Goal: Task Accomplishment & Management: Use online tool/utility

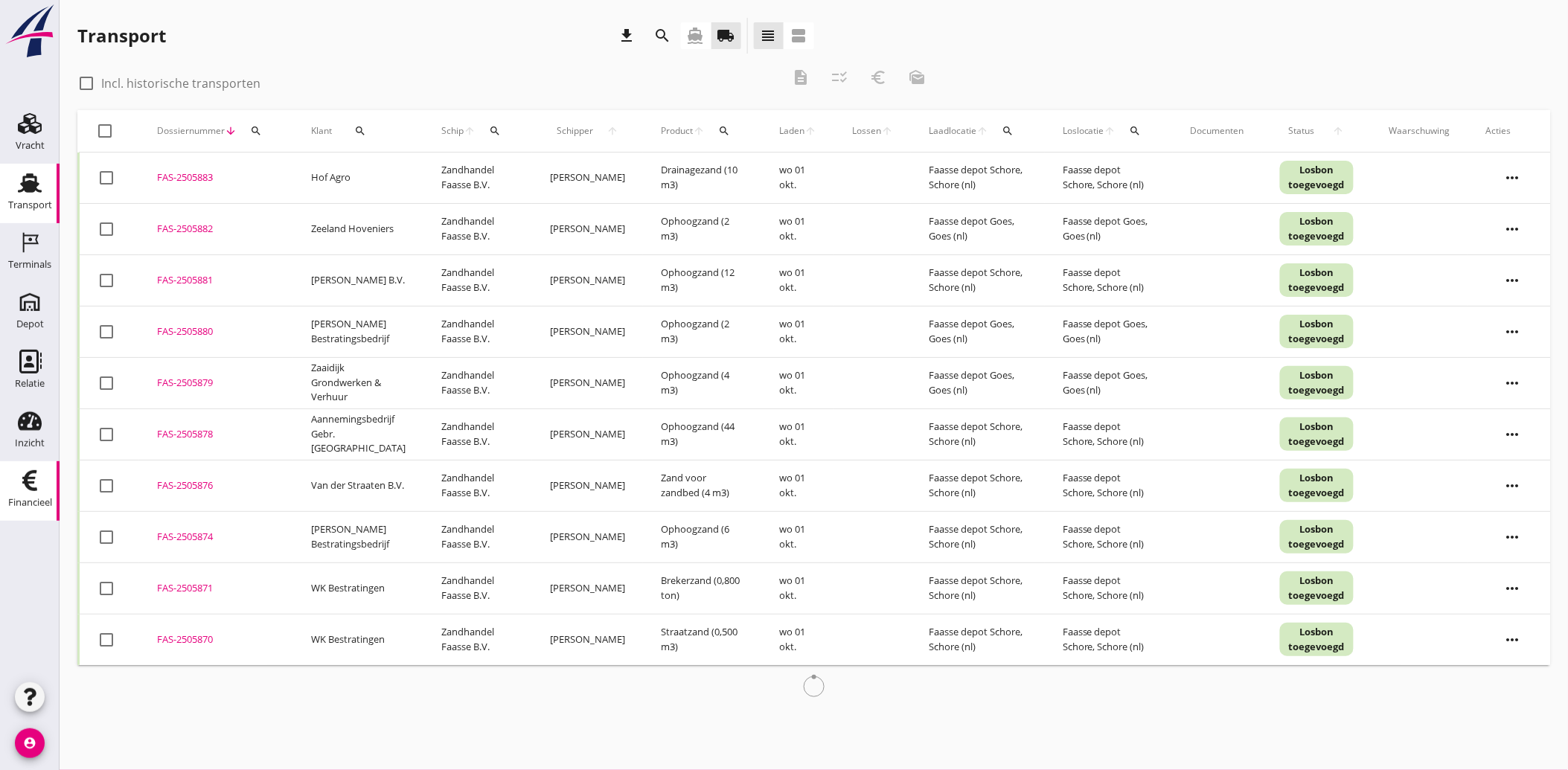
drag, startPoint x: 0, startPoint y: 0, endPoint x: 39, endPoint y: 488, distance: 489.6
click at [39, 487] on icon "Financieel" at bounding box center [30, 481] width 24 height 24
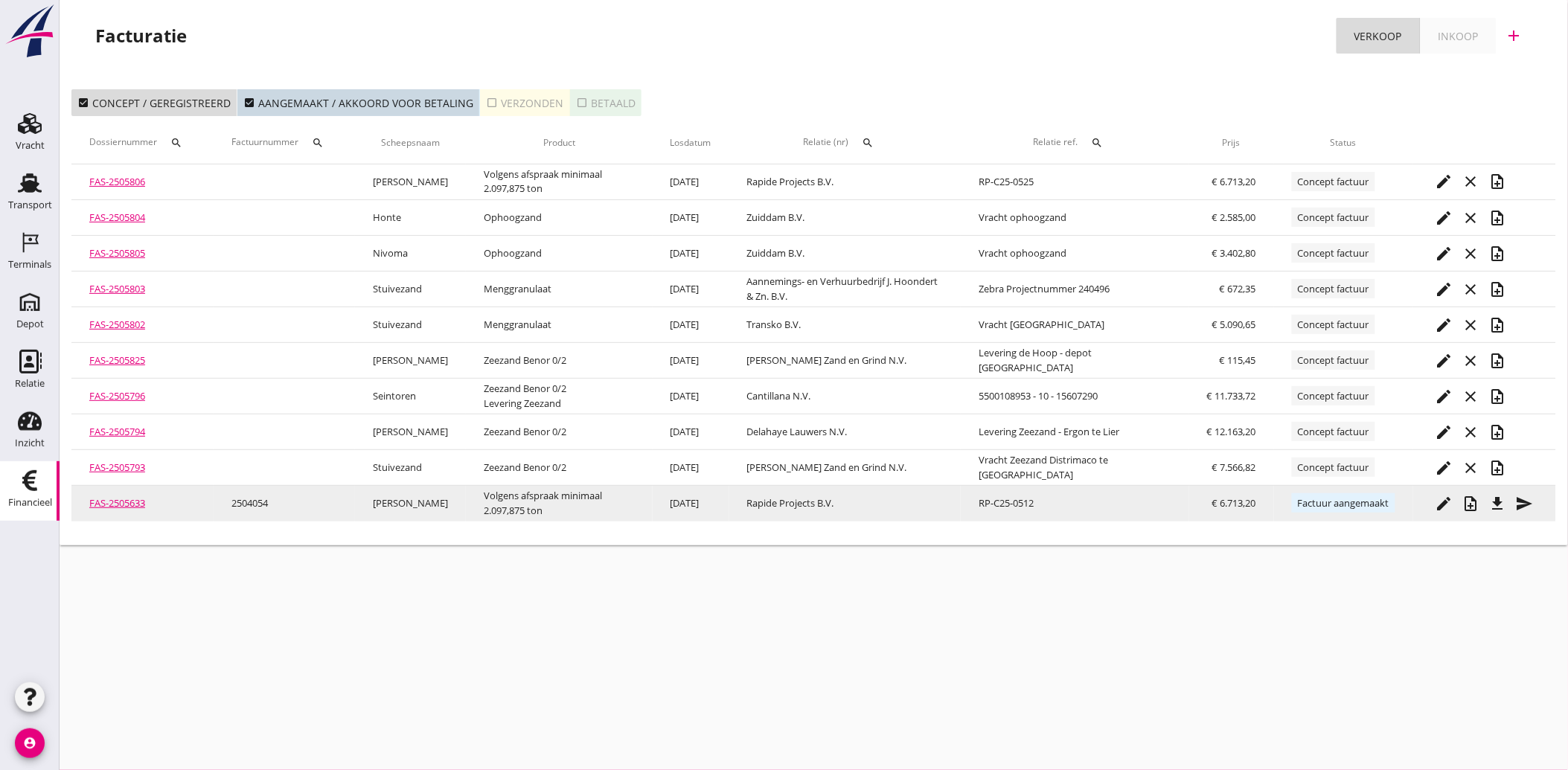
click at [1498, 496] on icon "file_download" at bounding box center [1498, 504] width 18 height 18
click at [1525, 508] on icon "send" at bounding box center [1525, 504] width 18 height 18
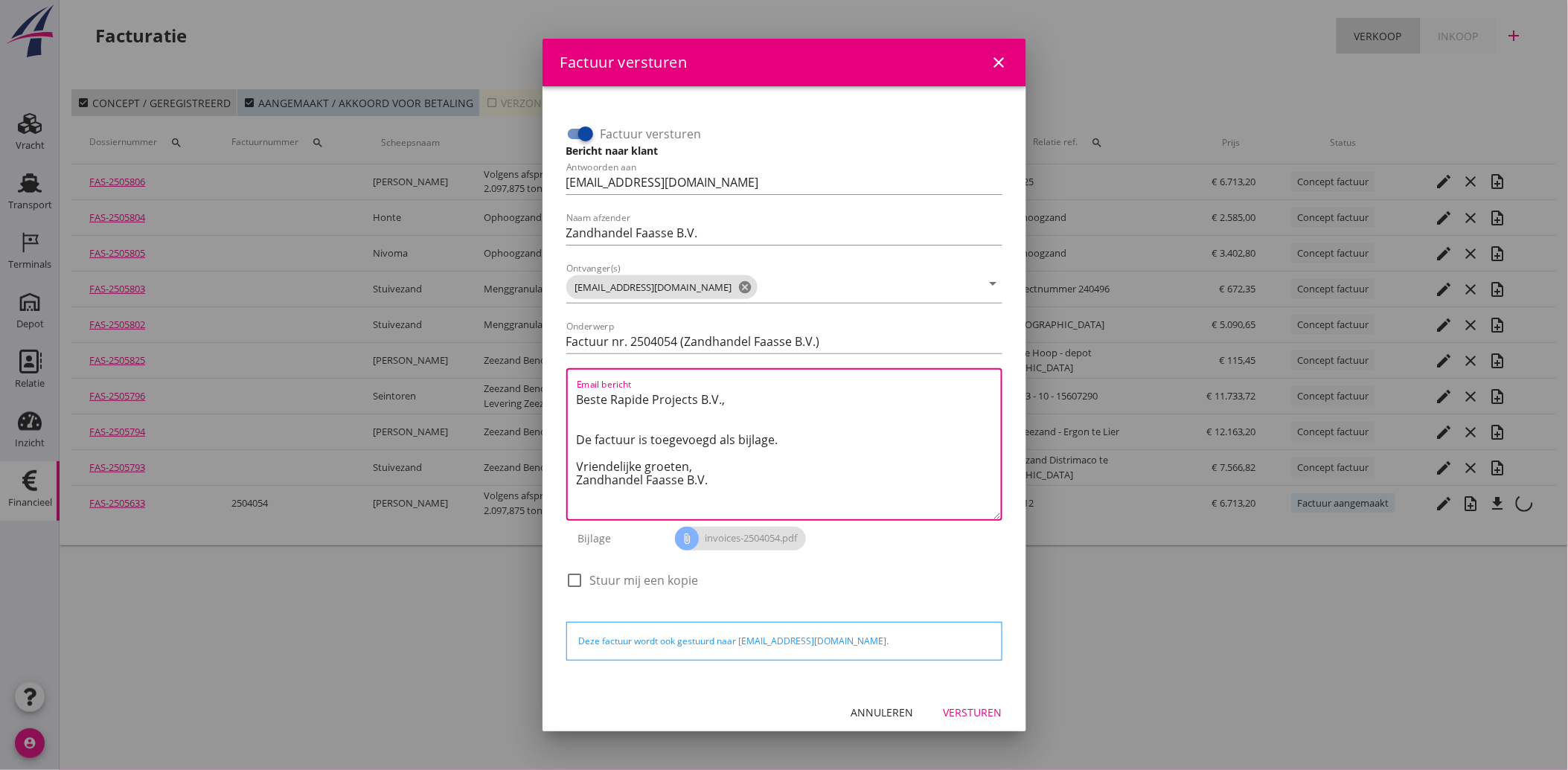
drag, startPoint x: 746, startPoint y: 490, endPoint x: 538, endPoint y: 398, distance: 227.4
click at [538, 398] on div "Factuur versturen close Factuur versturen Bericht naar klant Antwoorden aan [EM…" at bounding box center [784, 385] width 1568 height 770
paste textarea "Geachte heer/mevrouw, Hierbij zenden wij u onze factuur i.v.m. de door ons aan …"
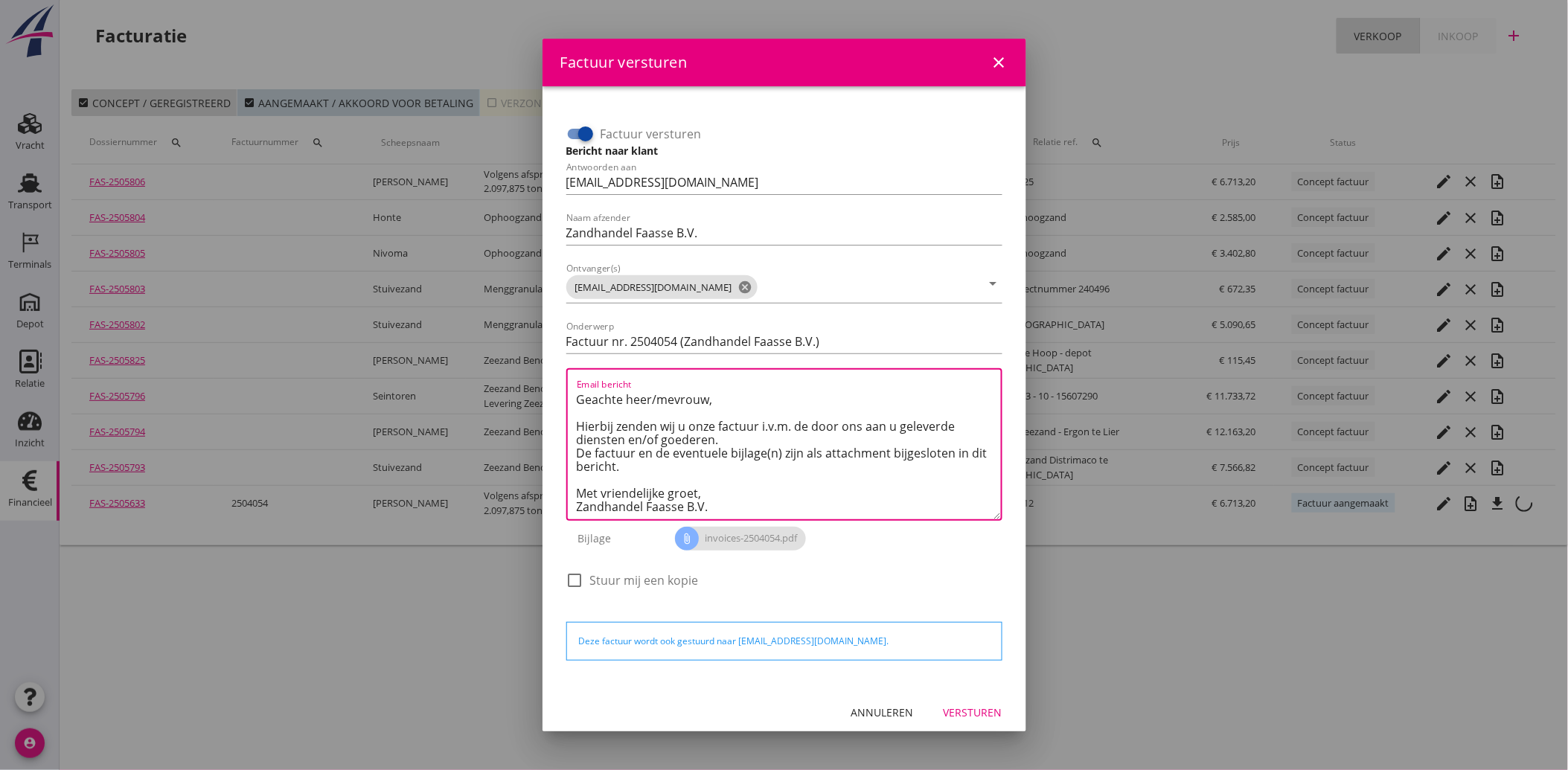
scroll to position [8, 0]
type textarea "Geachte heer/mevrouw, Hierbij zenden wij u onze factuur i.v.m. de door ons aan …"
click at [970, 708] on div "Versturen" at bounding box center [973, 712] width 59 height 16
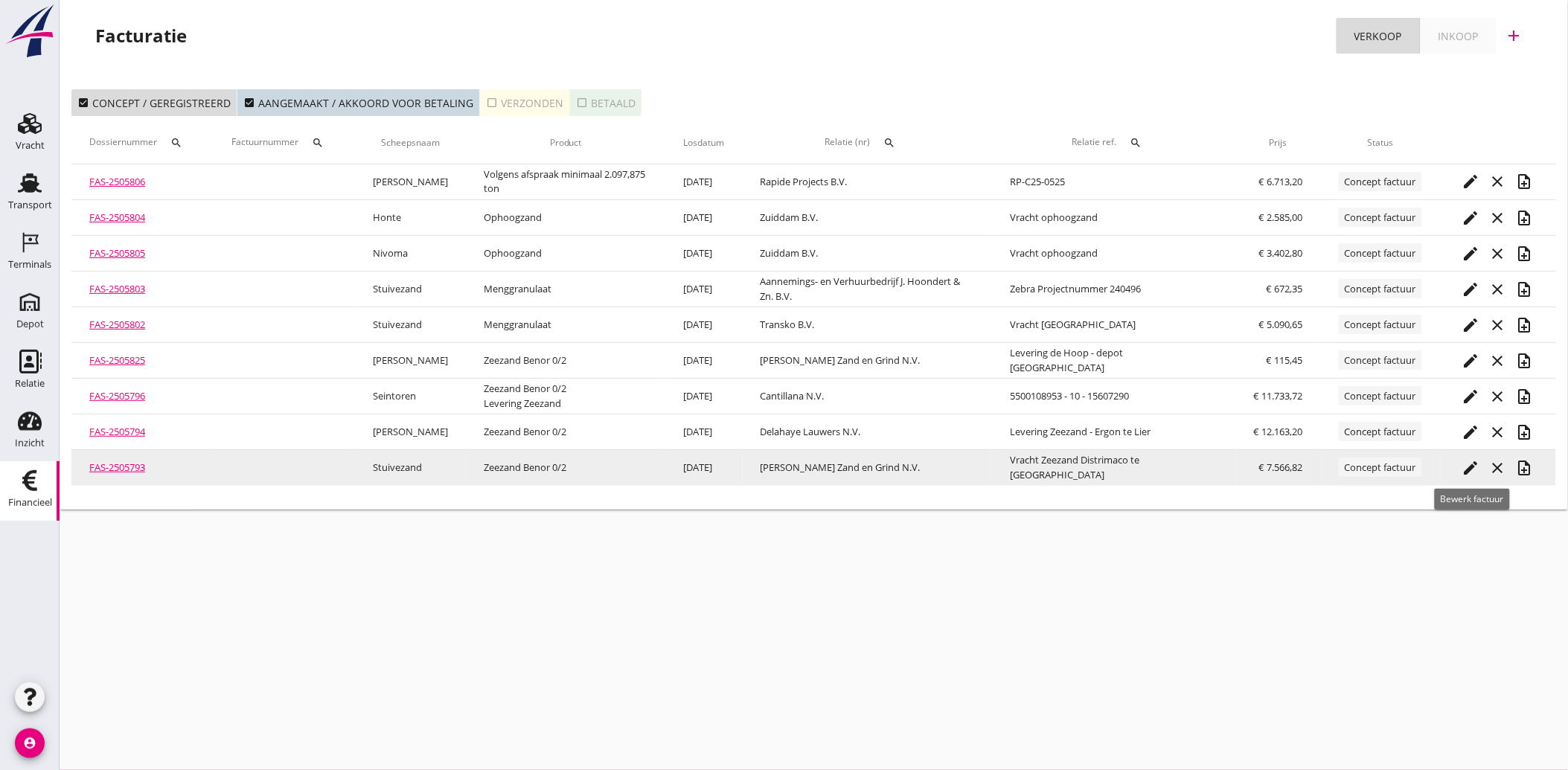
click at [1475, 470] on icon "edit" at bounding box center [1472, 468] width 18 height 18
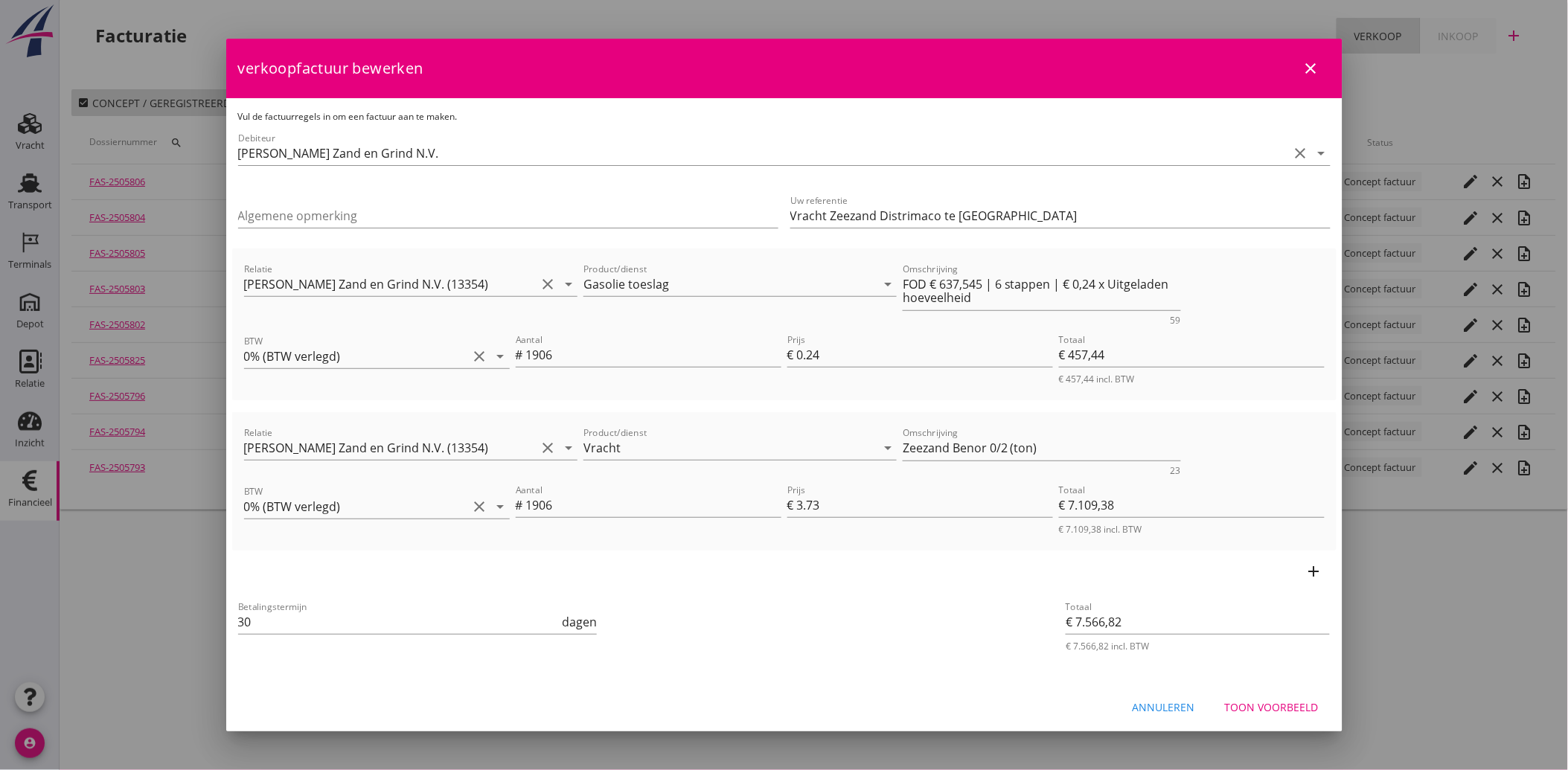
click at [1238, 709] on div "Toon voorbeeld" at bounding box center [1271, 707] width 93 height 16
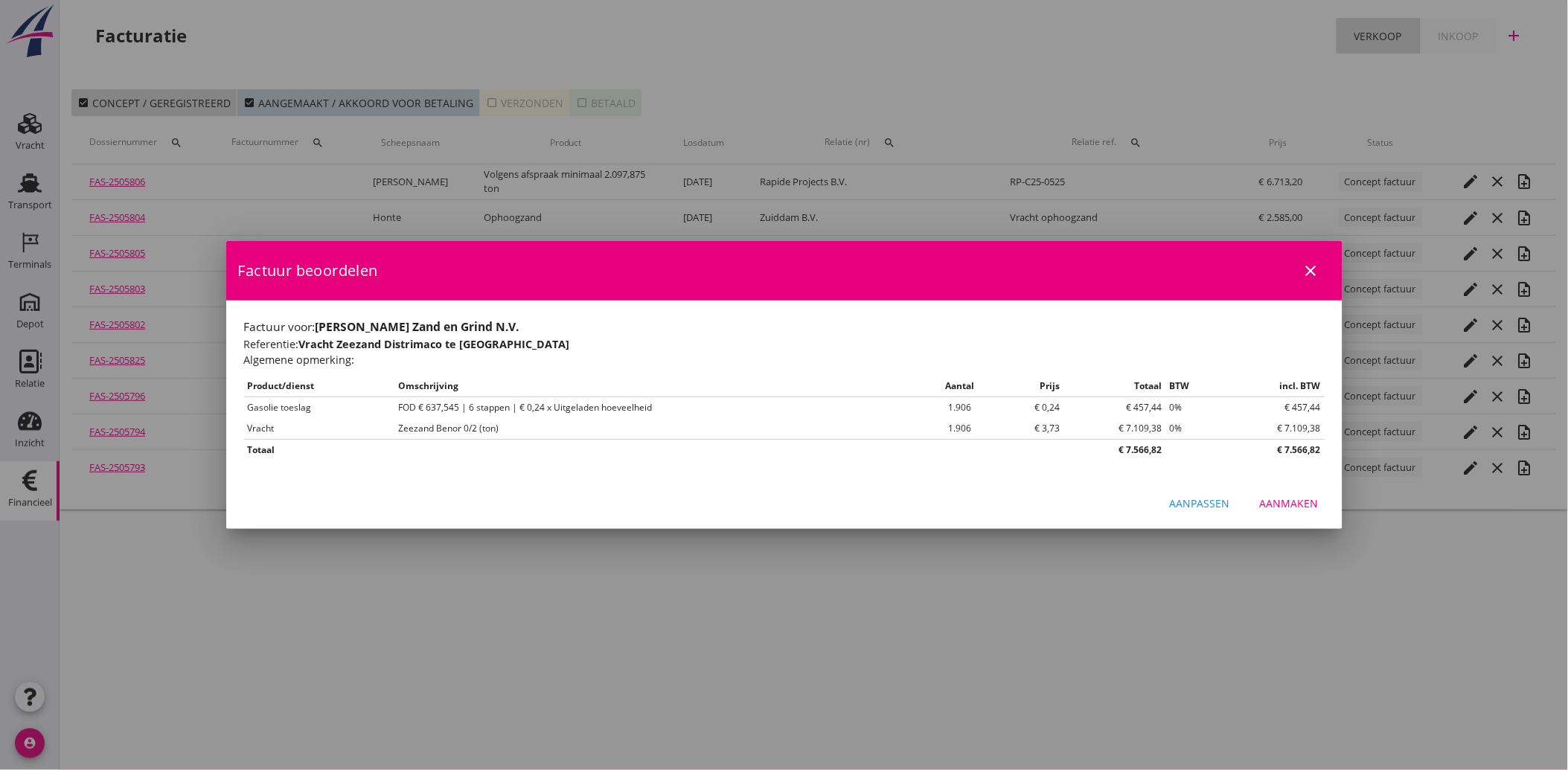
click at [1288, 511] on button "Aanmaken" at bounding box center [1289, 504] width 82 height 27
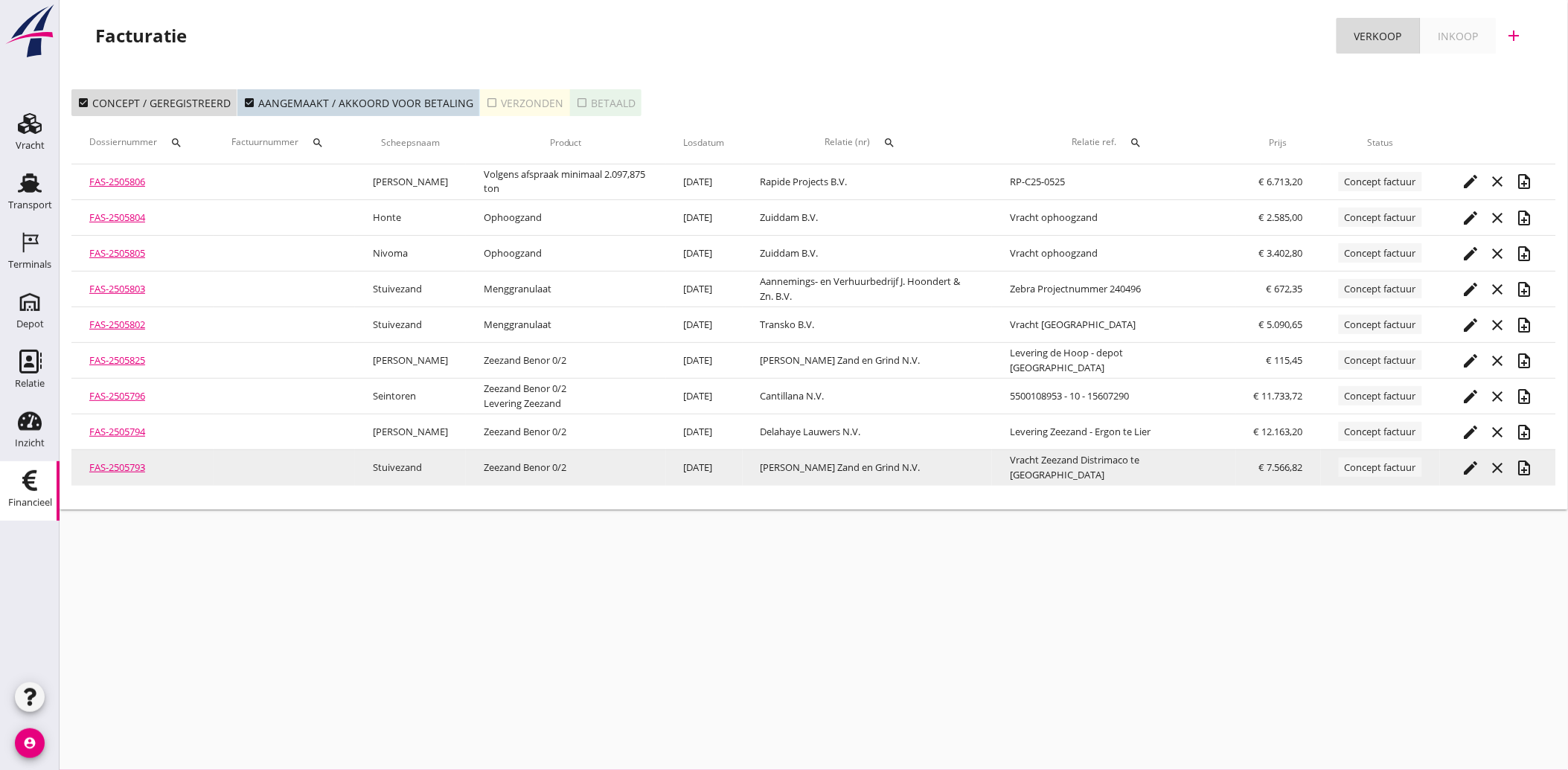
click at [1523, 469] on icon "note_add" at bounding box center [1525, 468] width 18 height 18
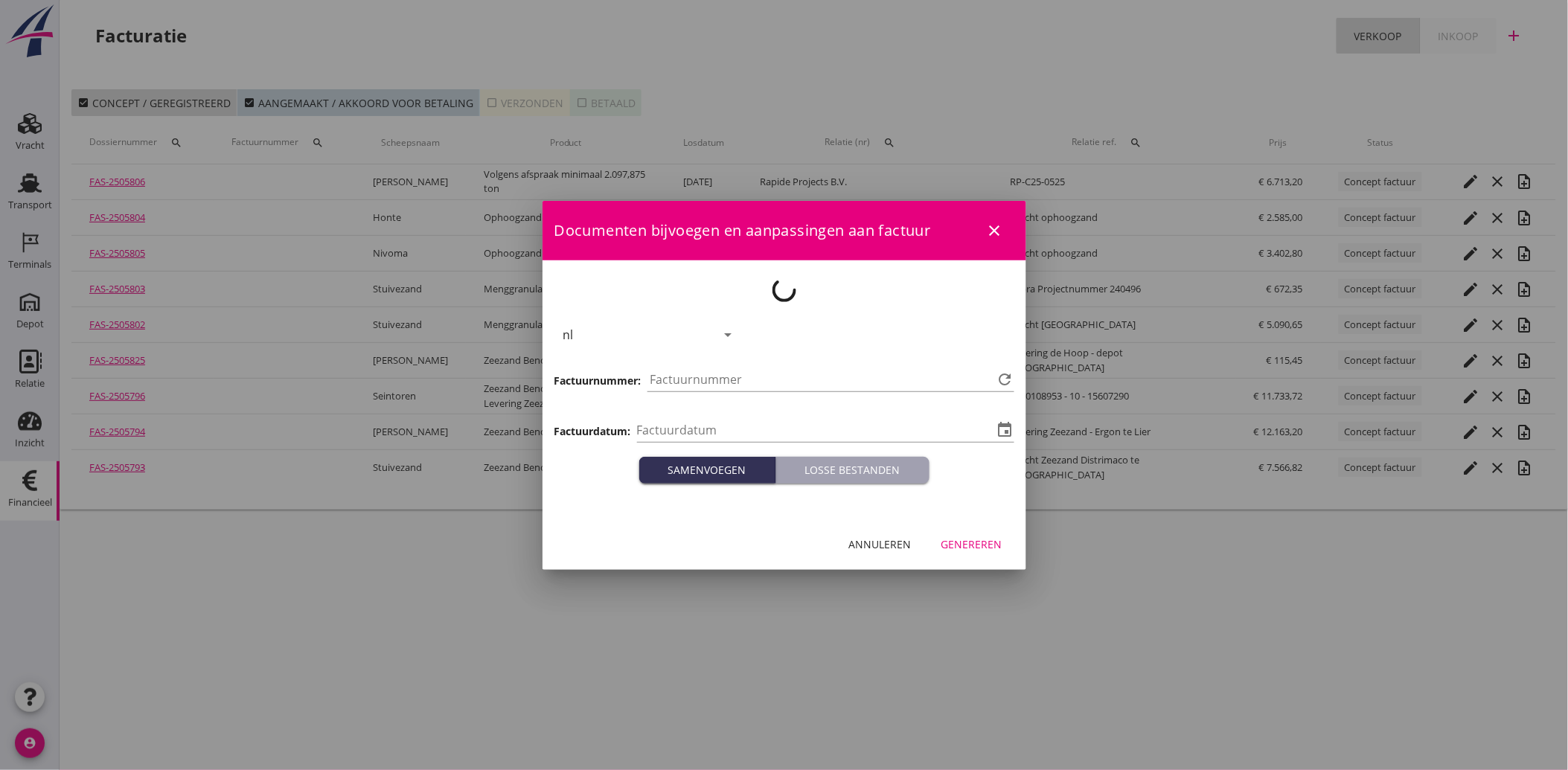
type input "[DATE]"
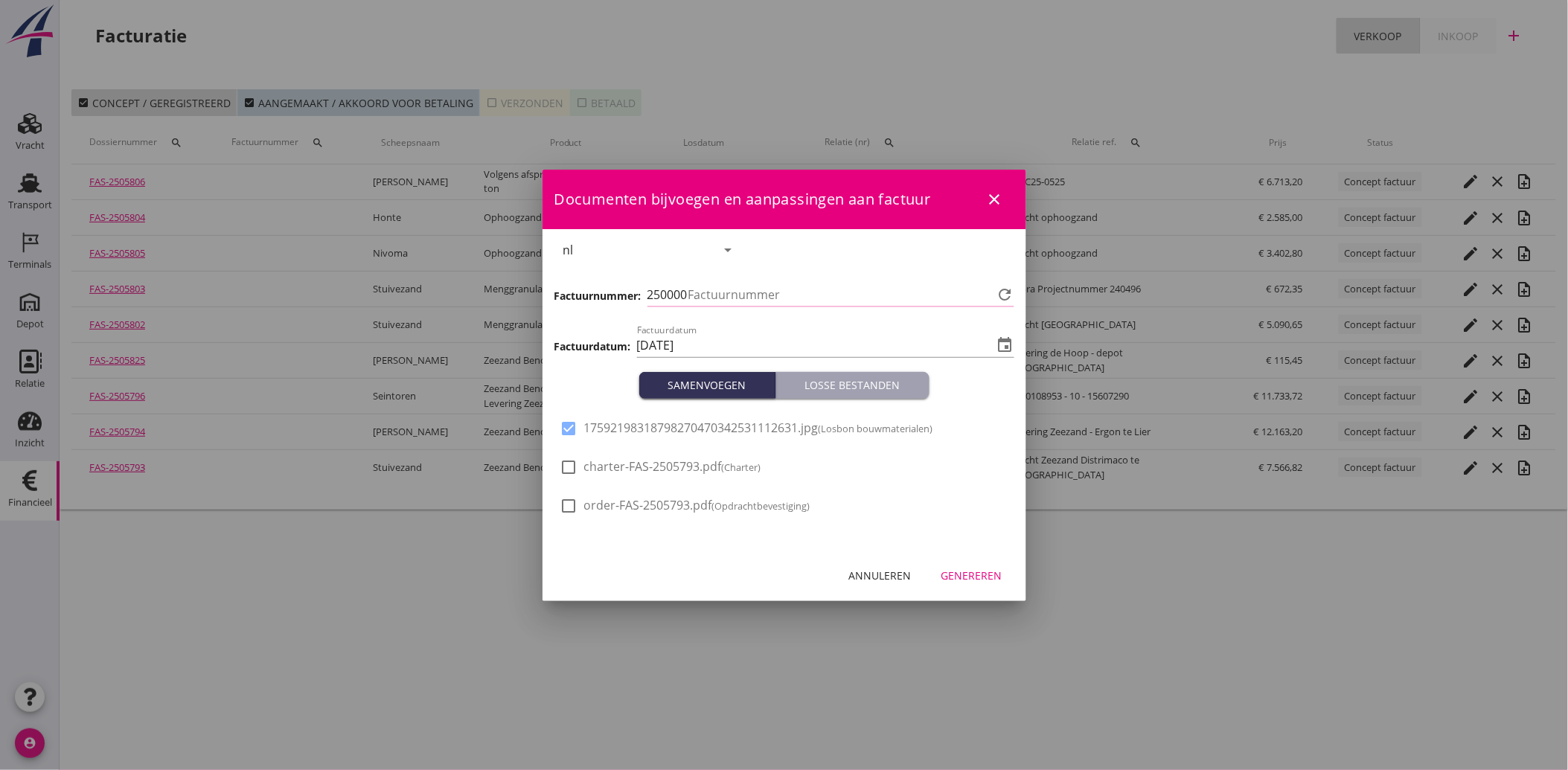
type input "4055"
click at [987, 574] on div "Genereren" at bounding box center [972, 575] width 61 height 16
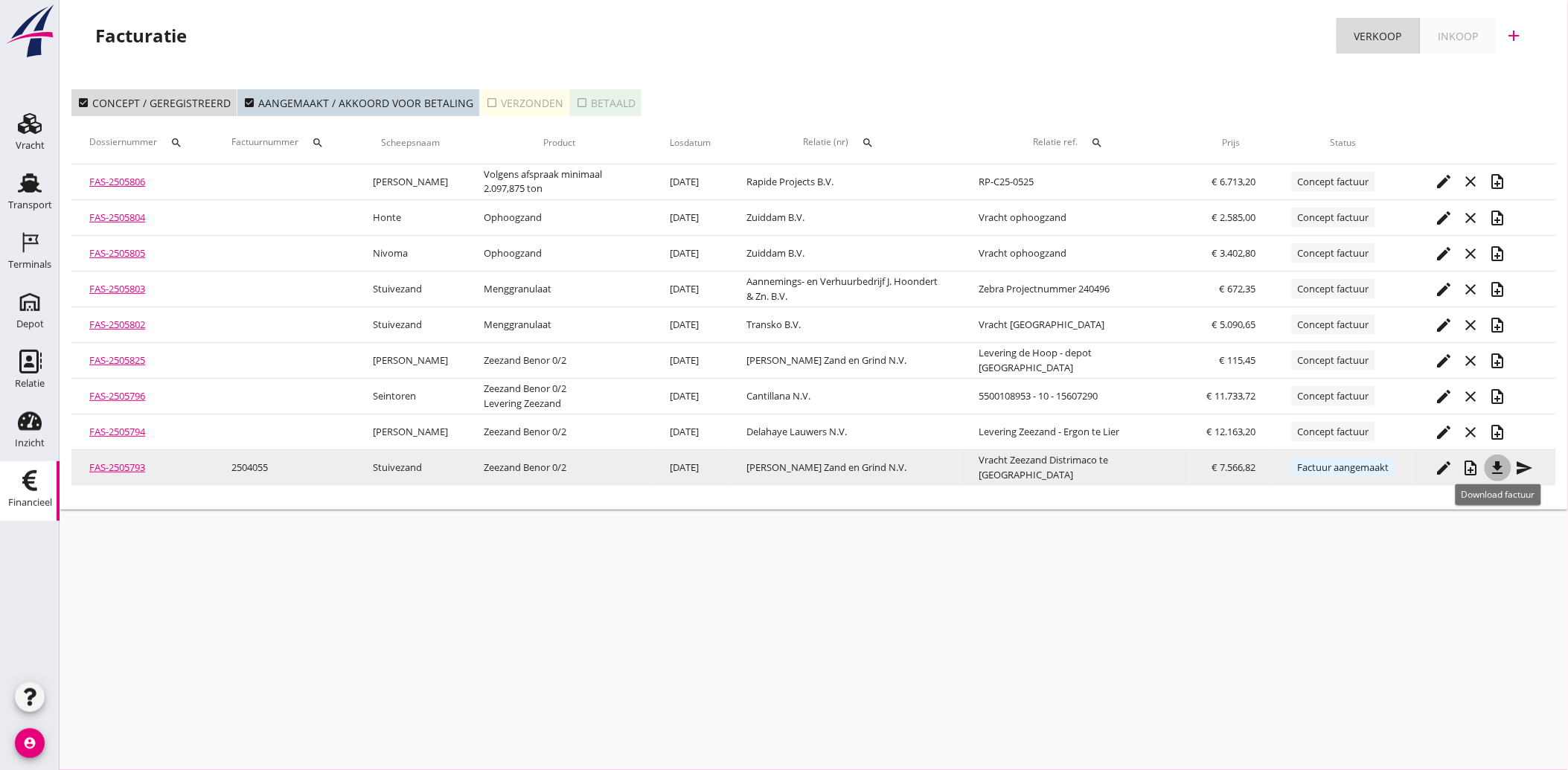
click at [1498, 471] on icon "file_download" at bounding box center [1498, 468] width 18 height 18
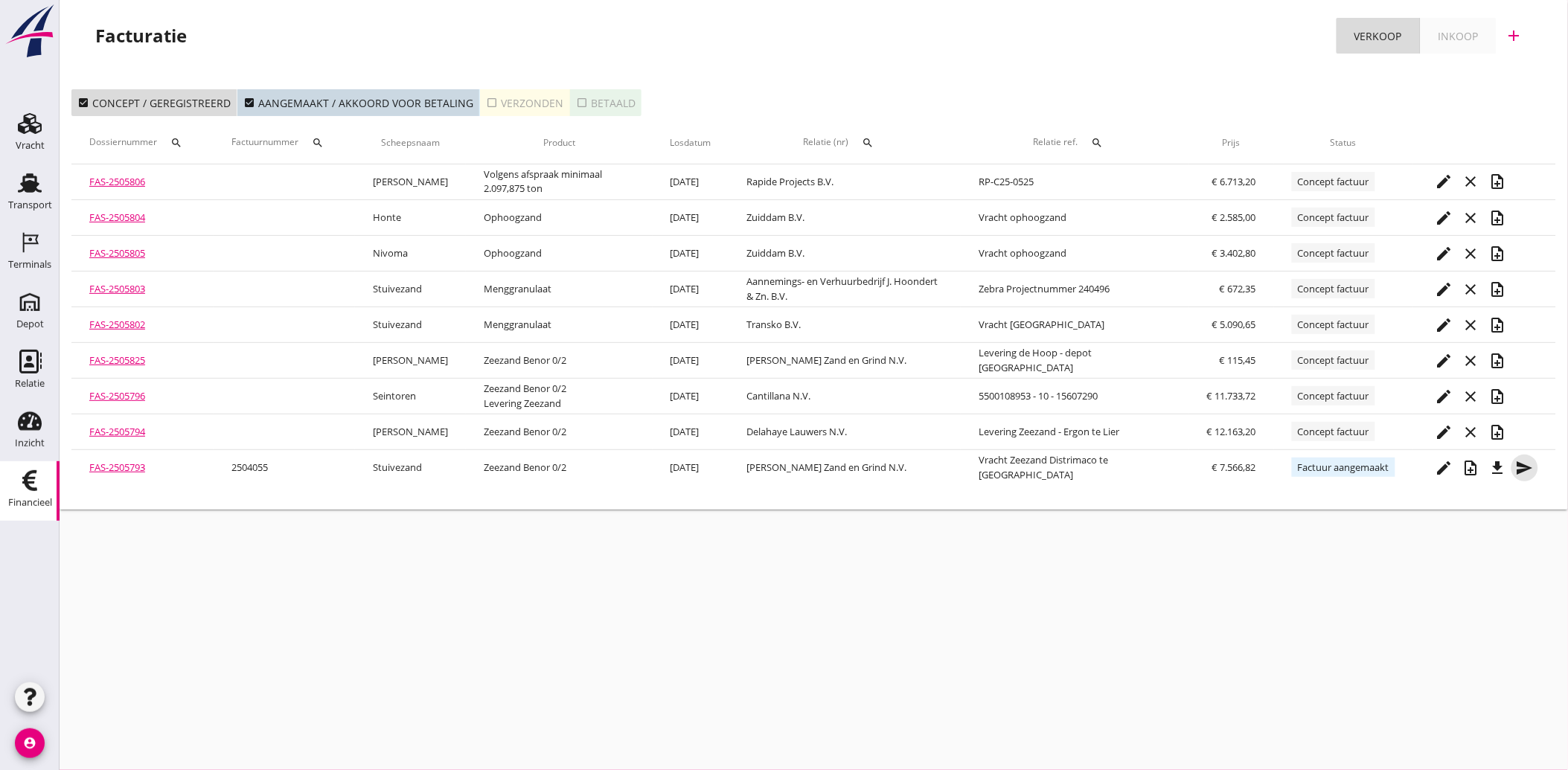
click at [1520, 461] on icon "send" at bounding box center [1525, 468] width 18 height 18
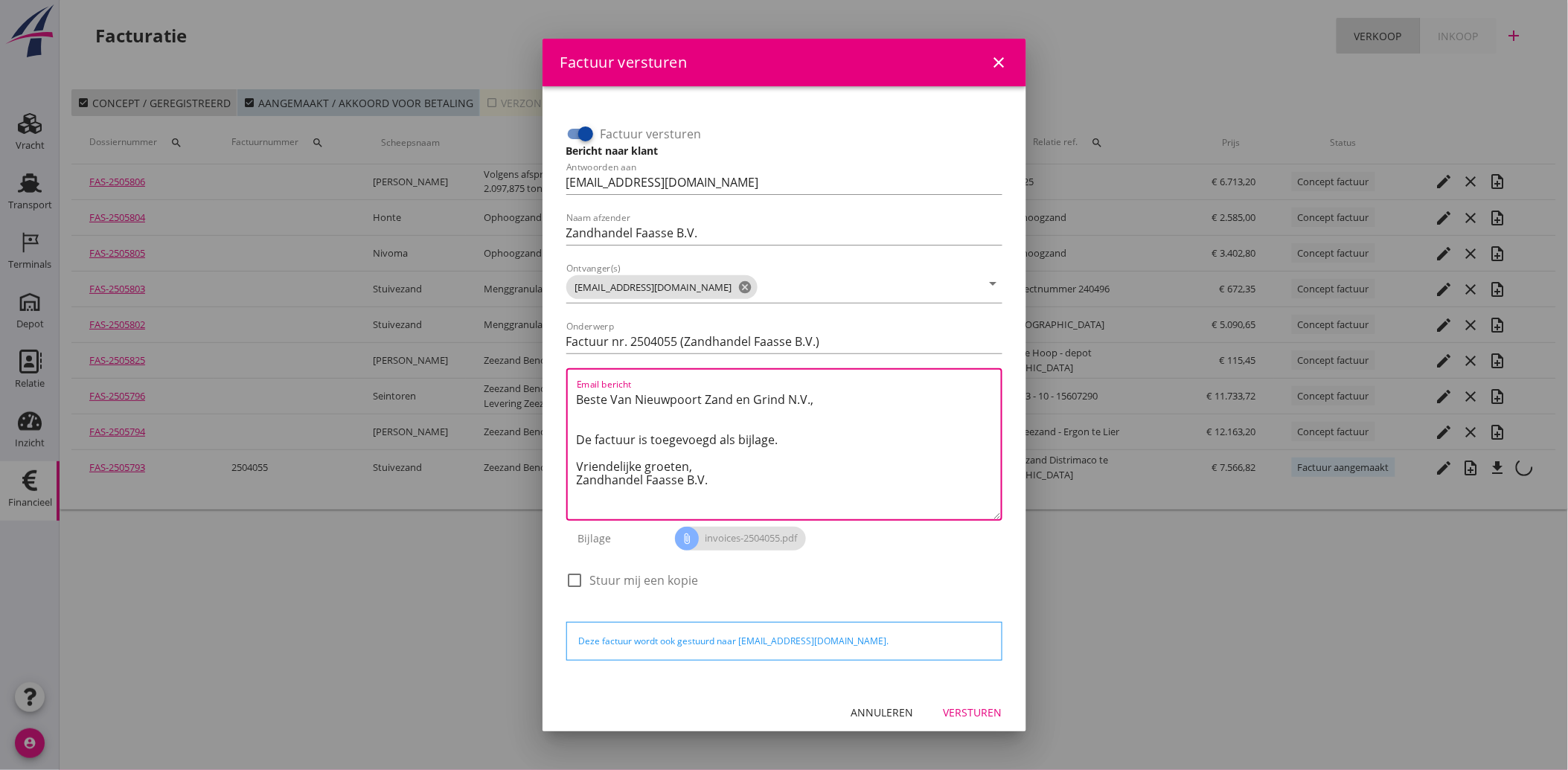
drag, startPoint x: 745, startPoint y: 487, endPoint x: 530, endPoint y: 387, distance: 237.1
click at [530, 387] on div "Factuur versturen close Factuur versturen Bericht naar klant Antwoorden aan [EM…" at bounding box center [784, 385] width 1568 height 770
paste textarea "Geachte heer/mevrouw, Hierbij zenden wij u onze factuur i.v.m. de door ons aan …"
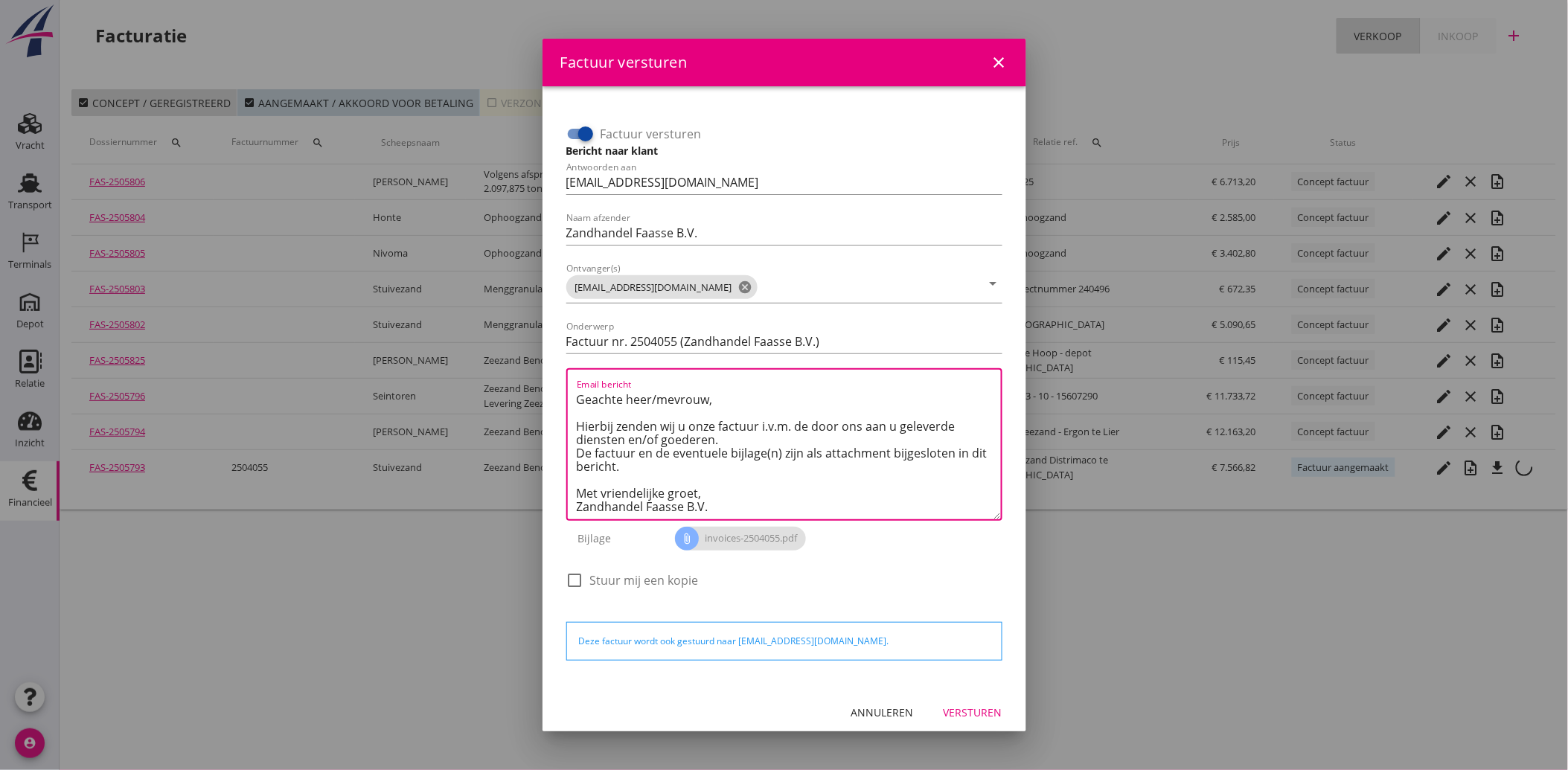
type textarea "Geachte heer/mevrouw, Hierbij zenden wij u onze factuur i.v.m. de door ons aan …"
click at [947, 717] on div "Versturen" at bounding box center [973, 712] width 59 height 16
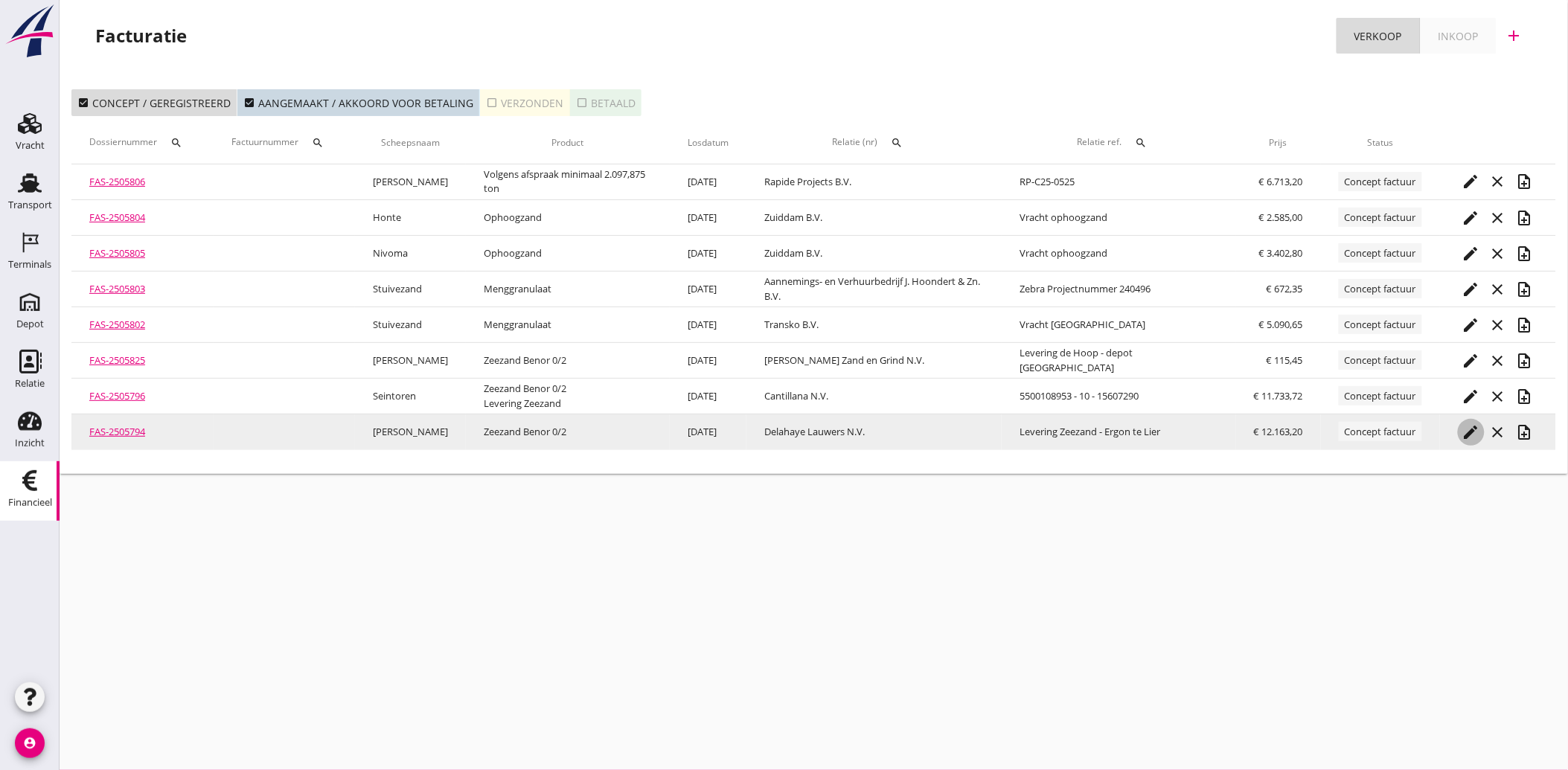
click at [1464, 430] on icon "edit" at bounding box center [1472, 432] width 18 height 18
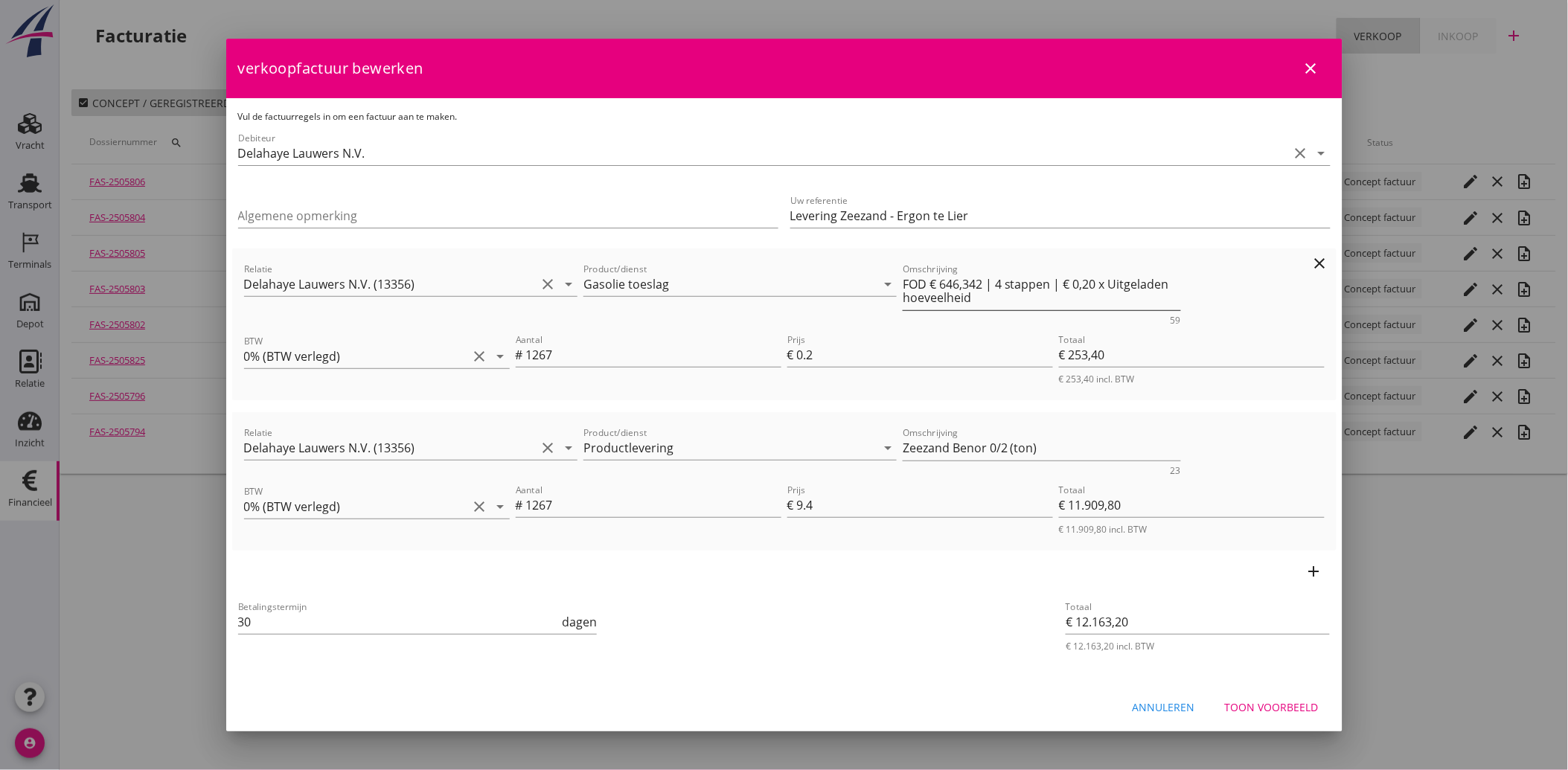
drag, startPoint x: 963, startPoint y: 281, endPoint x: 971, endPoint y: 288, distance: 10.6
click at [963, 281] on textarea "FOD € 646,342 | 4 stappen | € 0,20 x Uitgeladen hoeveelheid" at bounding box center [1042, 291] width 278 height 38
type textarea "FOD € 646,35 | 4 stappen | € 0,20 x Uitgeladen hoeveelheid"
click at [1271, 709] on div "Toon voorbeeld" at bounding box center [1271, 707] width 93 height 16
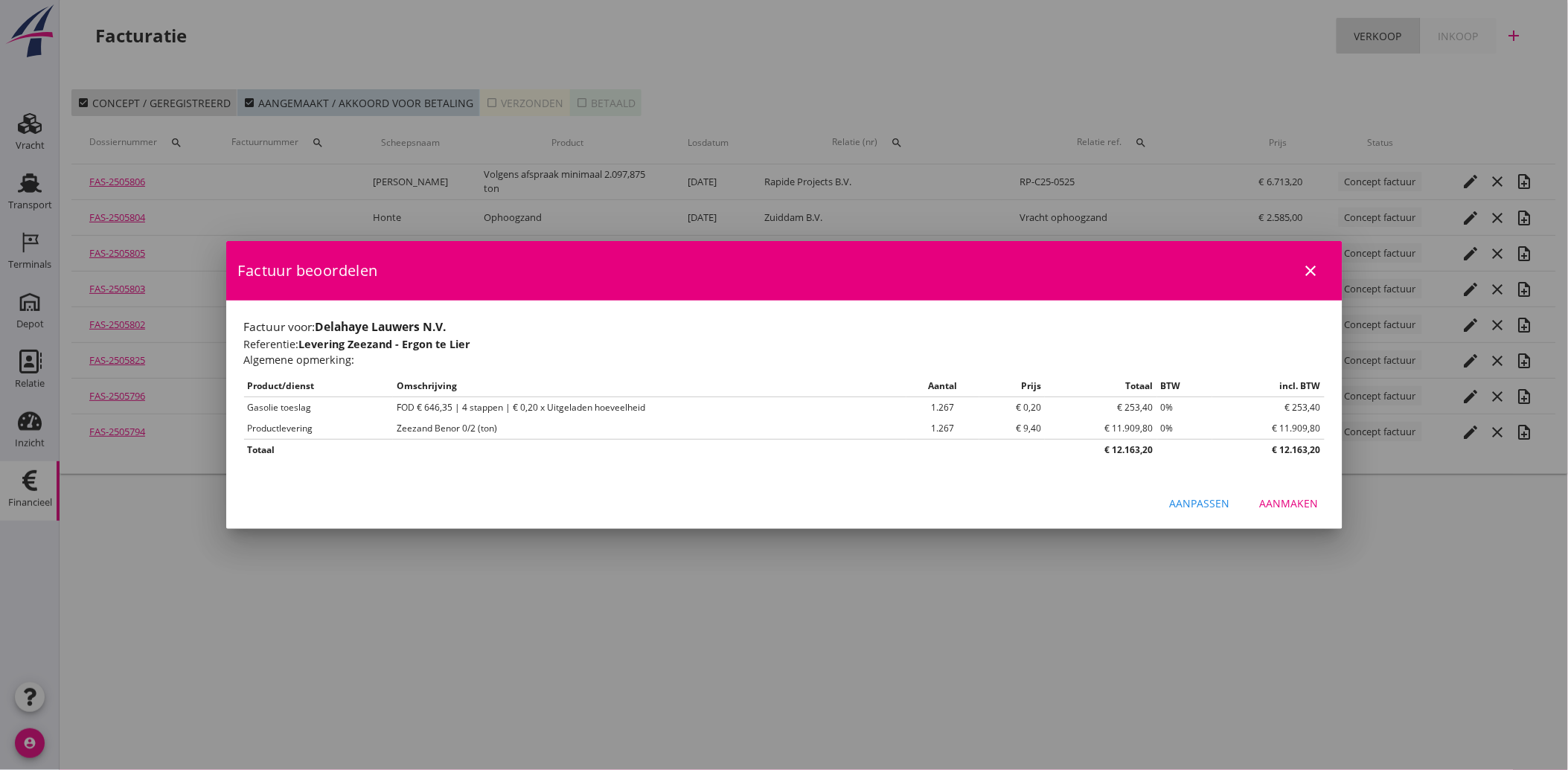
click at [1274, 506] on div "Aanmaken" at bounding box center [1289, 503] width 59 height 16
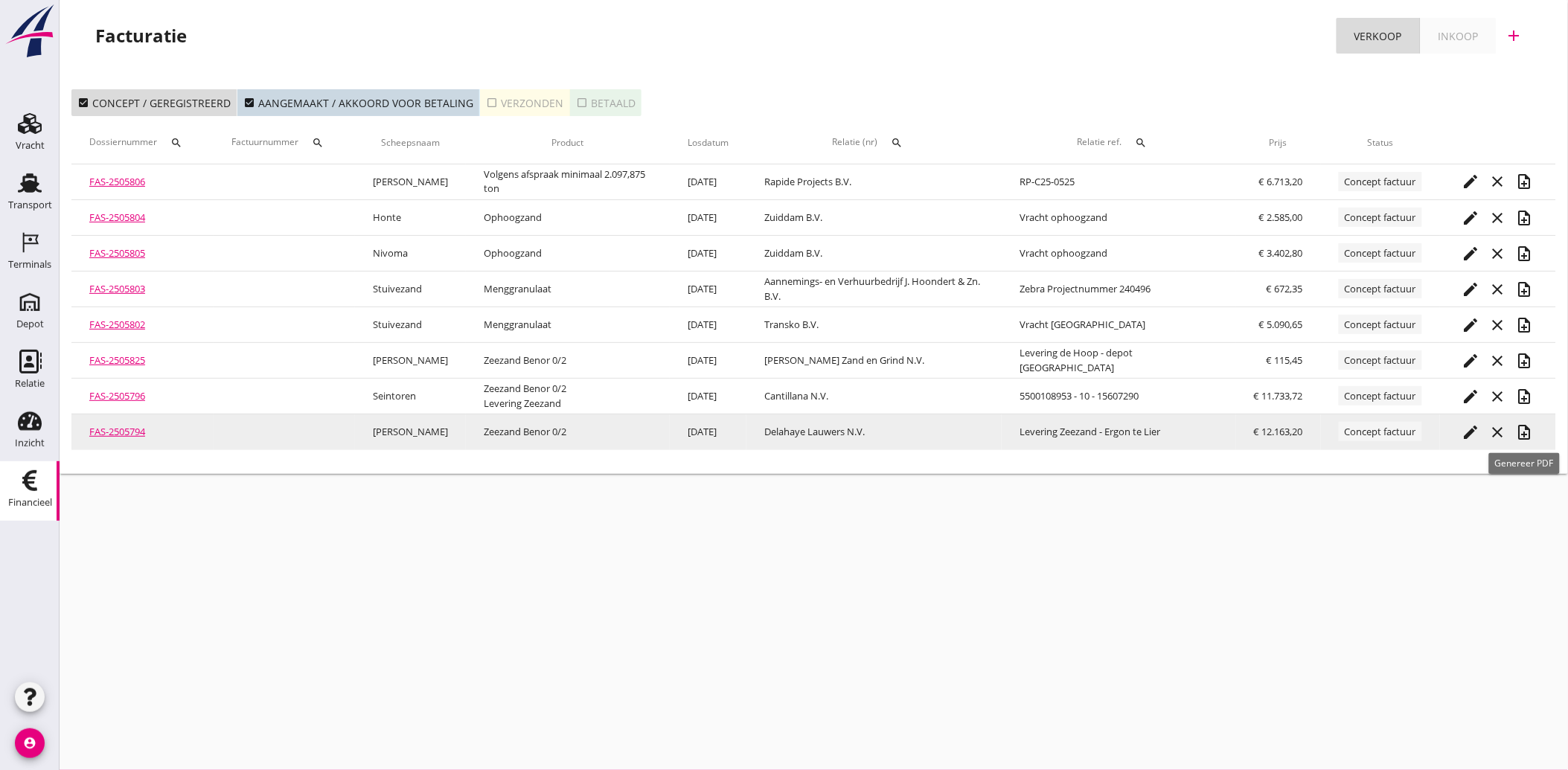
click at [1530, 435] on icon "note_add" at bounding box center [1525, 432] width 18 height 18
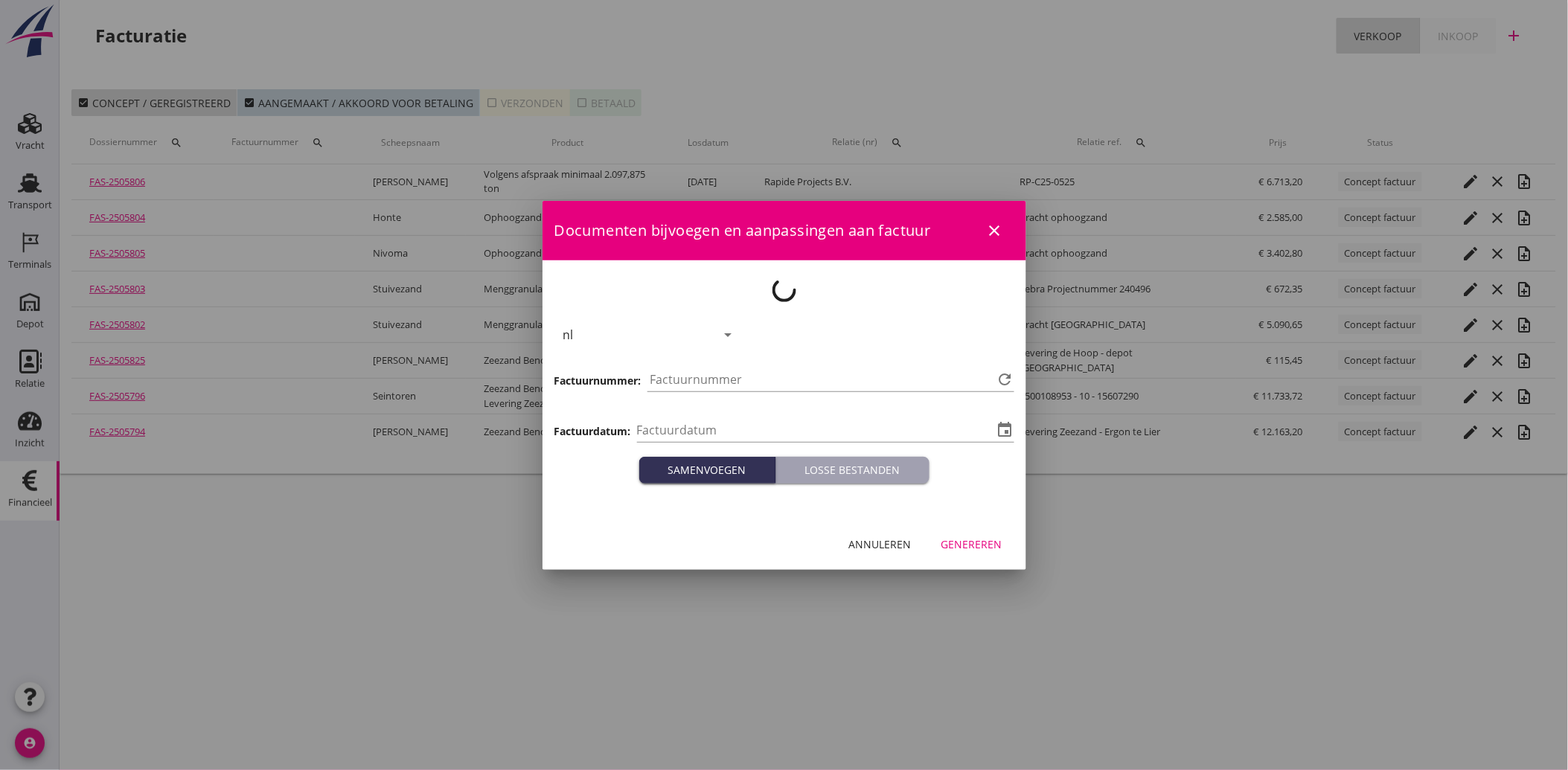
type input "[DATE]"
type input "4056"
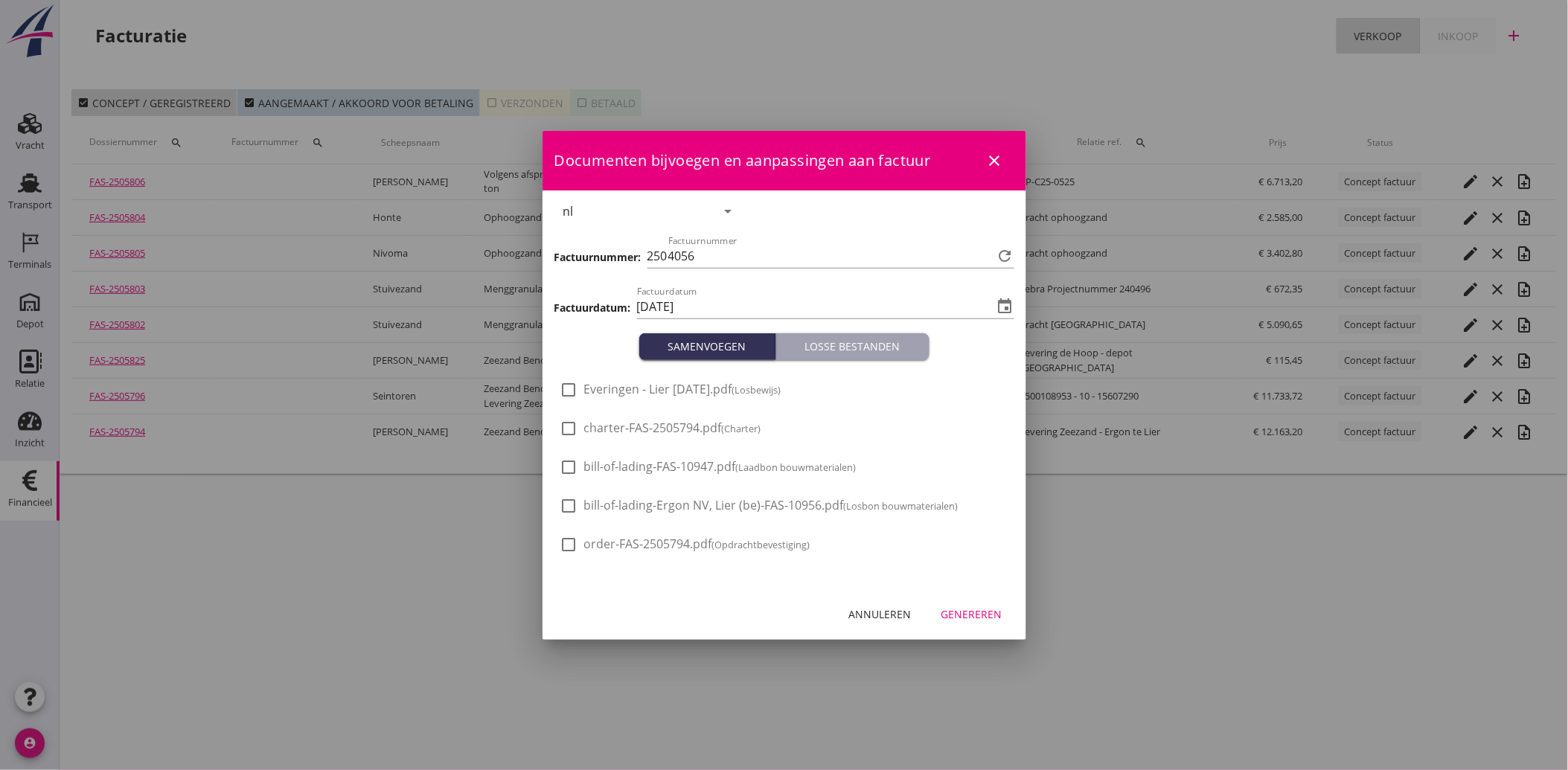
click at [670, 397] on span "Everingen - Lier [DATE].pdf (Losbewijs)" at bounding box center [683, 389] width 197 height 16
checkbox input "true"
click at [962, 619] on div "Genereren" at bounding box center [972, 614] width 61 height 16
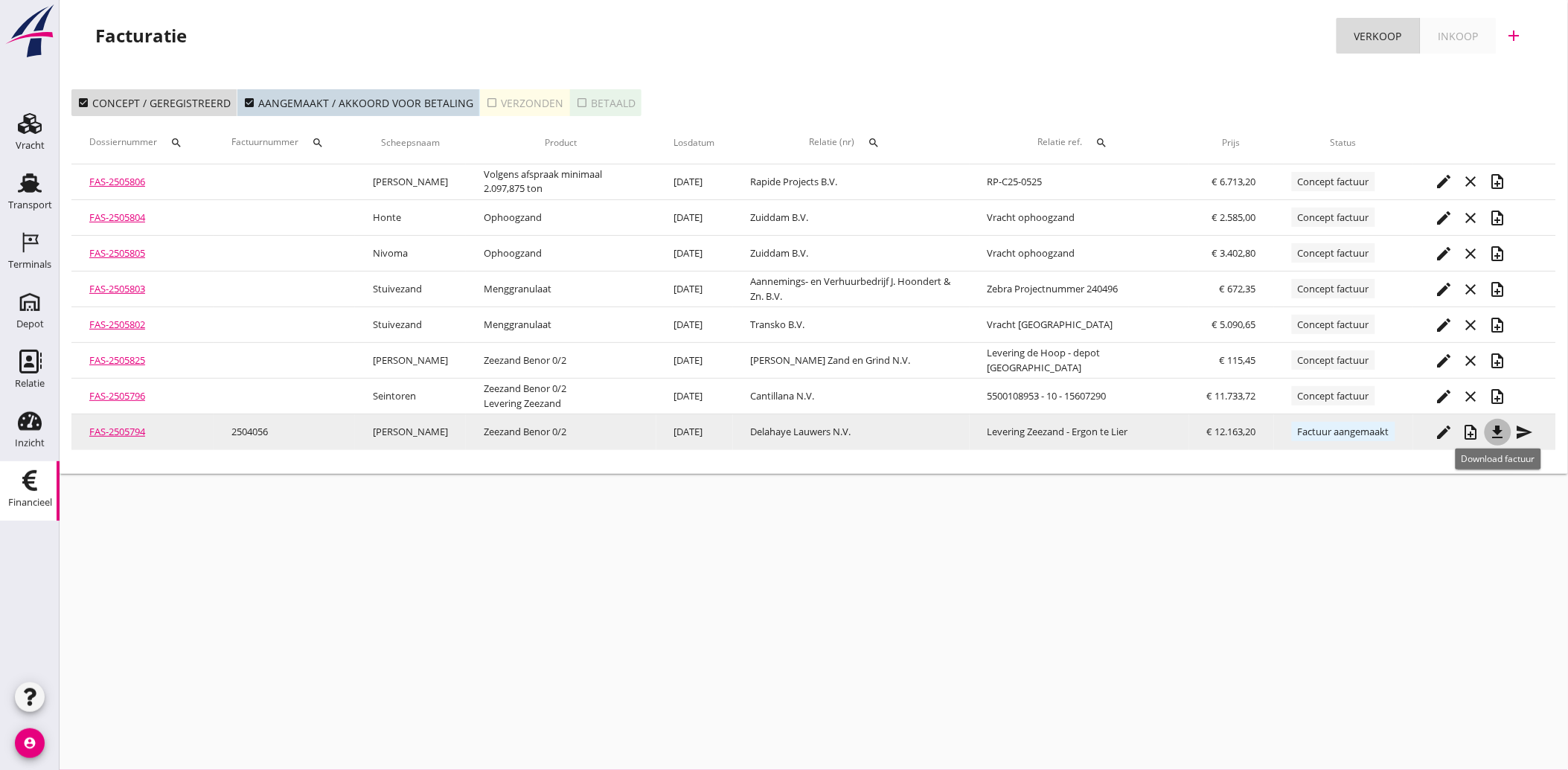
click at [1496, 436] on icon "file_download" at bounding box center [1498, 432] width 18 height 18
click at [1527, 426] on icon "send" at bounding box center [1525, 432] width 18 height 18
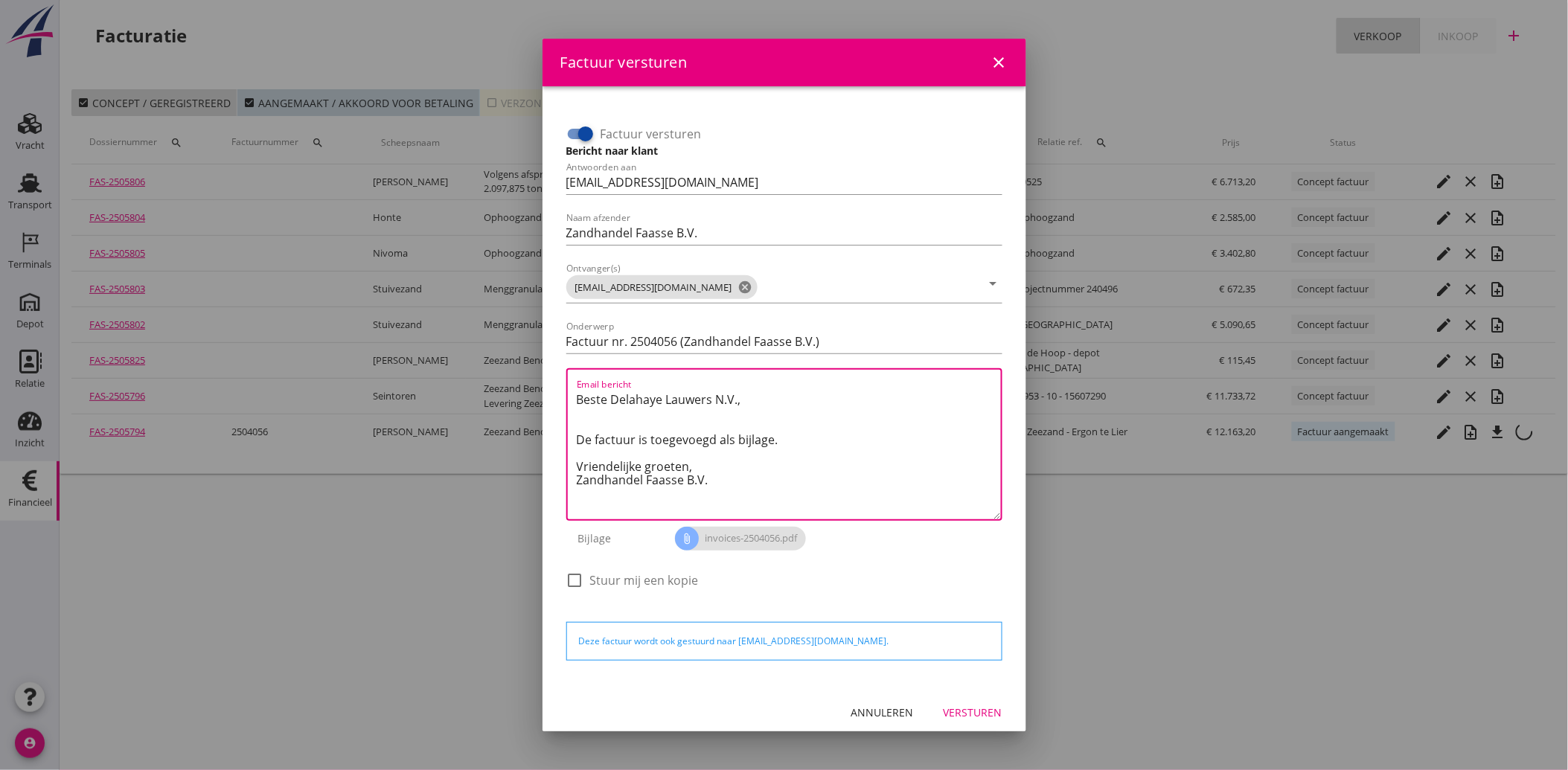
drag, startPoint x: 719, startPoint y: 482, endPoint x: 560, endPoint y: 388, distance: 184.7
click at [560, 388] on div "Factuur versturen Bericht naar klant Antwoorden aan [EMAIL_ADDRESS][DOMAIN_NAME…" at bounding box center [784, 358] width 448 height 509
paste textarea "Geachte heer/mevrouw, Hierbij zenden wij u onze factuur i.v.m. de door ons aan …"
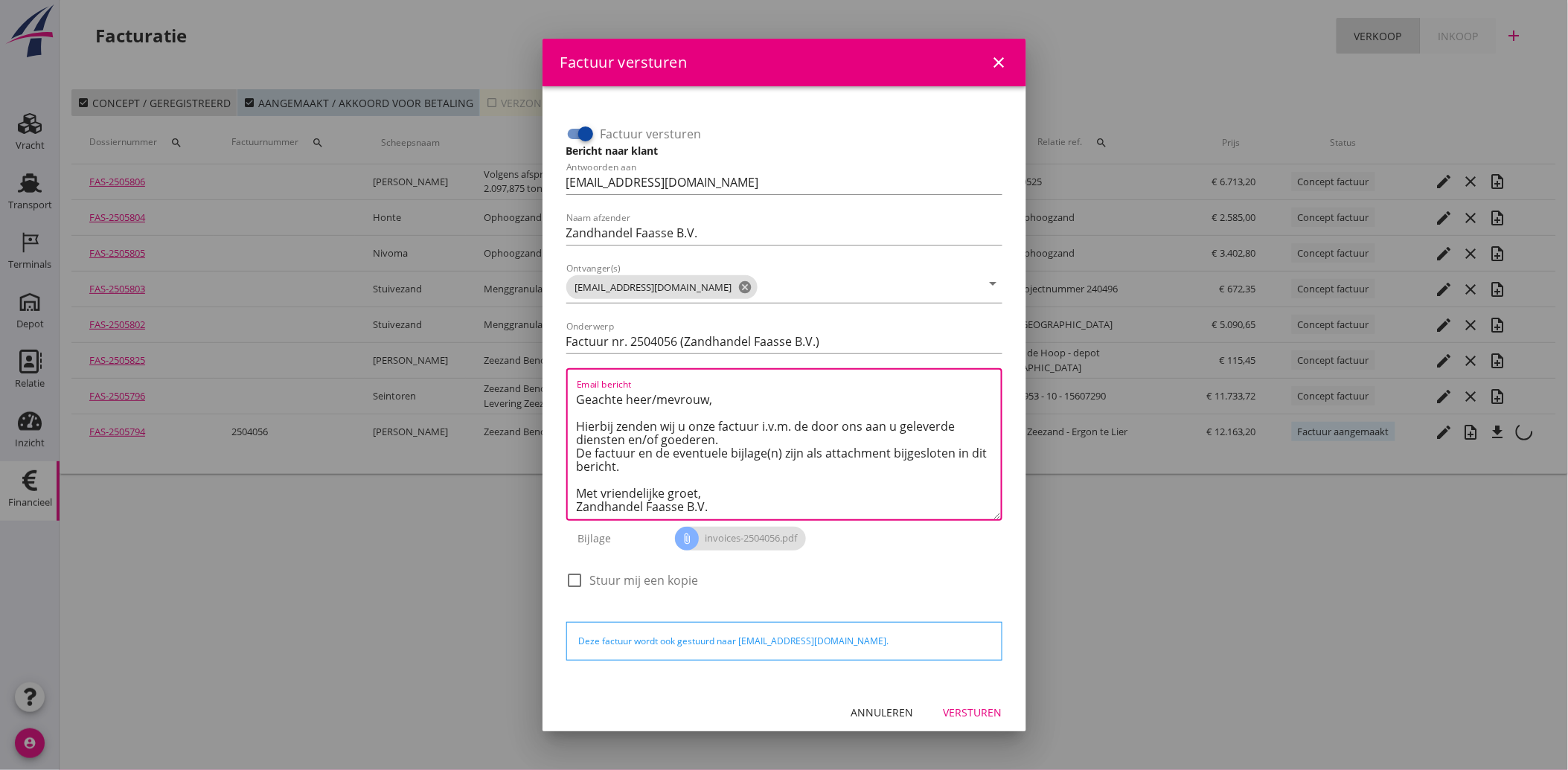
type textarea "Geachte heer/mevrouw, Hierbij zenden wij u onze factuur i.v.m. de door ons aan …"
click at [960, 710] on div "Versturen" at bounding box center [973, 712] width 59 height 16
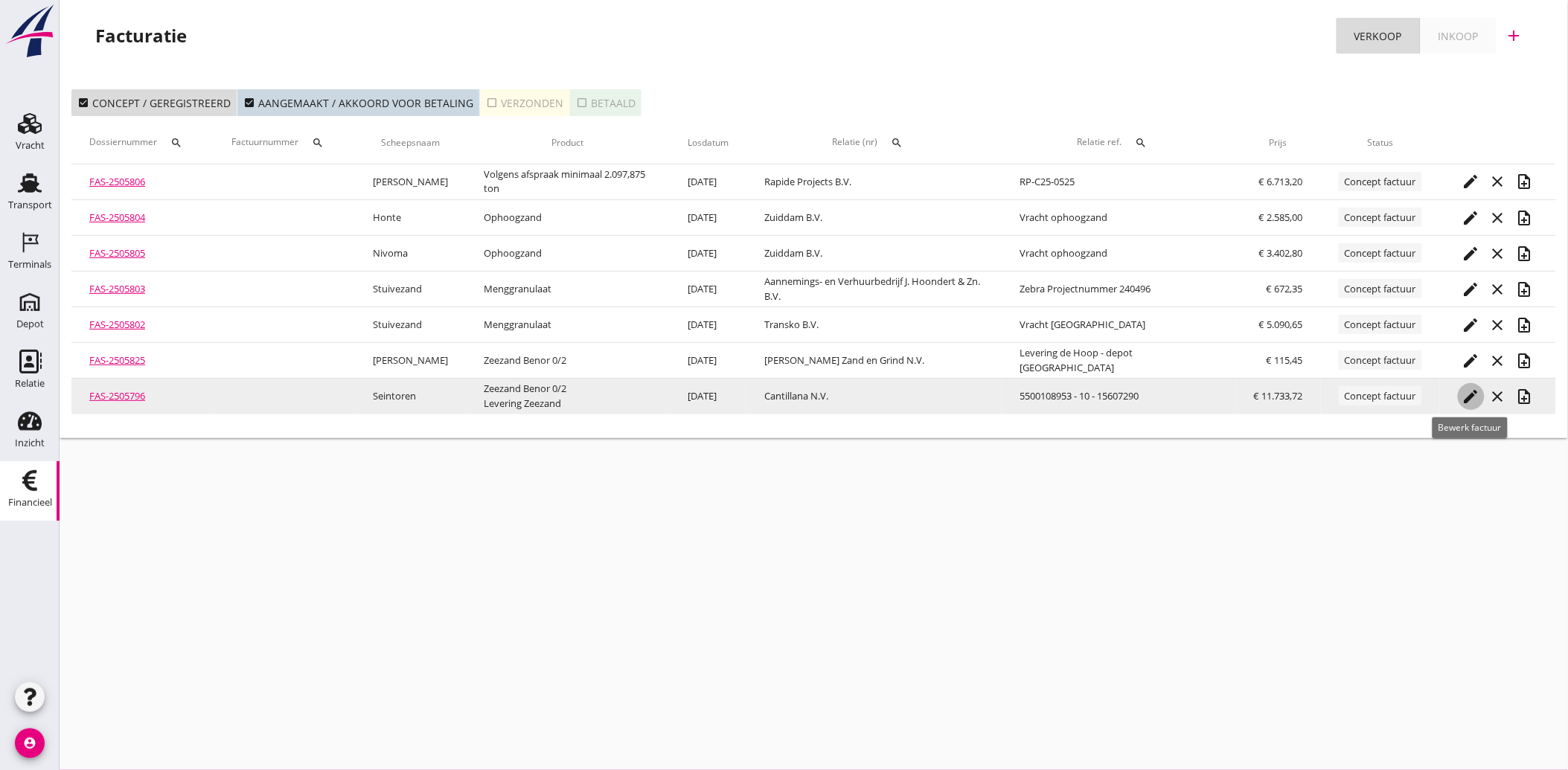
click at [1467, 389] on icon "edit" at bounding box center [1472, 397] width 18 height 18
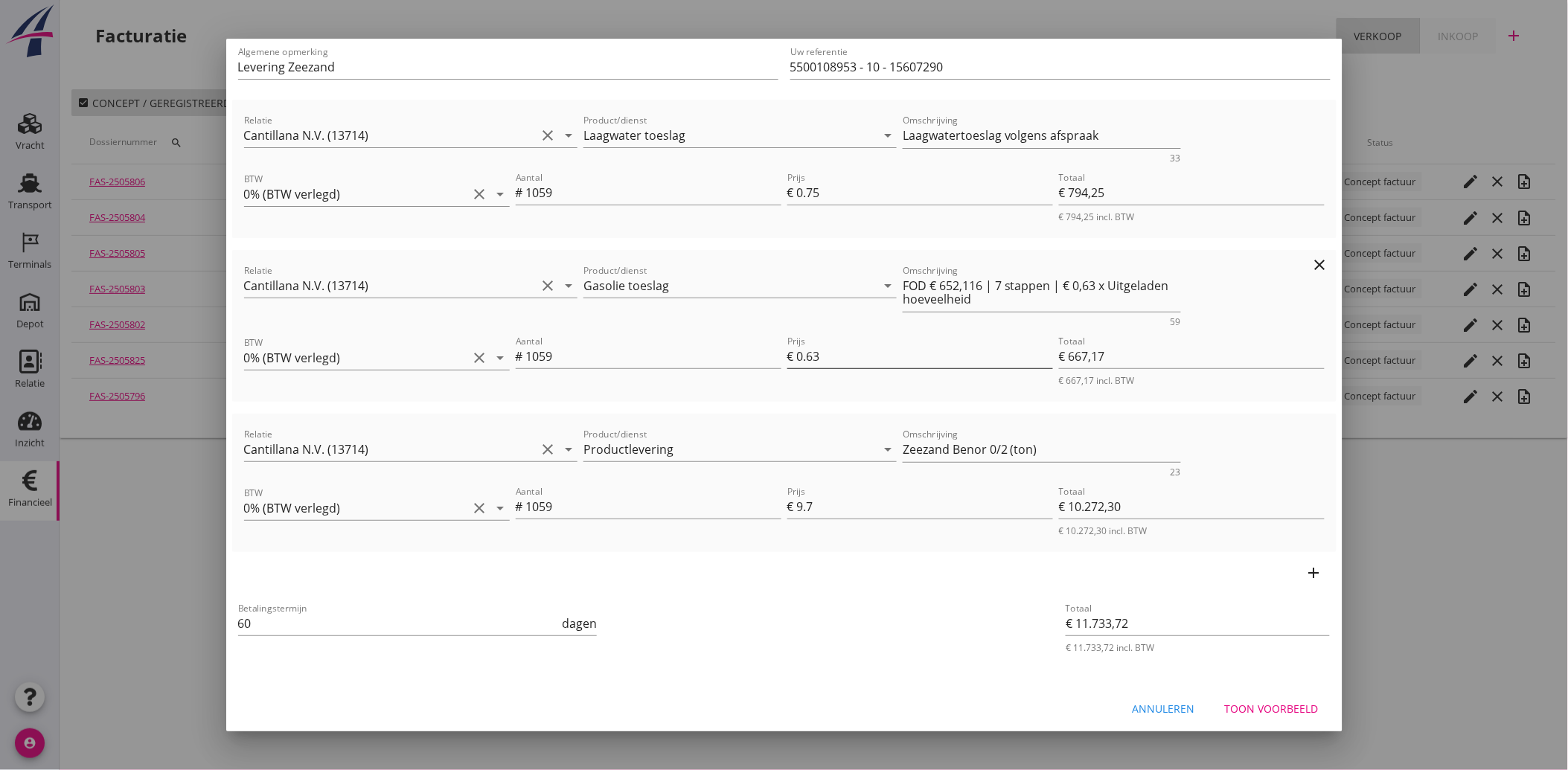
scroll to position [152, 0]
click at [1226, 701] on div "Toon voorbeeld" at bounding box center [1271, 706] width 93 height 16
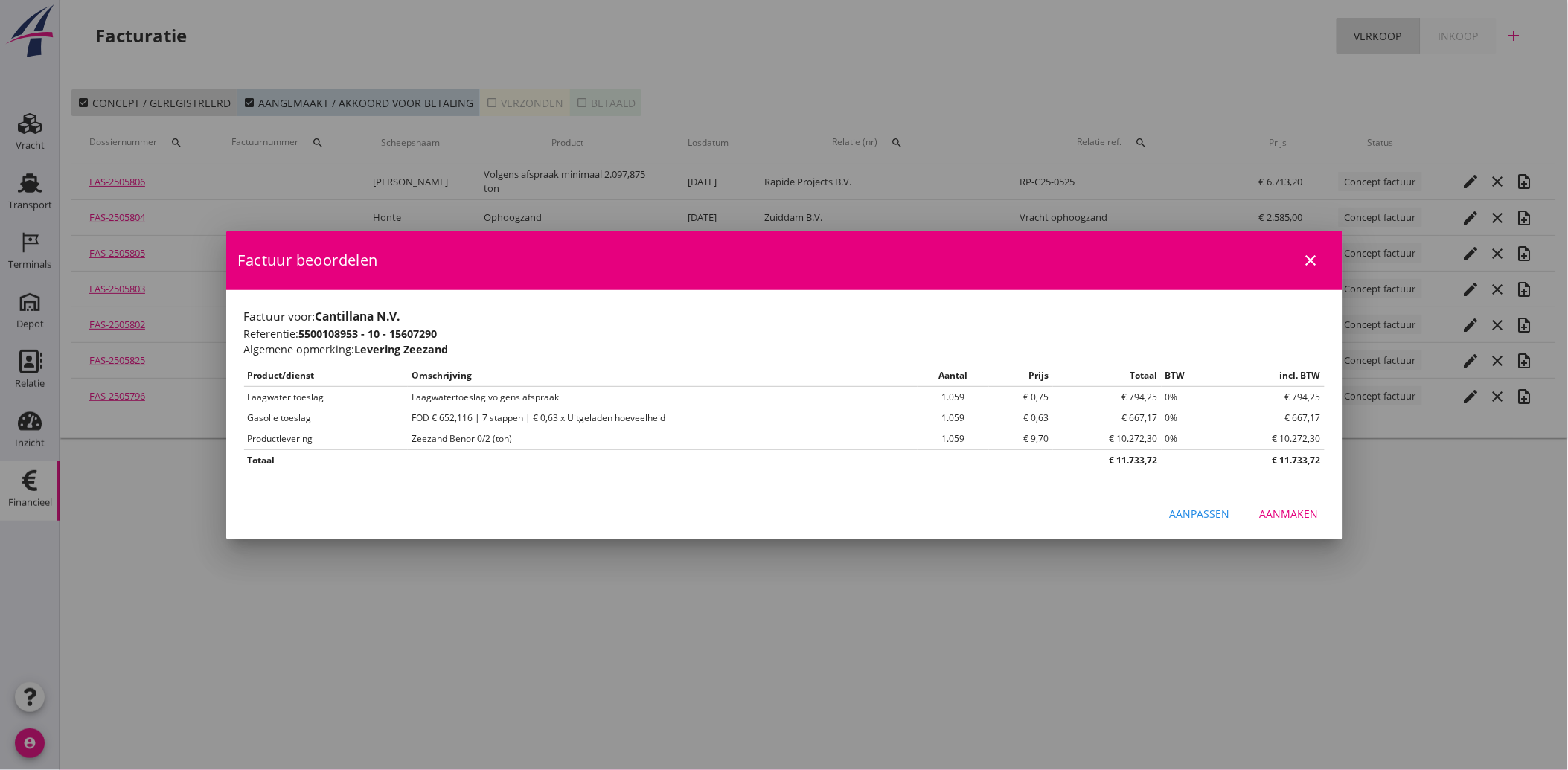
scroll to position [0, 0]
click at [1297, 514] on div "Aanmaken" at bounding box center [1289, 514] width 59 height 16
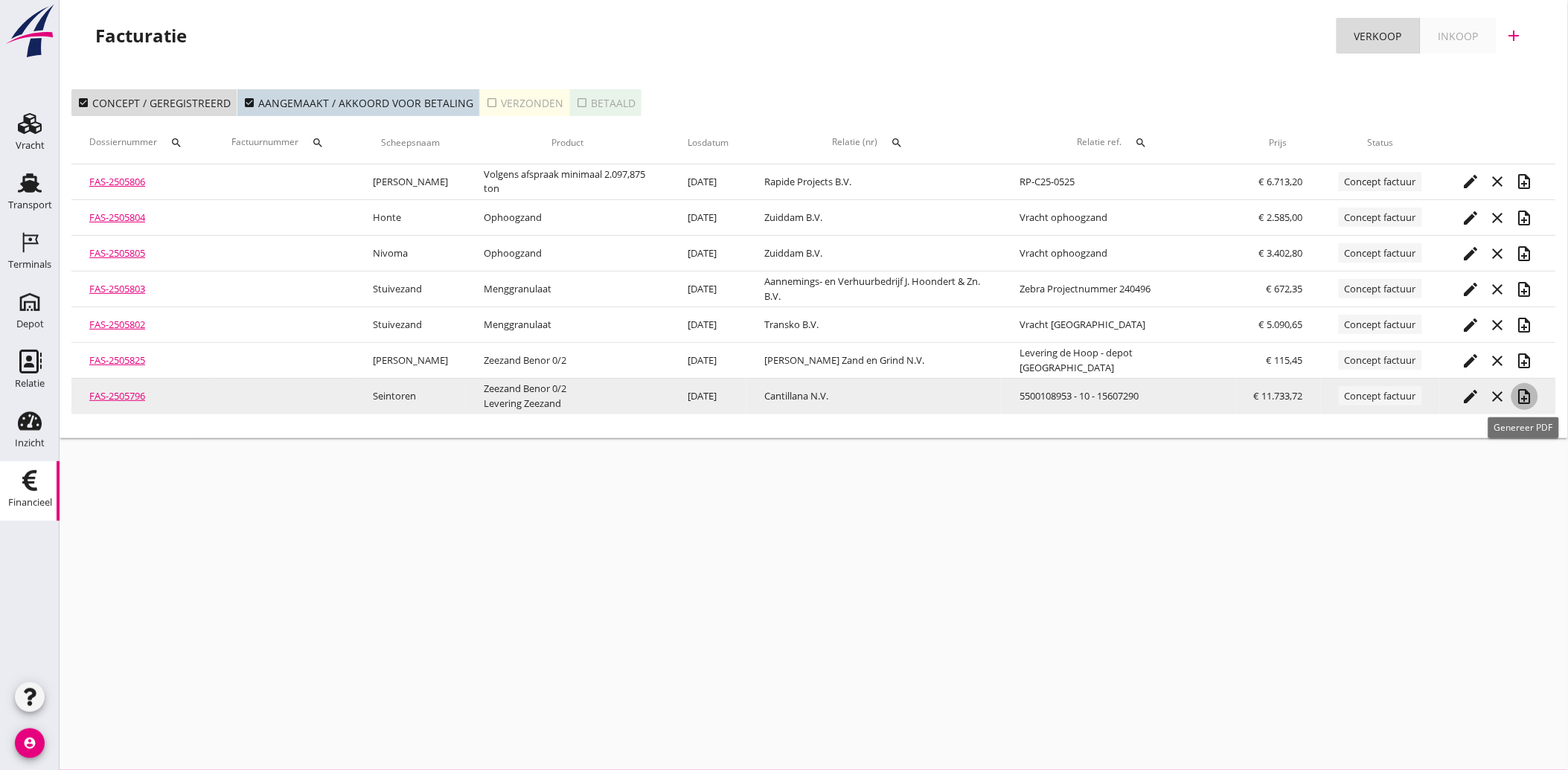
click at [1525, 392] on icon "note_add" at bounding box center [1525, 397] width 18 height 18
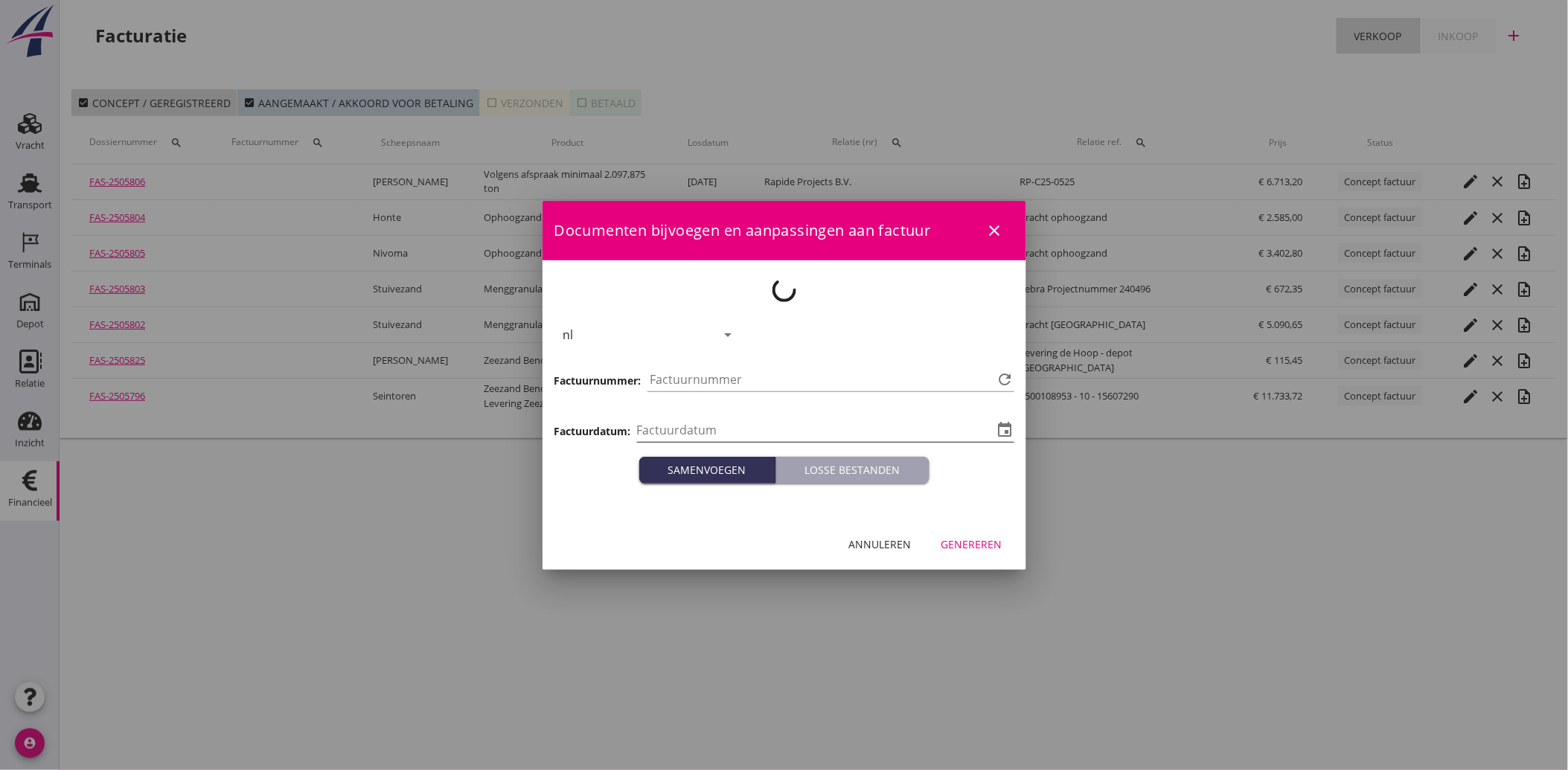
type input "[DATE]"
type input "4057"
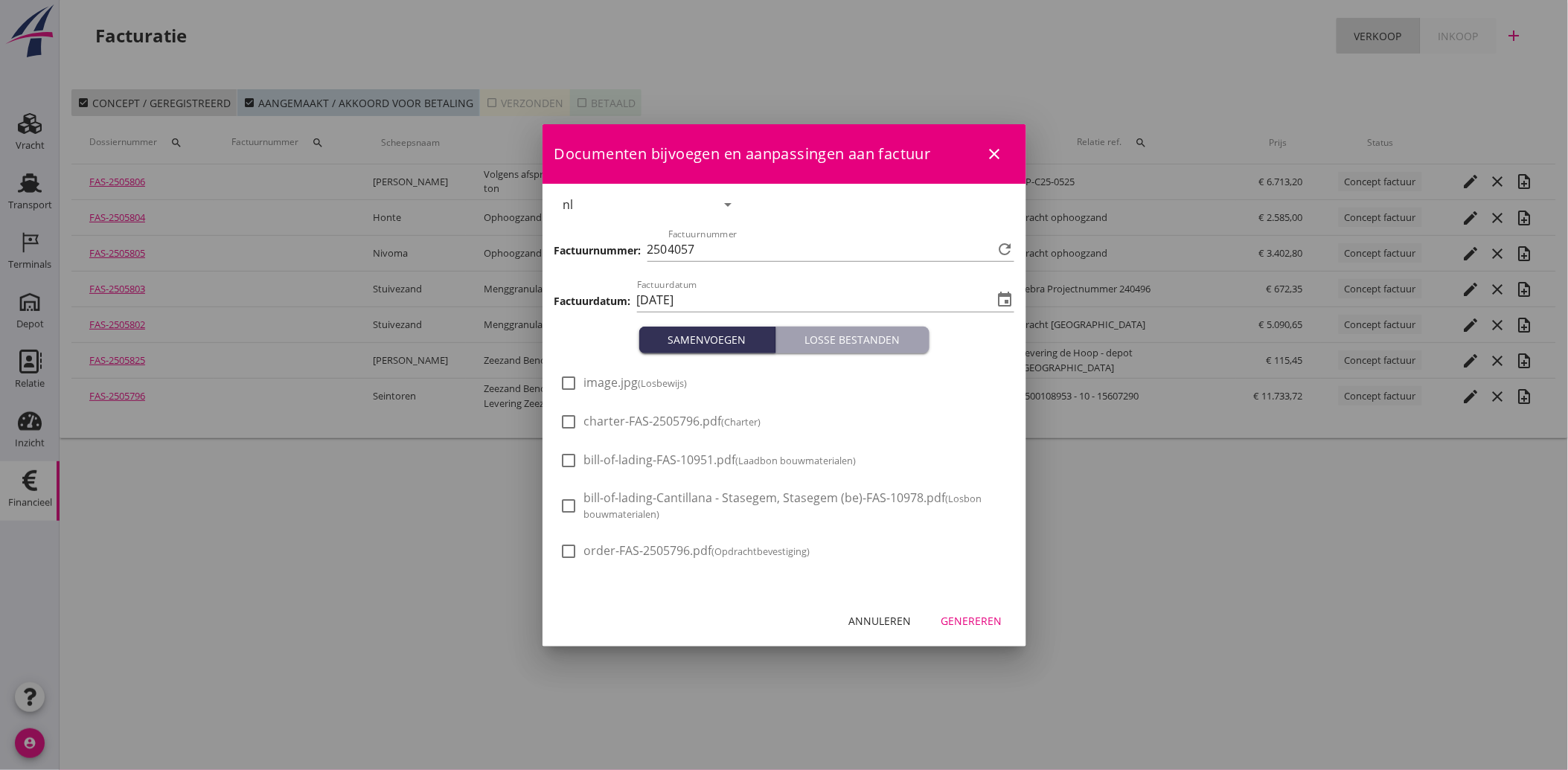
drag, startPoint x: 653, startPoint y: 381, endPoint x: 651, endPoint y: 406, distance: 25.1
click at [651, 405] on div "check_box_outline_blank image.jpg (Losbewijs)" at bounding box center [624, 392] width 127 height 36
drag, startPoint x: 636, startPoint y: 393, endPoint x: 627, endPoint y: 422, distance: 30.4
click at [627, 422] on div "check_box_outline_blank image.jpg (Losbewijs) check_box_outline_blank charter-F…" at bounding box center [784, 475] width 448 height 207
drag, startPoint x: 627, startPoint y: 422, endPoint x: 627, endPoint y: 381, distance: 41.0
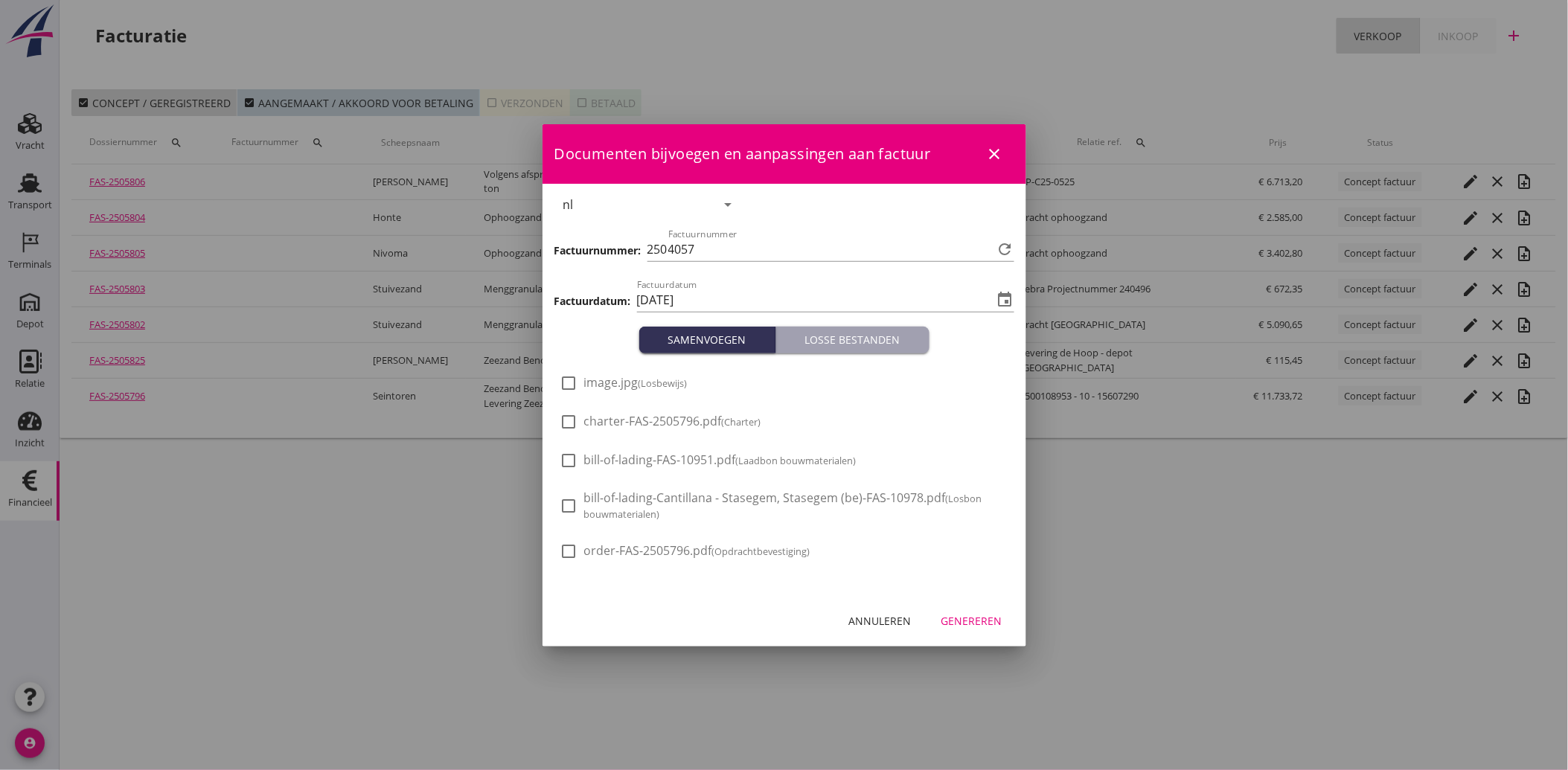
click at [627, 381] on span "image.jpg (Losbewijs)" at bounding box center [636, 383] width 103 height 16
checkbox input "true"
drag, startPoint x: 947, startPoint y: 606, endPoint x: 955, endPoint y: 615, distance: 12.0
click at [954, 567] on div "Documenten bijvoegen en aanpassingen aan factuur close nl arrow_drop_down prior…" at bounding box center [784, 385] width 484 height 523
click at [956, 613] on div "Genereren" at bounding box center [972, 620] width 61 height 16
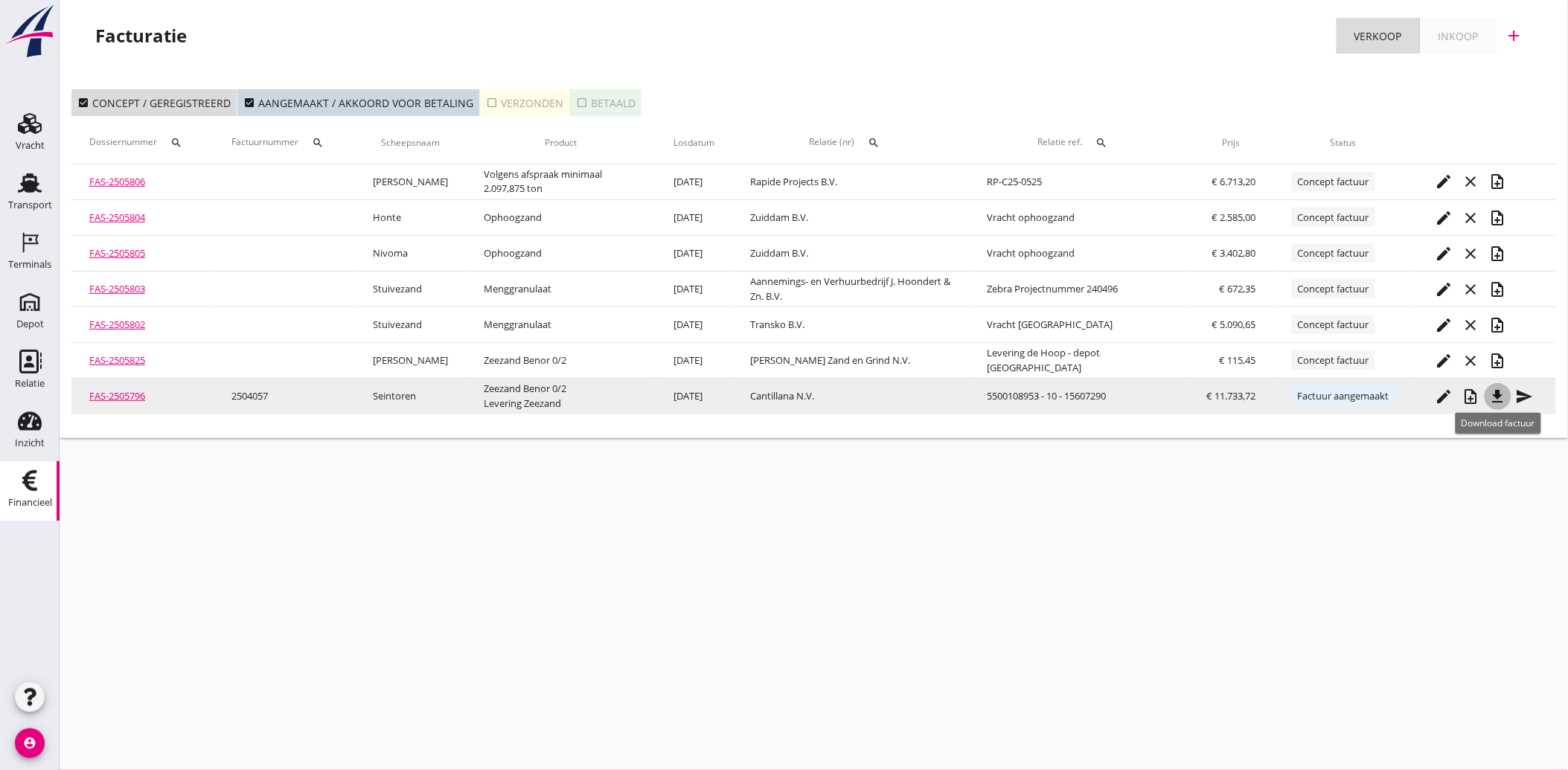
click at [1499, 391] on icon "file_download" at bounding box center [1498, 397] width 18 height 18
click at [1520, 390] on icon "send" at bounding box center [1525, 397] width 18 height 18
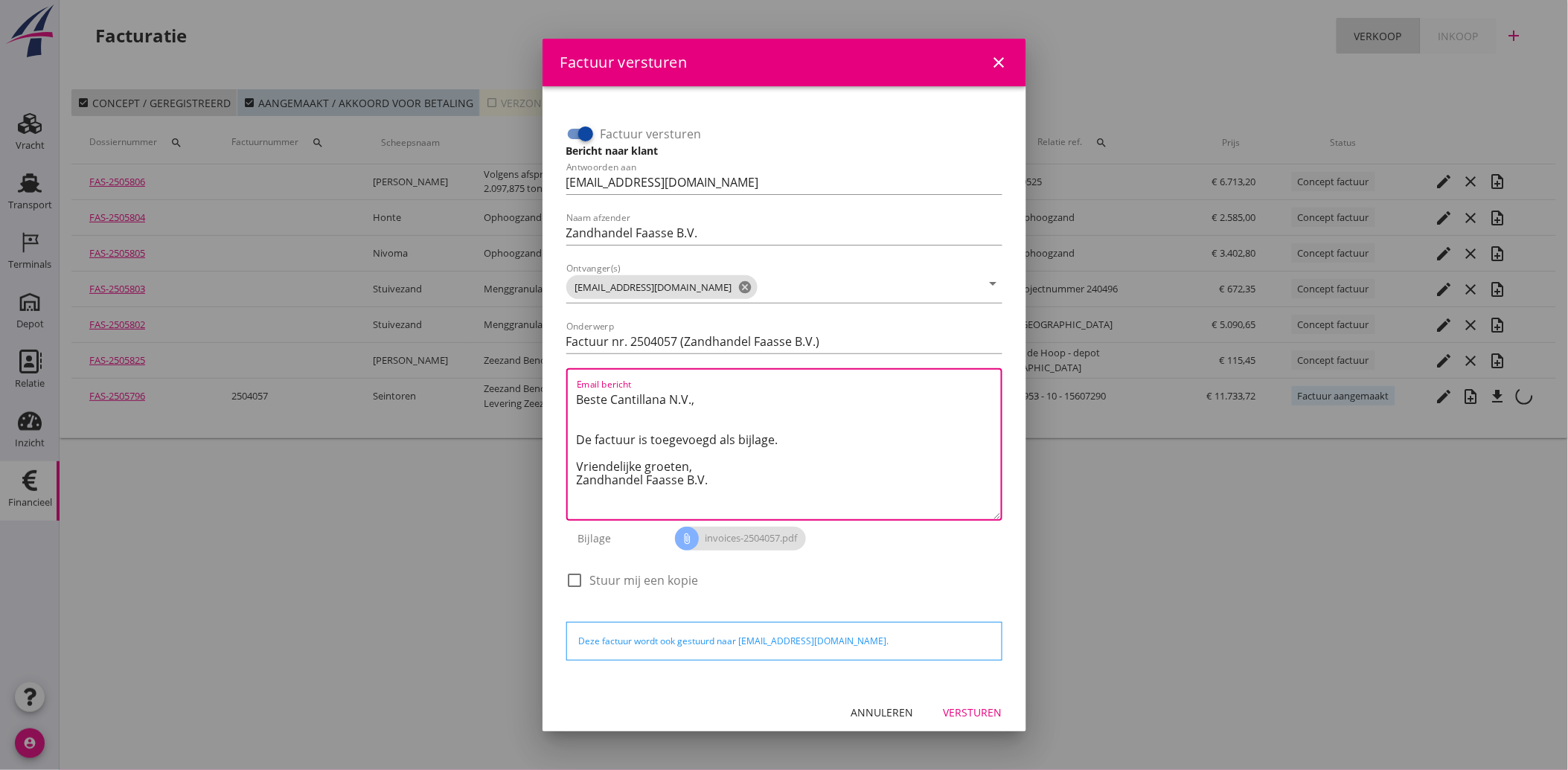
drag, startPoint x: 716, startPoint y: 478, endPoint x: 559, endPoint y: 400, distance: 175.3
click at [560, 400] on div "Factuur versturen Bericht naar klant Antwoorden aan [EMAIL_ADDRESS][DOMAIN_NAME…" at bounding box center [784, 358] width 448 height 509
paste textarea "Geachte heer/mevrouw, Hierbij zenden wij u onze factuur i.v.m. de door ons aan …"
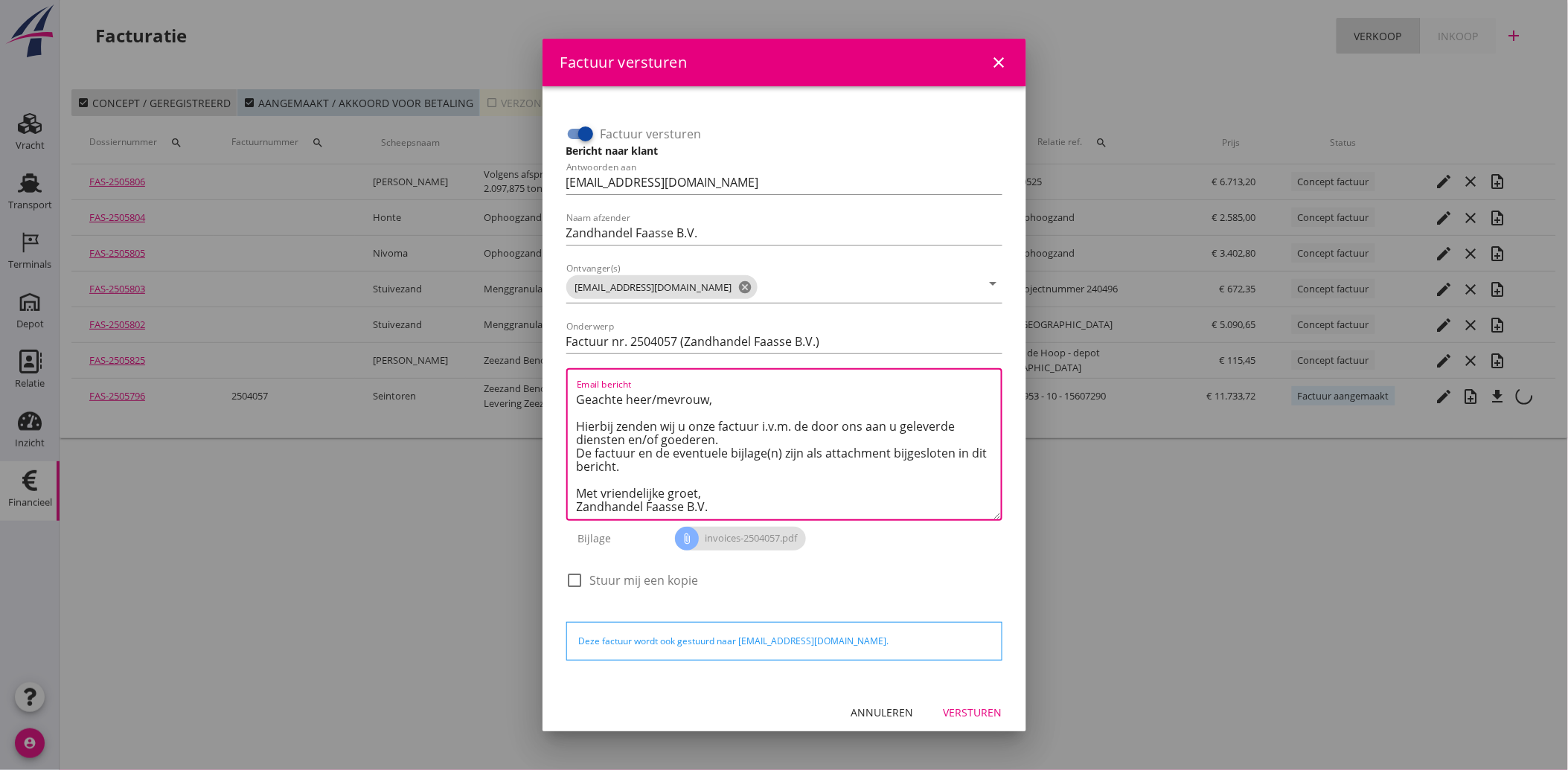
scroll to position [8, 0]
type textarea "Geachte heer/mevrouw, Hierbij zenden wij u onze factuur i.v.m. de door ons aan …"
click at [964, 700] on button "Versturen" at bounding box center [973, 713] width 82 height 27
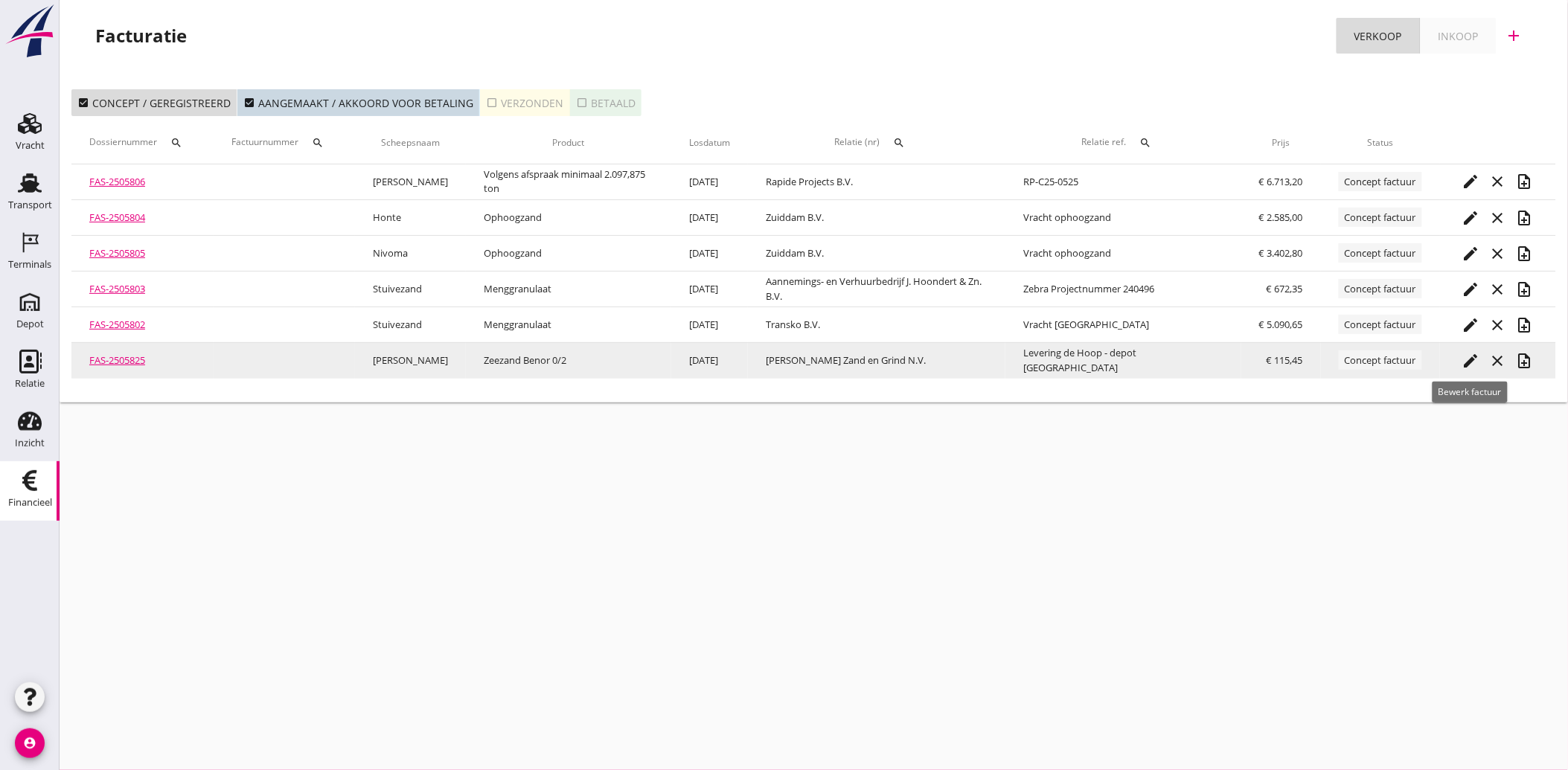
click at [1472, 356] on icon "edit" at bounding box center [1472, 361] width 18 height 18
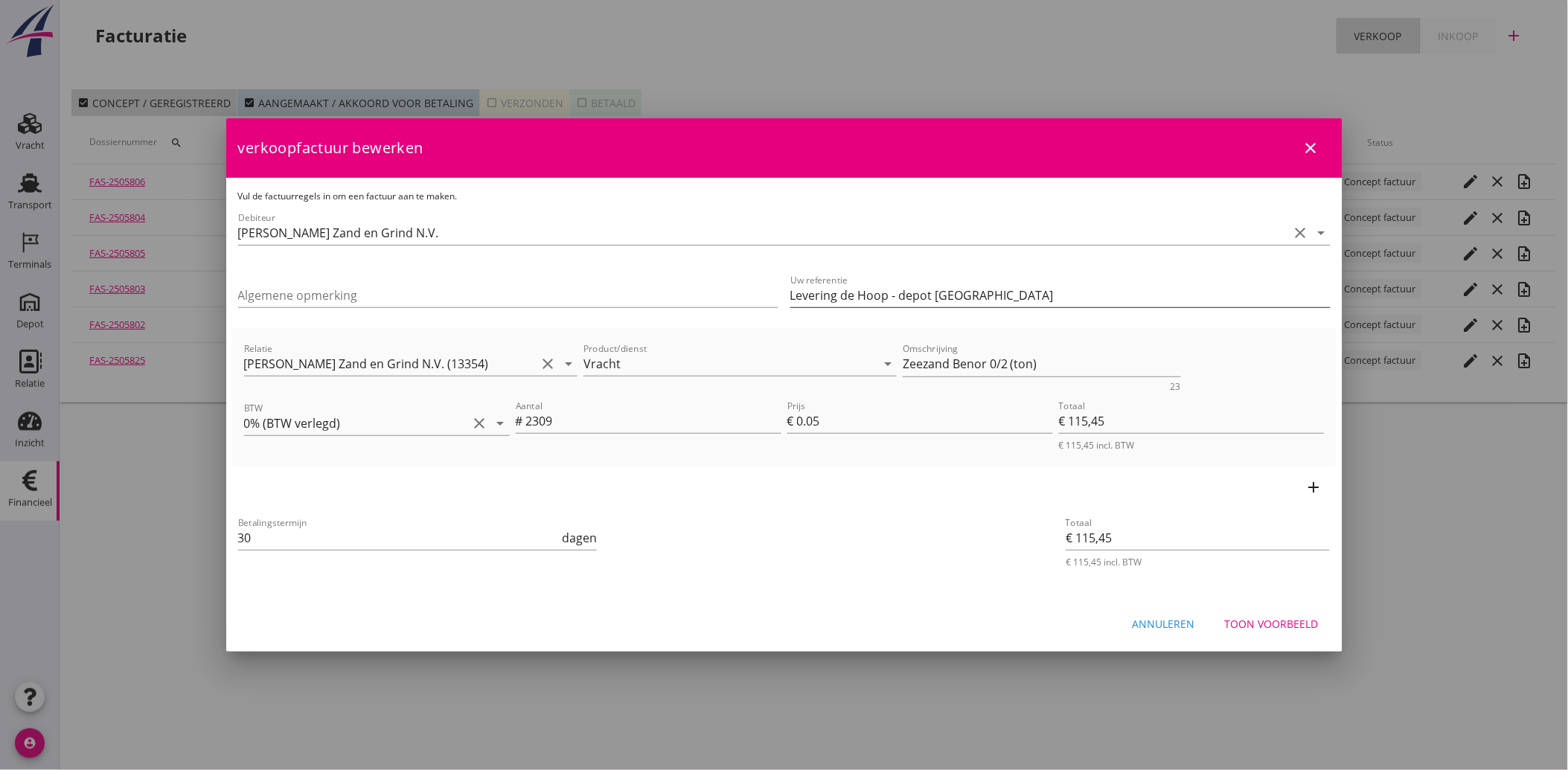
click at [847, 295] on input "Levering de Hoop - depot [GEOGRAPHIC_DATA]" at bounding box center [1060, 295] width 541 height 24
type input "Levering De Hoop - depot [GEOGRAPHIC_DATA]"
click at [875, 527] on div "Betalingstermijn 30 dagen" at bounding box center [600, 540] width 730 height 57
click at [1292, 619] on div "Toon voorbeeld" at bounding box center [1271, 623] width 93 height 16
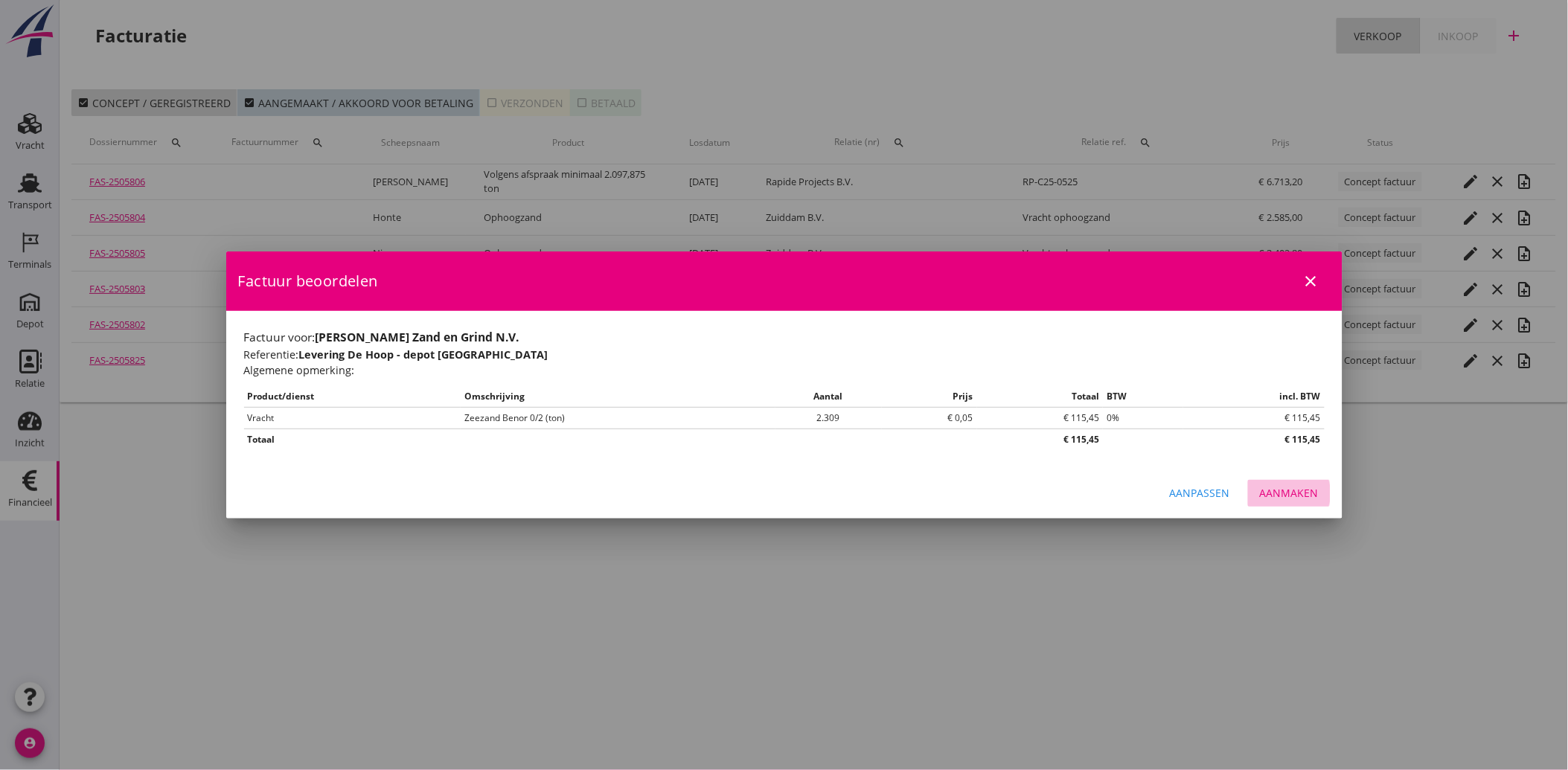
click at [1290, 506] on button "Aanmaken" at bounding box center [1289, 493] width 82 height 27
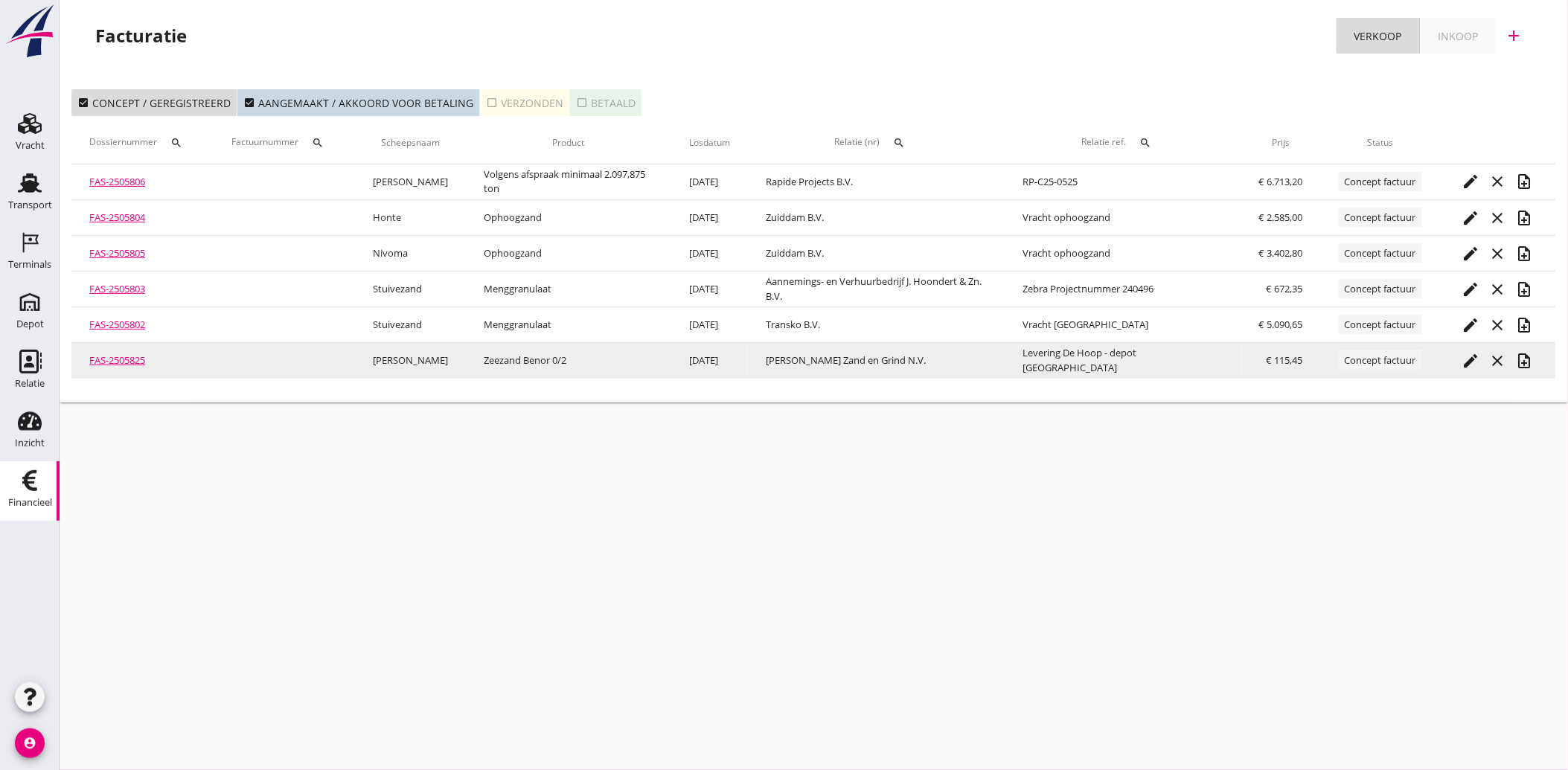
click at [1519, 363] on icon "note_add" at bounding box center [1525, 361] width 18 height 18
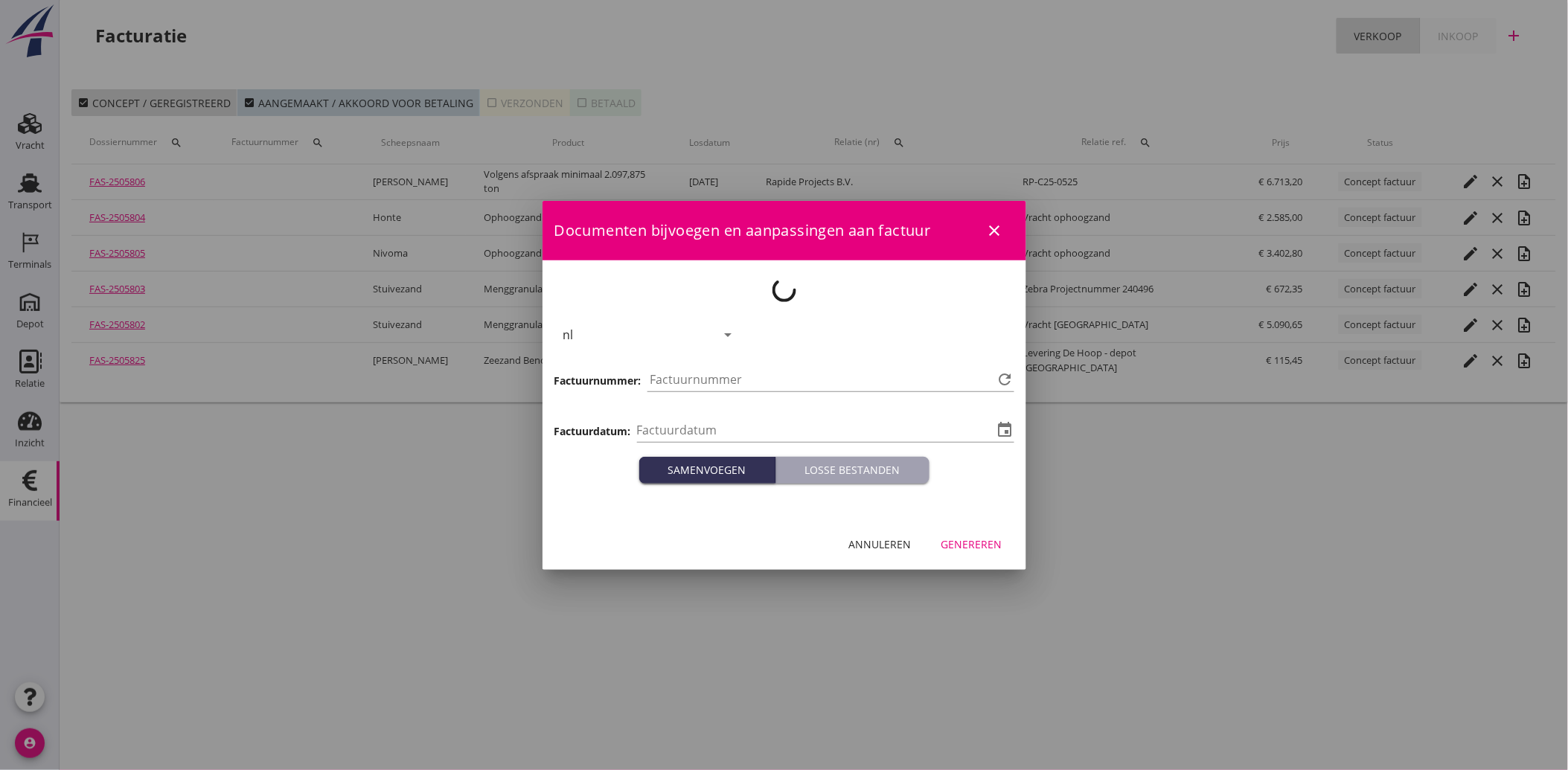
type input "[DATE]"
type input "4058"
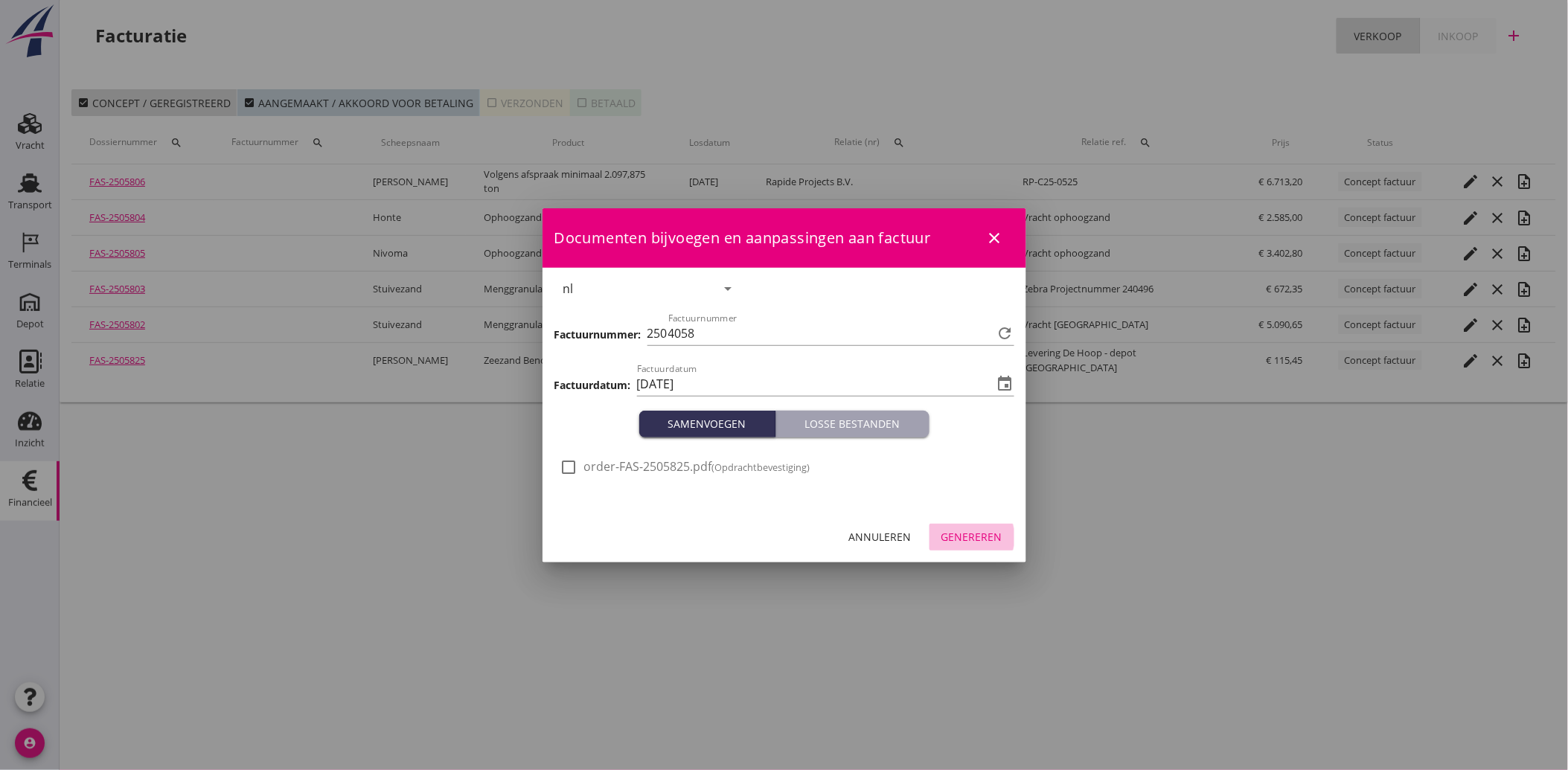
click at [962, 537] on div "Genereren" at bounding box center [972, 537] width 61 height 16
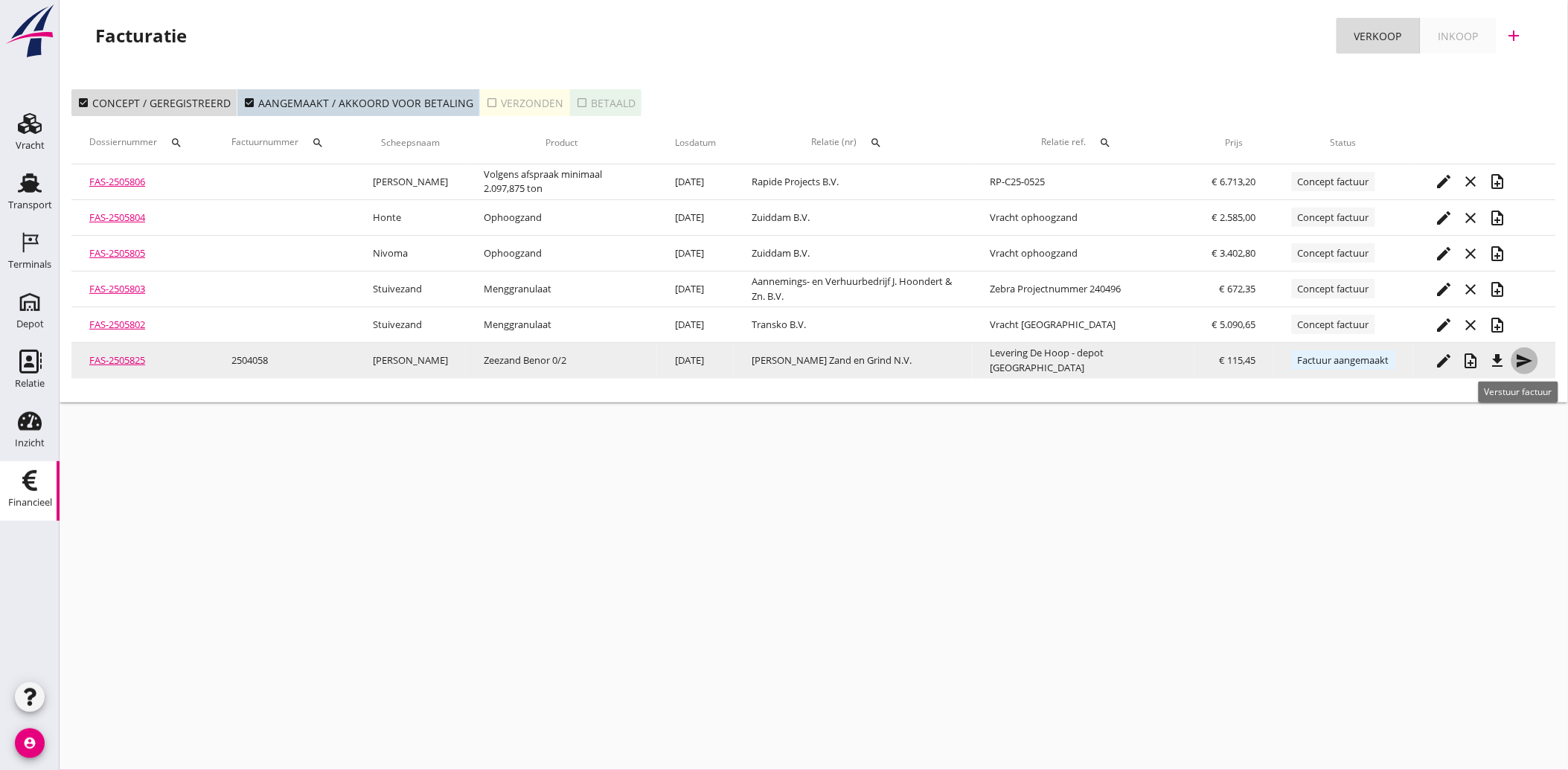
click at [1522, 356] on icon "send" at bounding box center [1525, 361] width 18 height 18
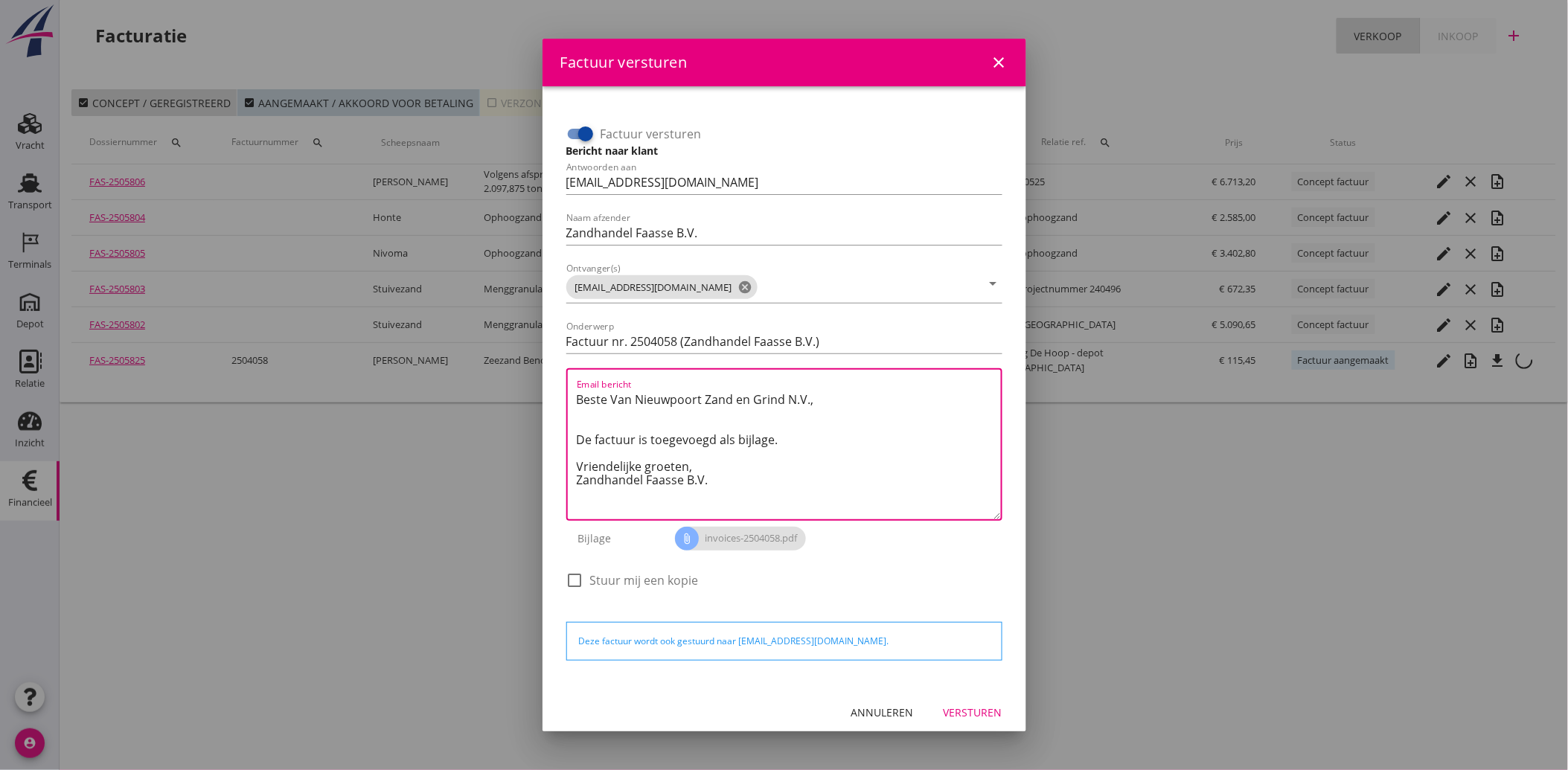
drag, startPoint x: 715, startPoint y: 482, endPoint x: 535, endPoint y: 395, distance: 199.9
click at [535, 395] on div "Factuur versturen close Factuur versturen Bericht naar klant Antwoorden aan [EM…" at bounding box center [784, 385] width 1568 height 770
paste textarea "Geachte heer/mevrouw, Hierbij zenden wij u onze factuur i.v.m. de door ons aan …"
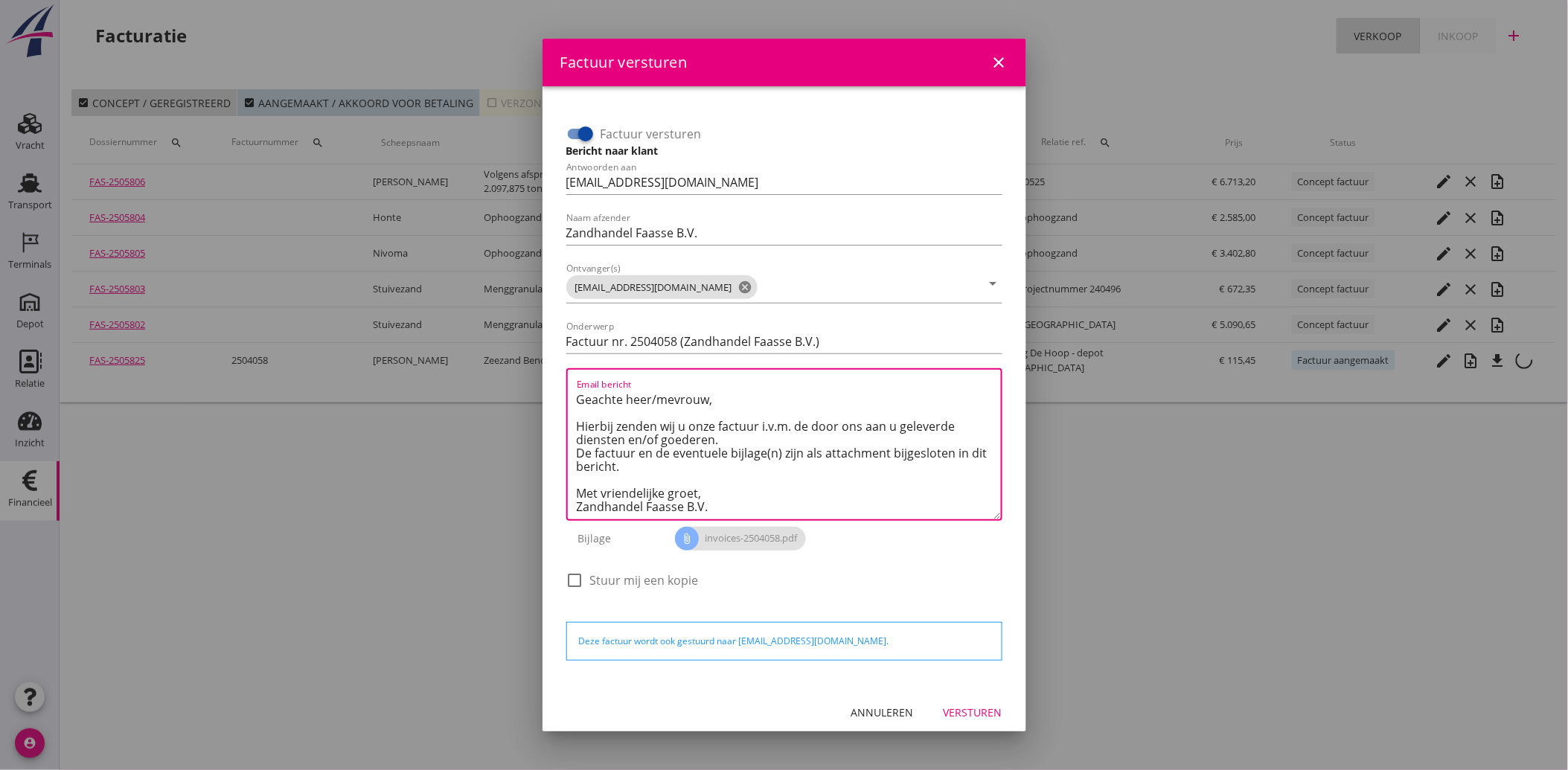
type textarea "Geachte heer/mevrouw, Hierbij zenden wij u onze factuur i.v.m. de door ons aan …"
click at [974, 715] on div "Versturen" at bounding box center [973, 712] width 59 height 16
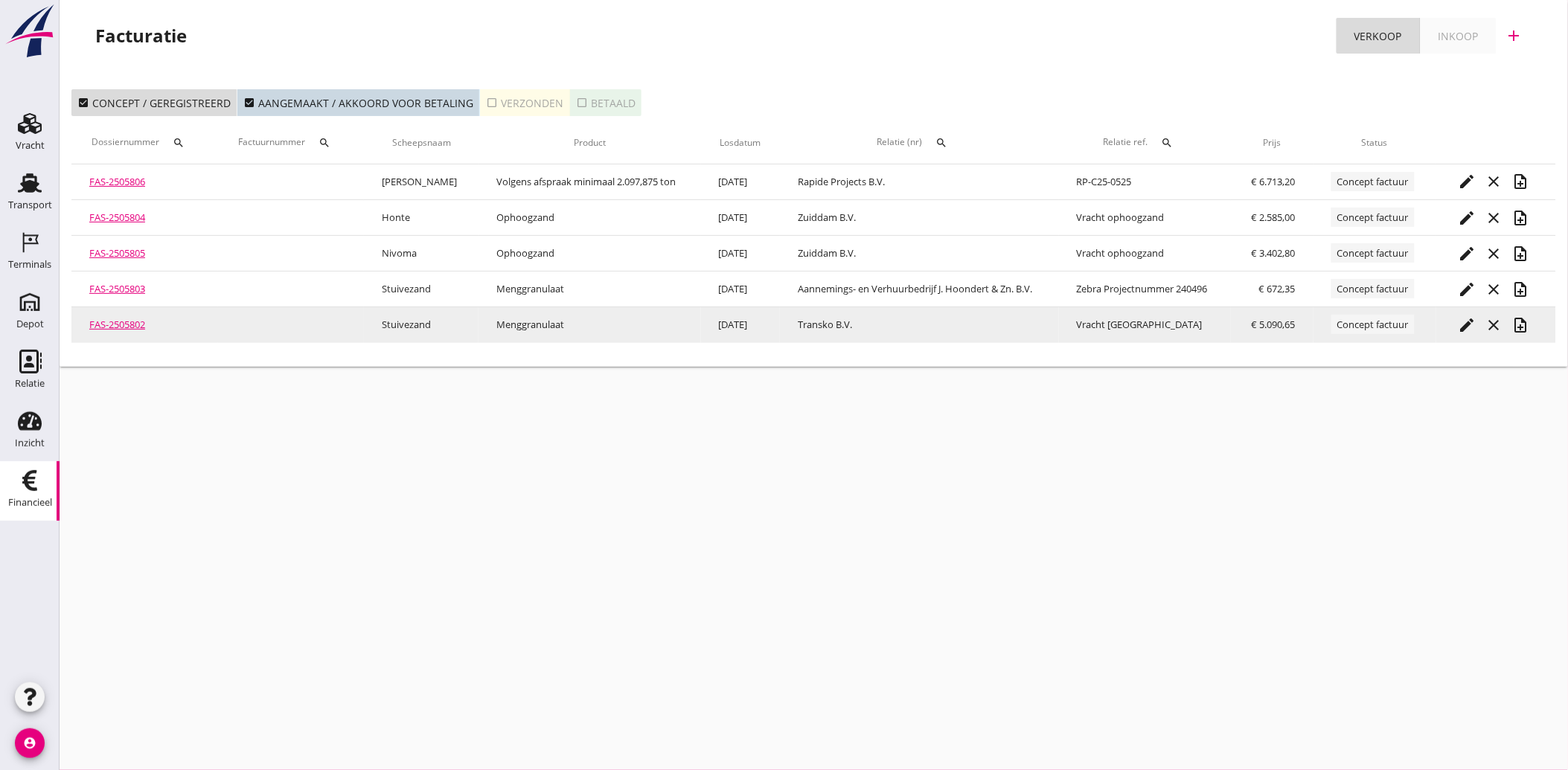
click at [1457, 322] on div "edit" at bounding box center [1468, 325] width 27 height 18
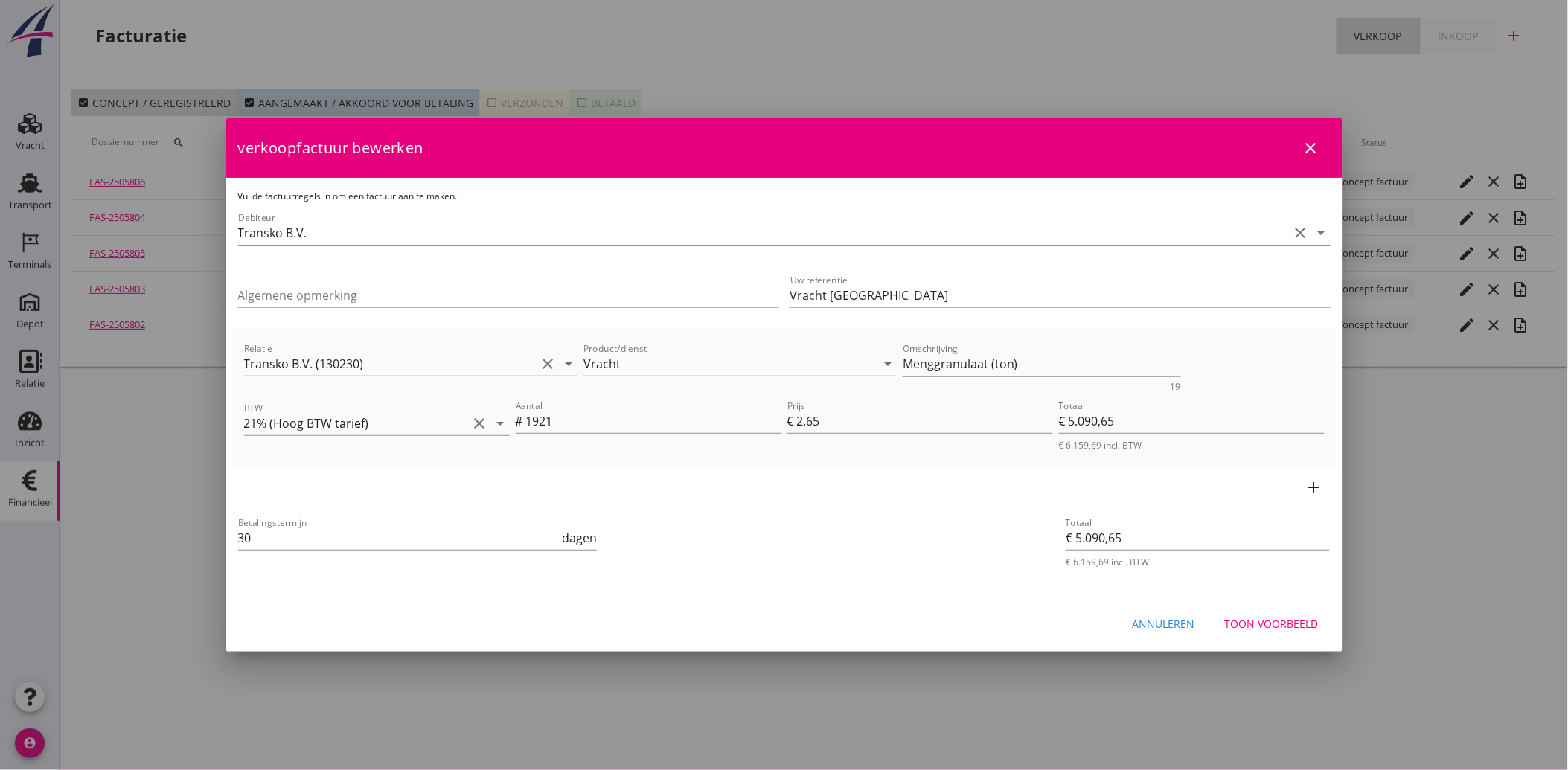
click at [1277, 623] on div "Toon voorbeeld" at bounding box center [1271, 623] width 93 height 16
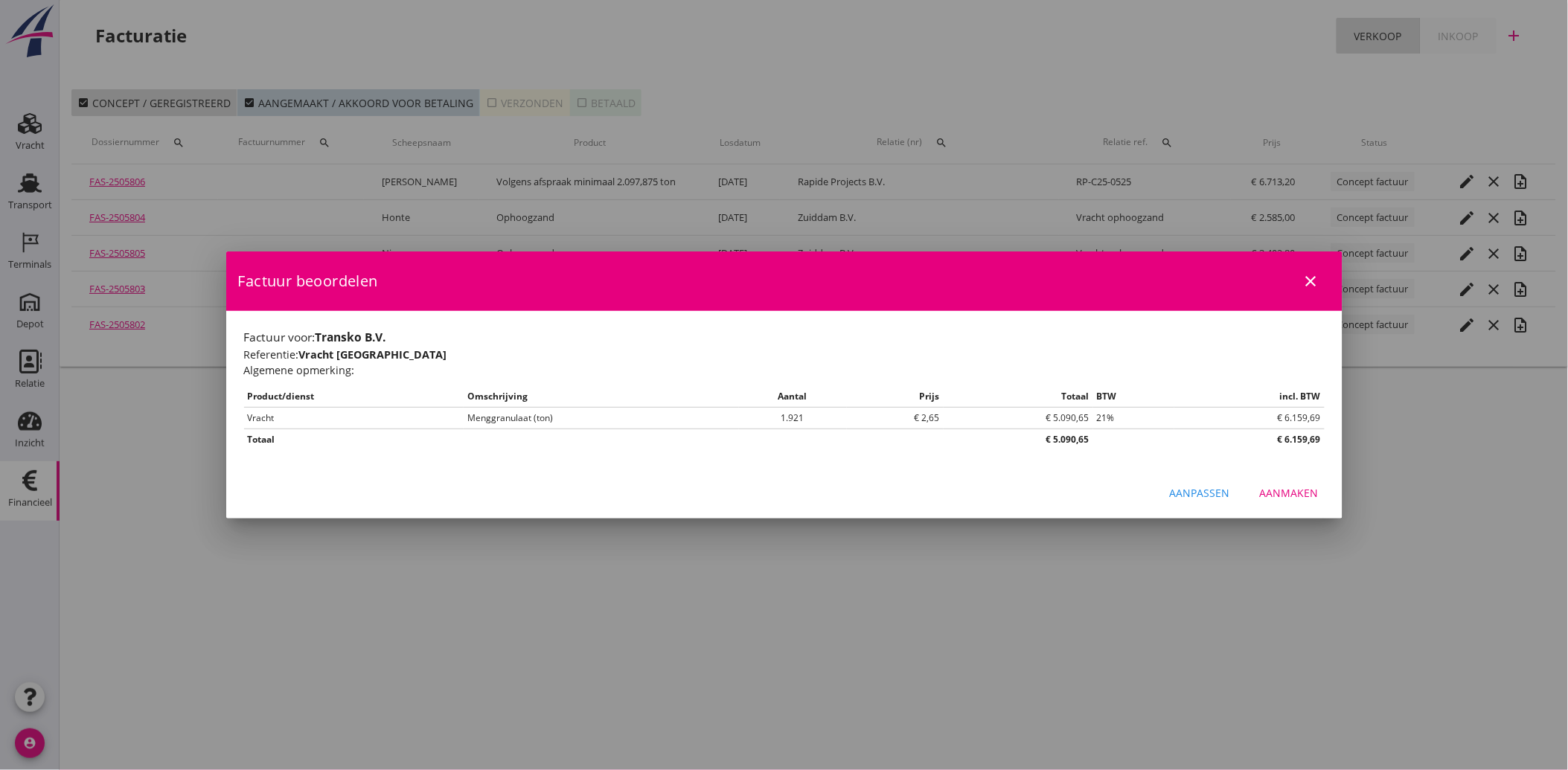
click at [1286, 493] on div "Aanmaken" at bounding box center [1289, 493] width 59 height 16
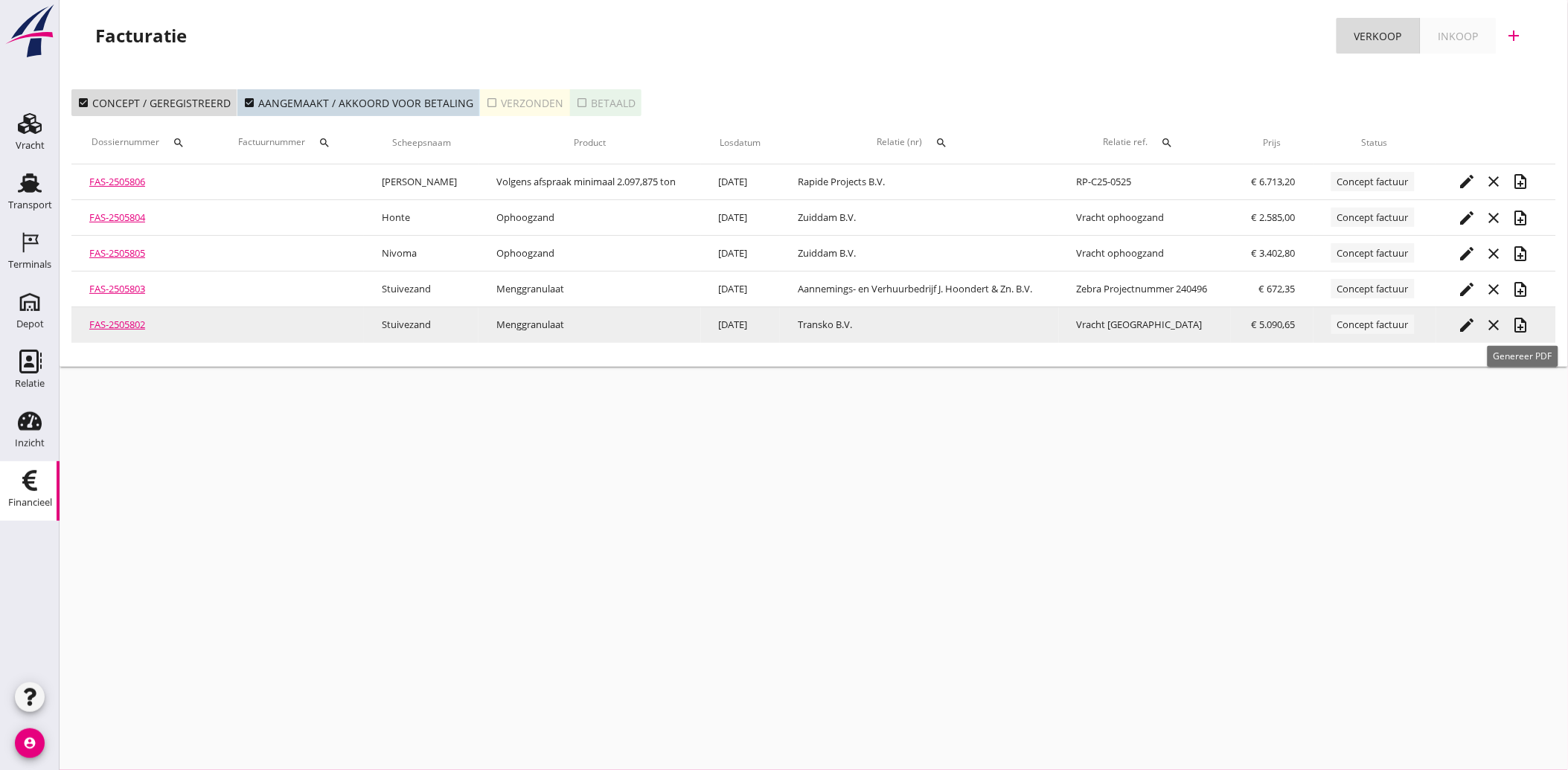
click at [1519, 330] on icon "note_add" at bounding box center [1522, 325] width 18 height 18
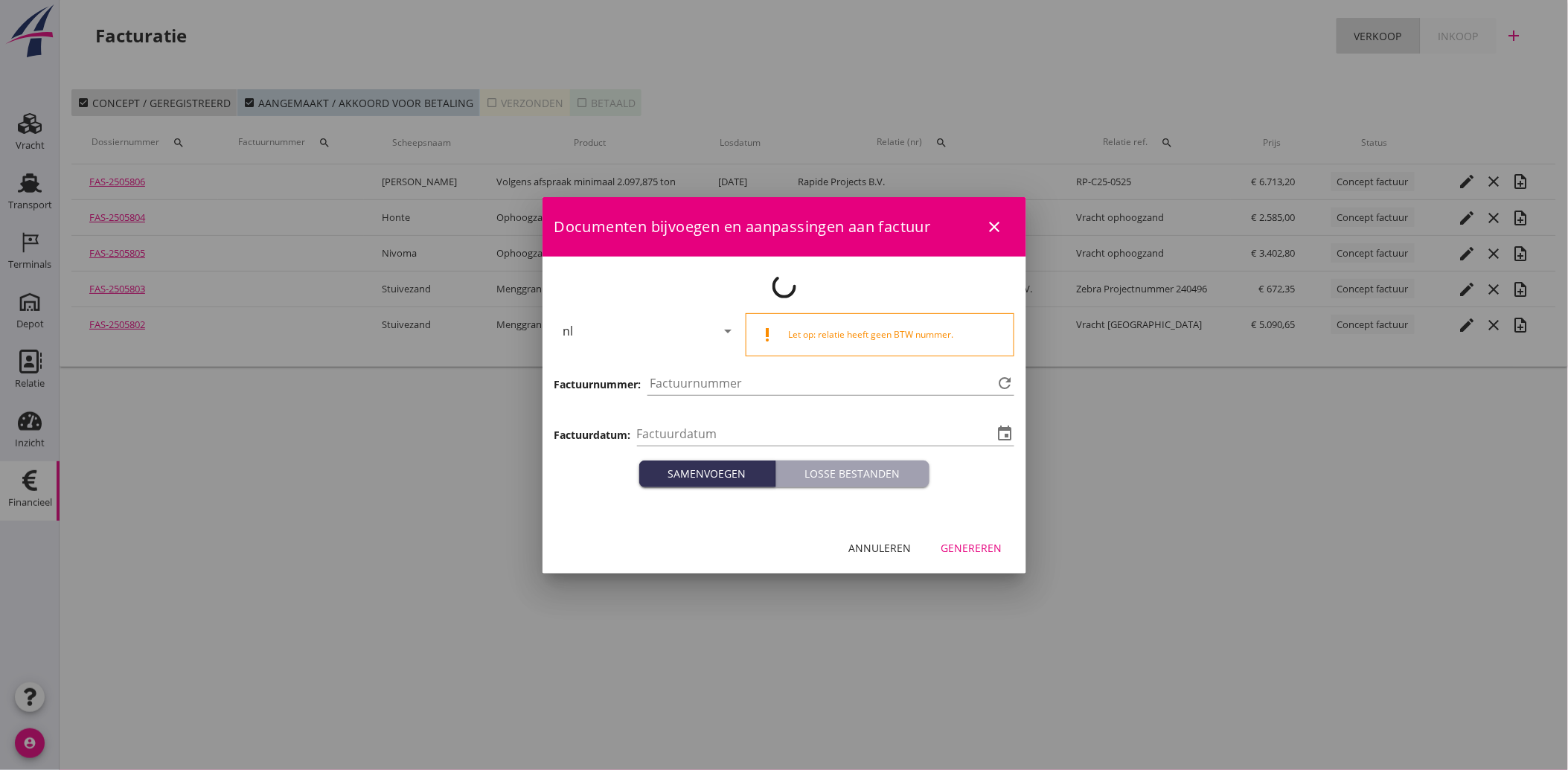
type input "[DATE]"
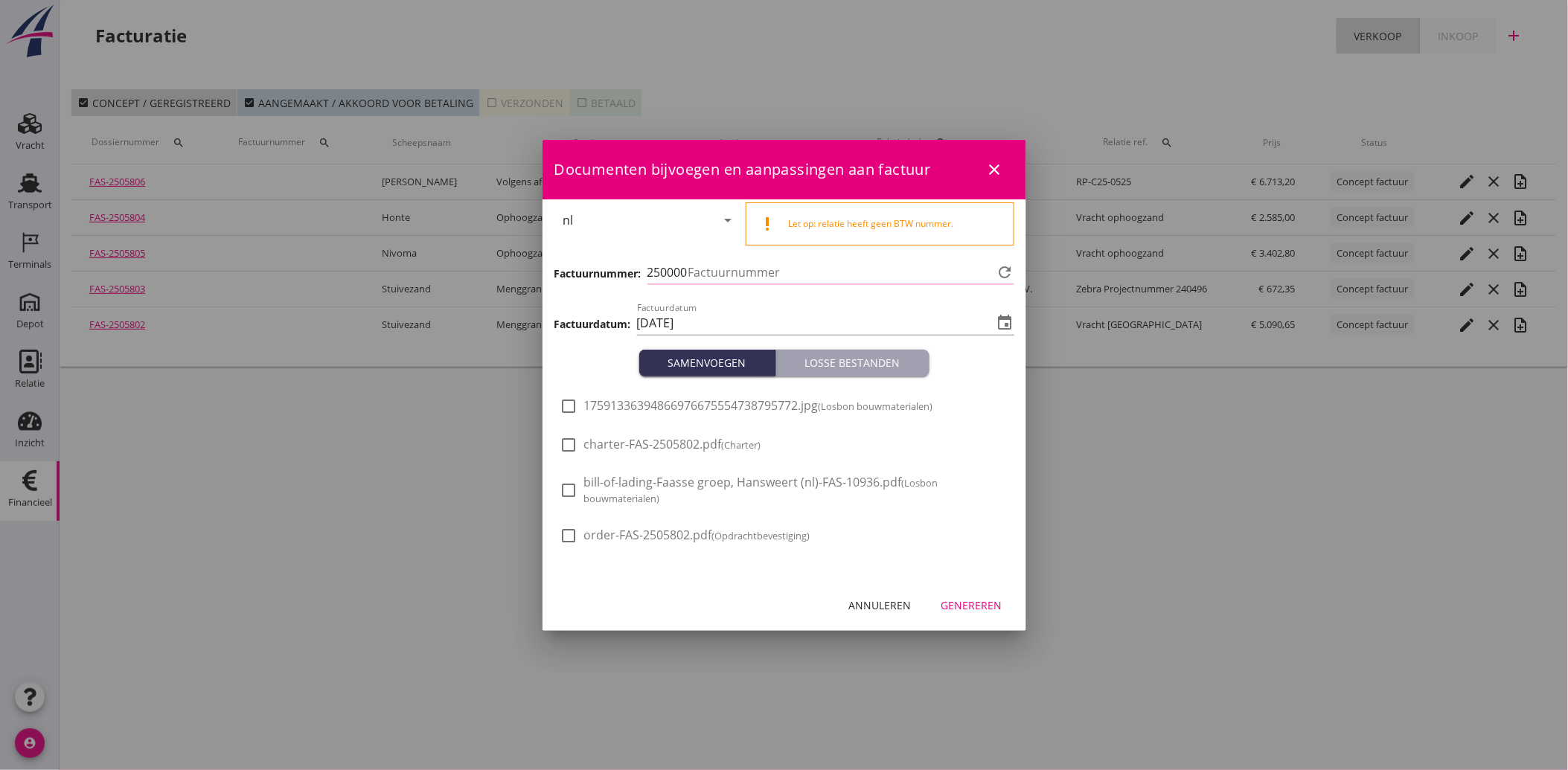
type input "4059"
click at [625, 415] on div "check_box_outline_blank 17591336394866976675554738795772.jpg (Losbon bouwmateri…" at bounding box center [746, 416] width 373 height 36
click at [574, 410] on div at bounding box center [570, 407] width 25 height 25
checkbox input "true"
click at [945, 612] on div "Genereren" at bounding box center [972, 605] width 61 height 16
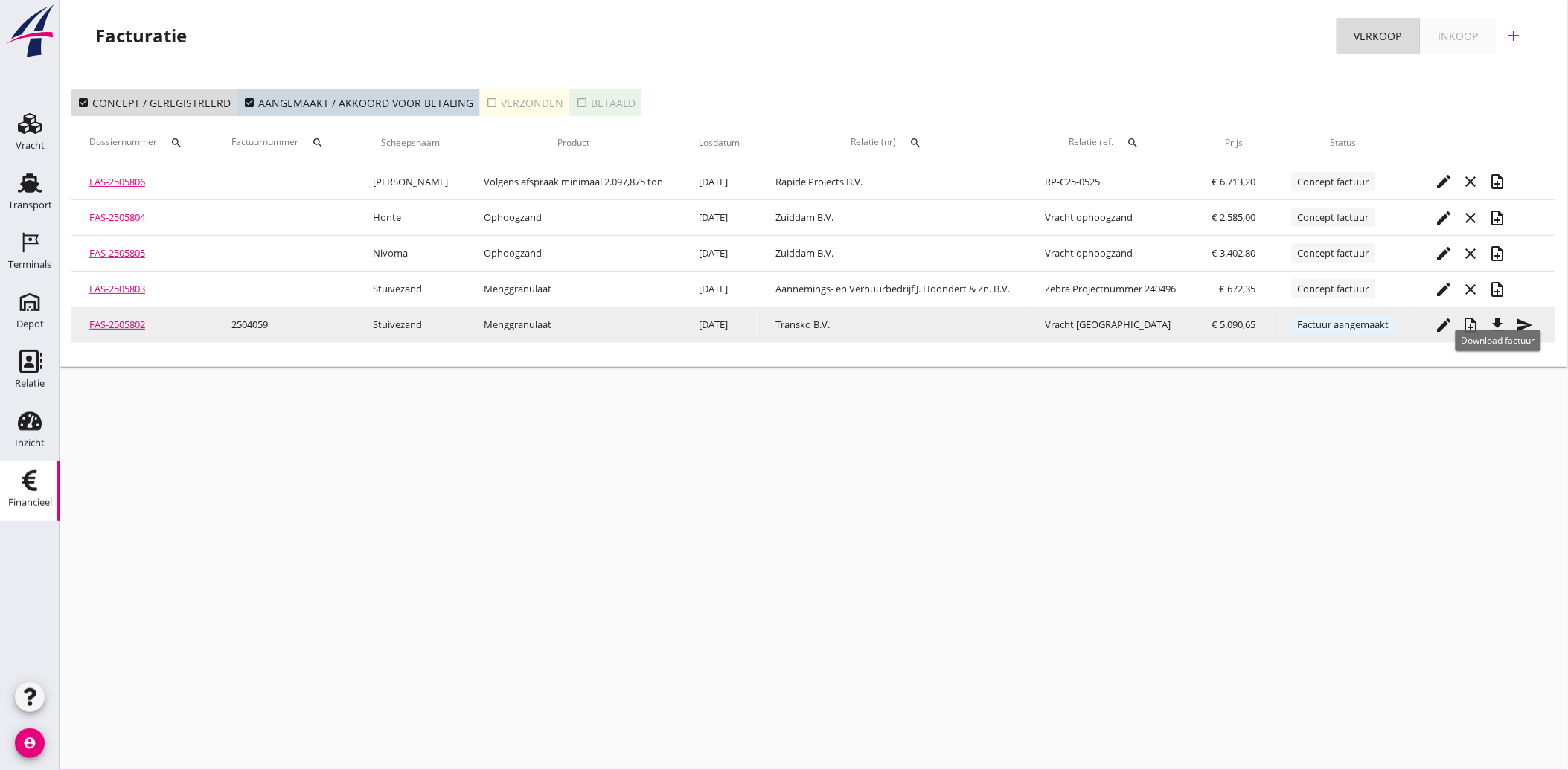
click at [1498, 316] on icon "file_download" at bounding box center [1498, 325] width 18 height 18
click at [1528, 327] on icon "send" at bounding box center [1525, 325] width 18 height 18
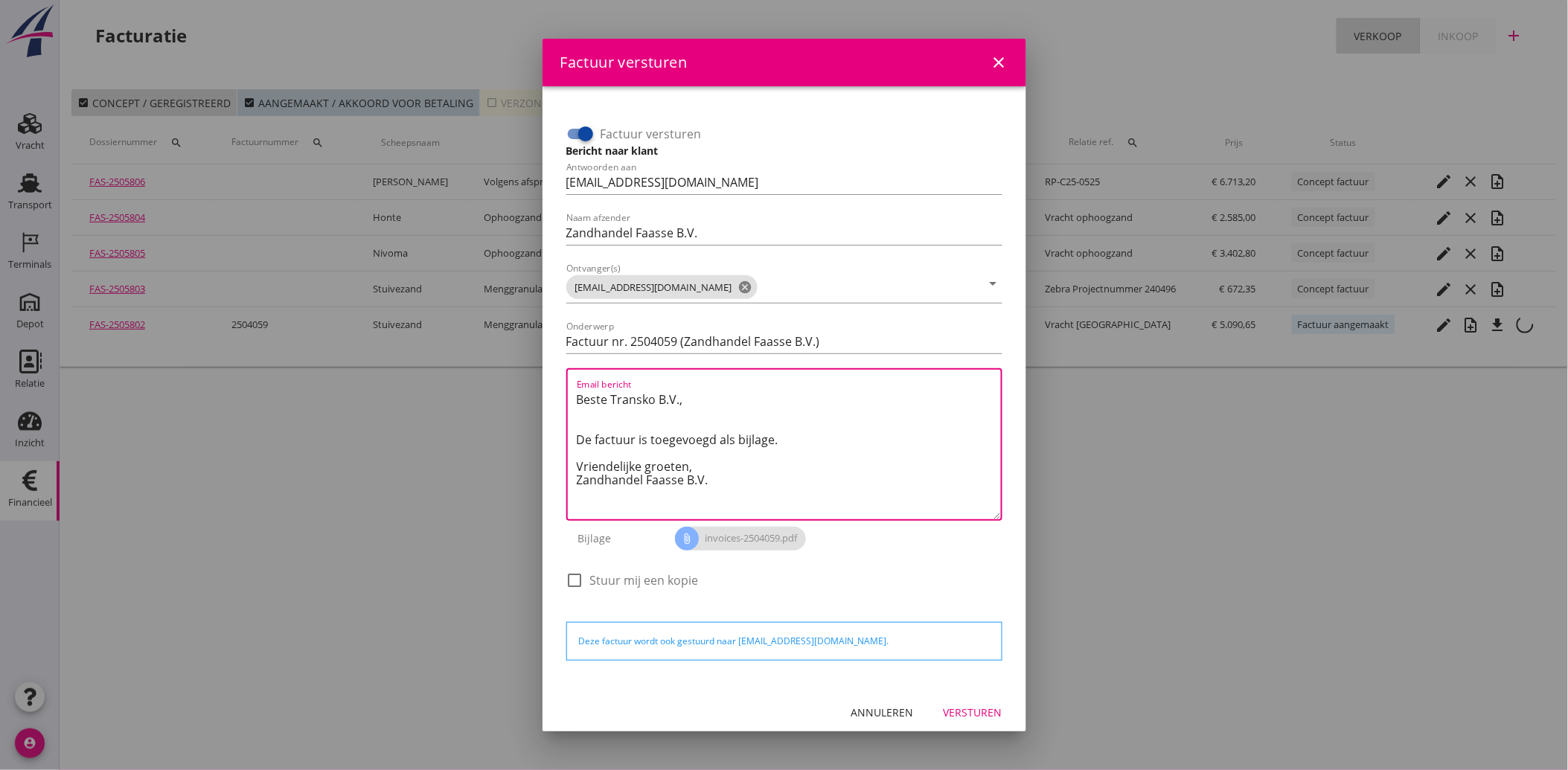
drag, startPoint x: 737, startPoint y: 492, endPoint x: 546, endPoint y: 402, distance: 211.1
click at [546, 402] on div "Factuur versturen Bericht naar klant Antwoorden aan [EMAIL_ADDRESS][DOMAIN_NAME…" at bounding box center [784, 386] width 484 height 601
paste textarea "Geachte heer/mevrouw, Hierbij zenden wij u onze factuur i.v.m. de door ons aan …"
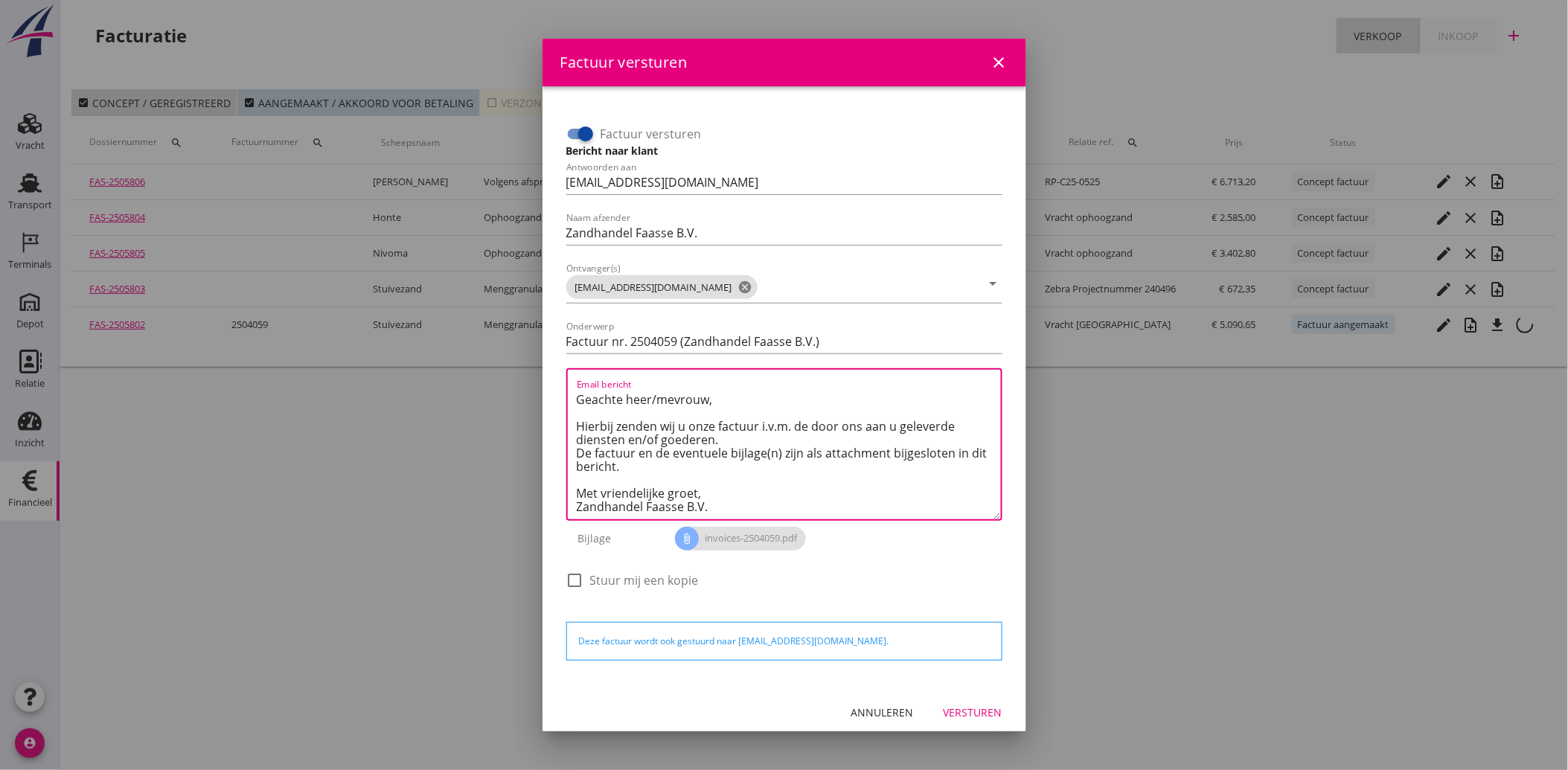
type textarea "Geachte heer/mevrouw, Hierbij zenden wij u onze factuur i.v.m. de door ons aan …"
click at [958, 708] on div "Versturen" at bounding box center [973, 712] width 59 height 16
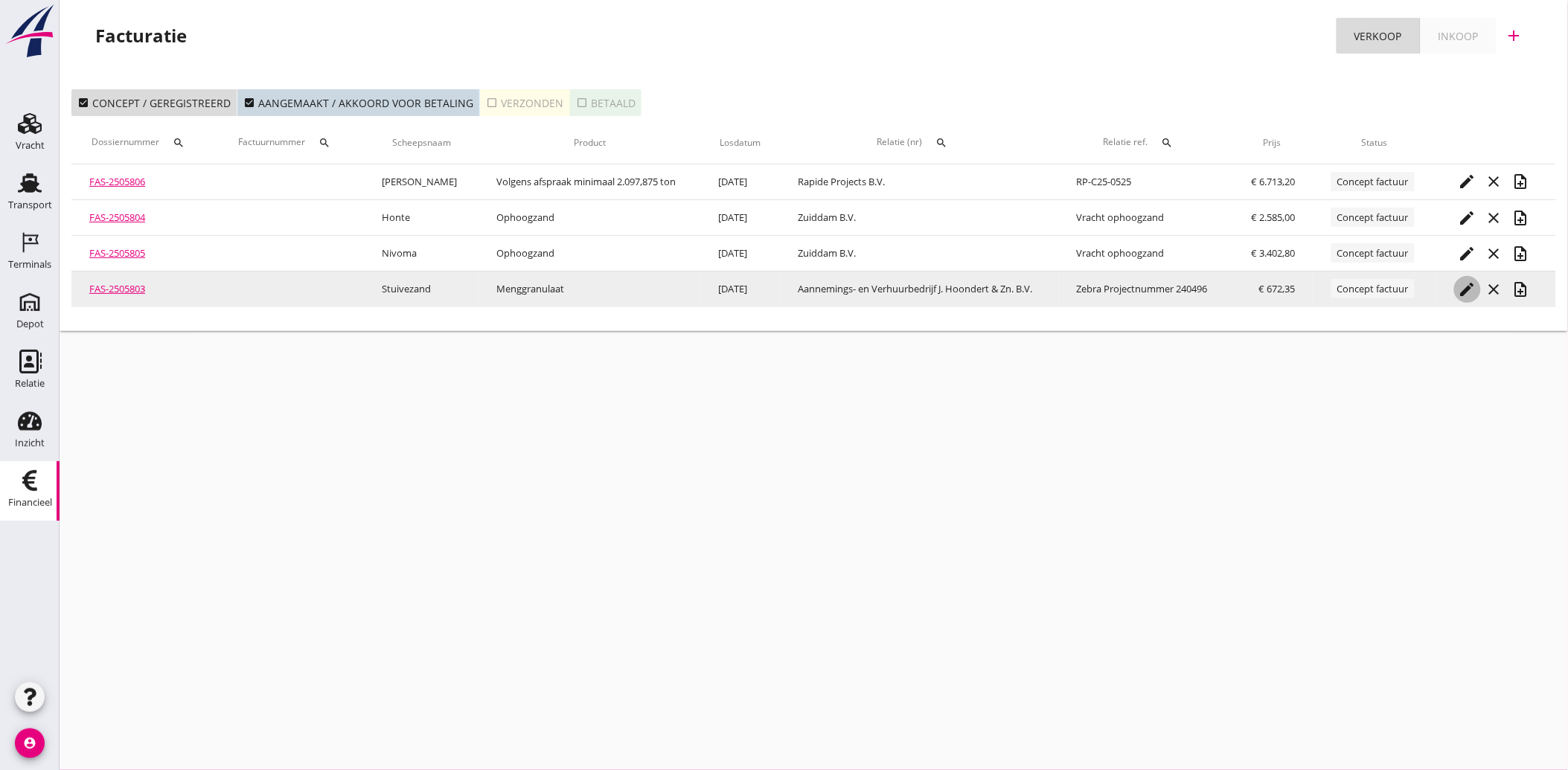
click at [1465, 283] on icon "edit" at bounding box center [1468, 289] width 18 height 18
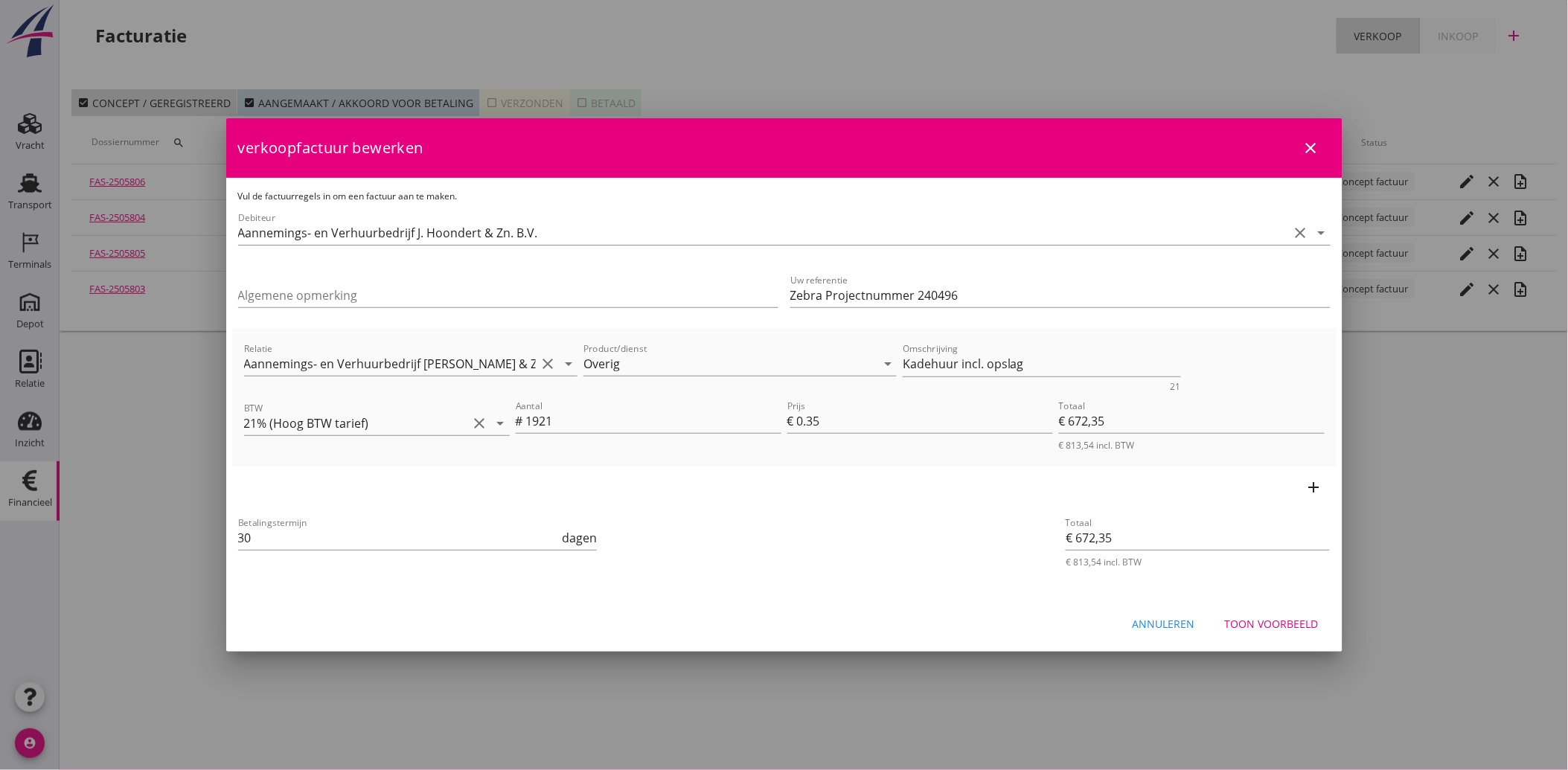
click at [1180, 623] on div "Annuleren" at bounding box center [1164, 623] width 63 height 16
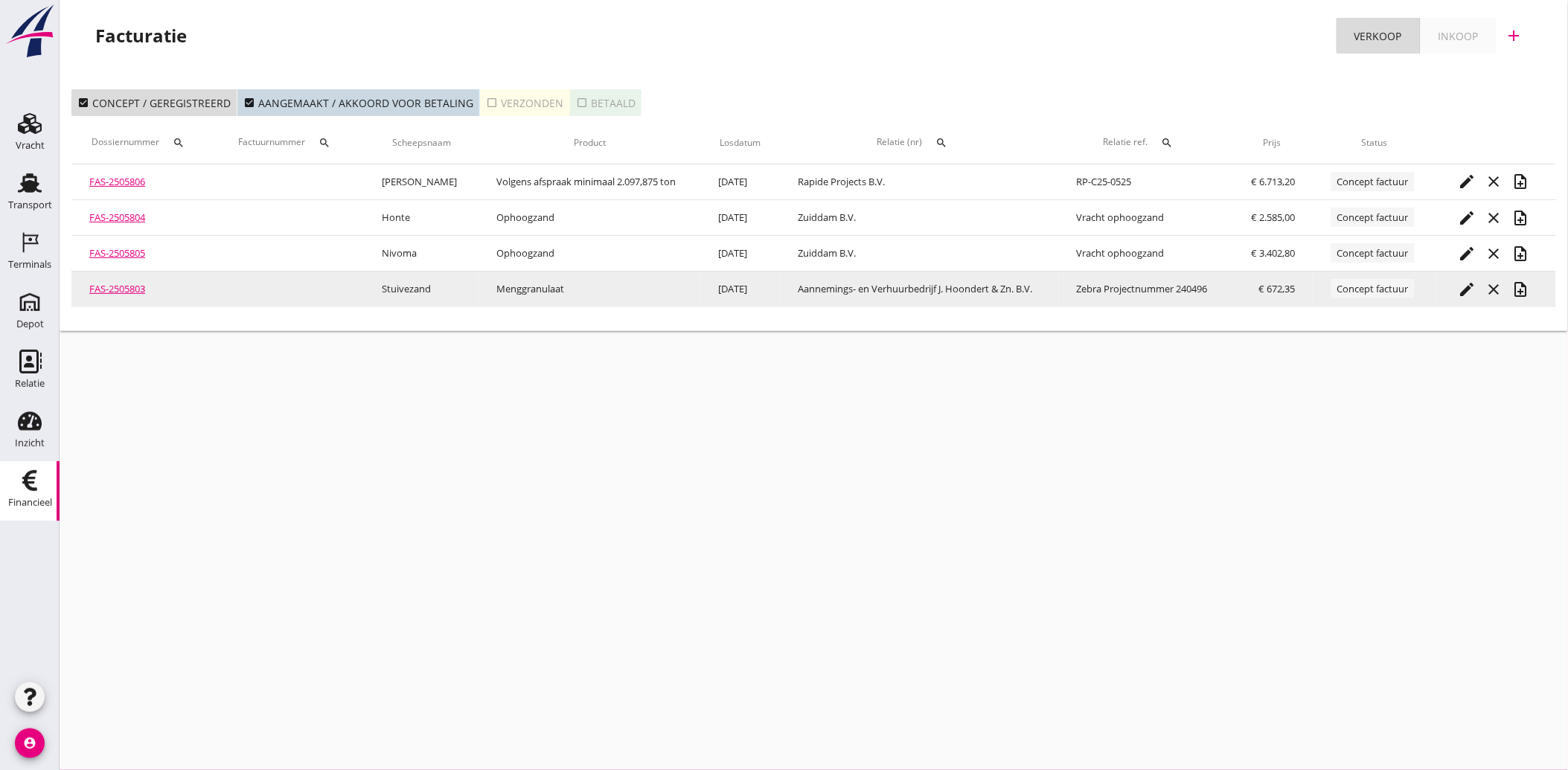
drag, startPoint x: 129, startPoint y: 280, endPoint x: 114, endPoint y: 285, distance: 15.8
click at [1469, 288] on icon "edit" at bounding box center [1468, 289] width 18 height 18
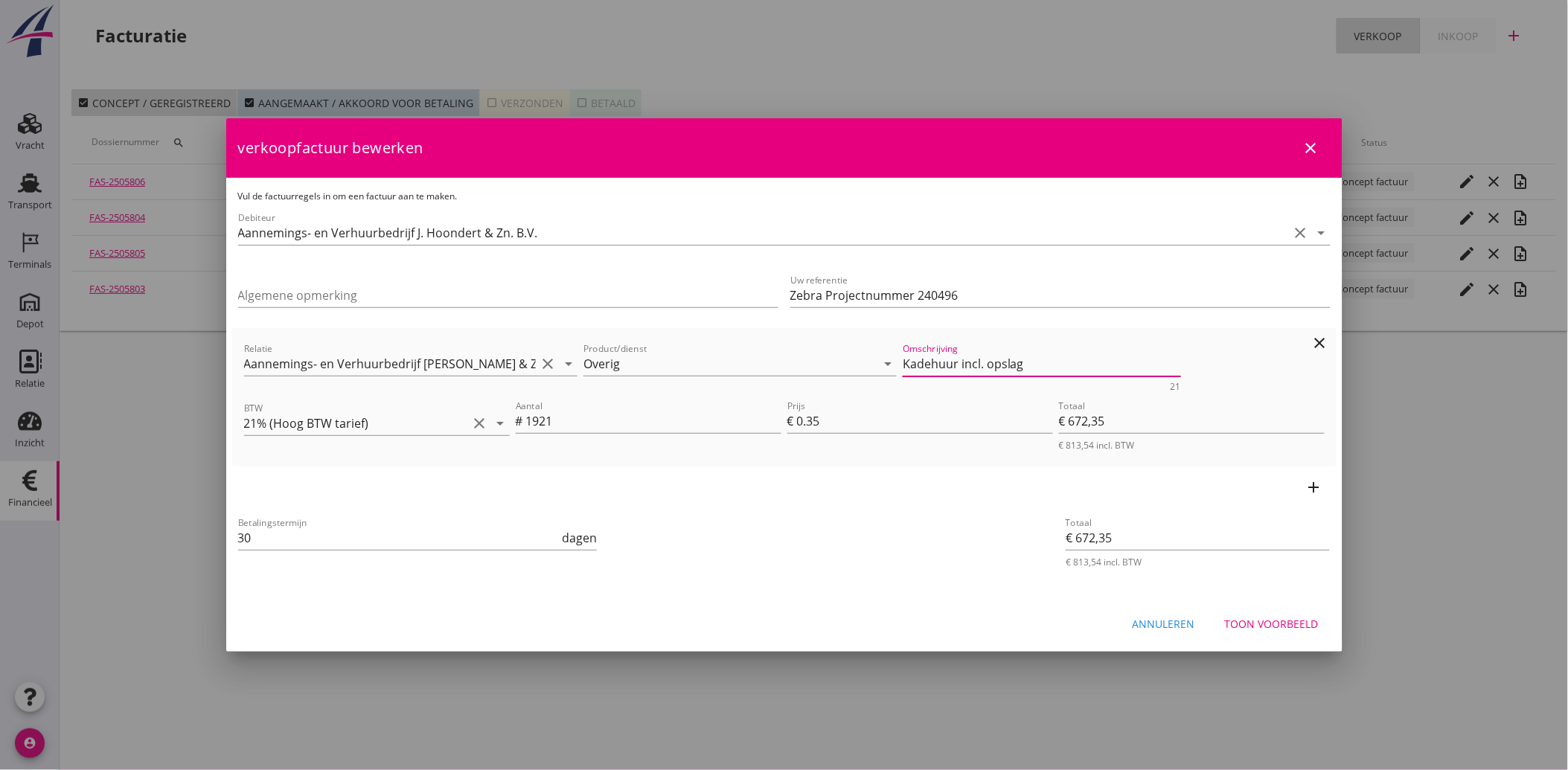
click at [978, 365] on textarea "Kadehuur incl. opslag" at bounding box center [1042, 364] width 278 height 25
type textarea "Kadehuur inclusief opslag"
click at [900, 560] on div "Betalingstermijn 30 dagen" at bounding box center [600, 540] width 730 height 57
click at [1282, 621] on div "Toon voorbeeld" at bounding box center [1271, 623] width 93 height 16
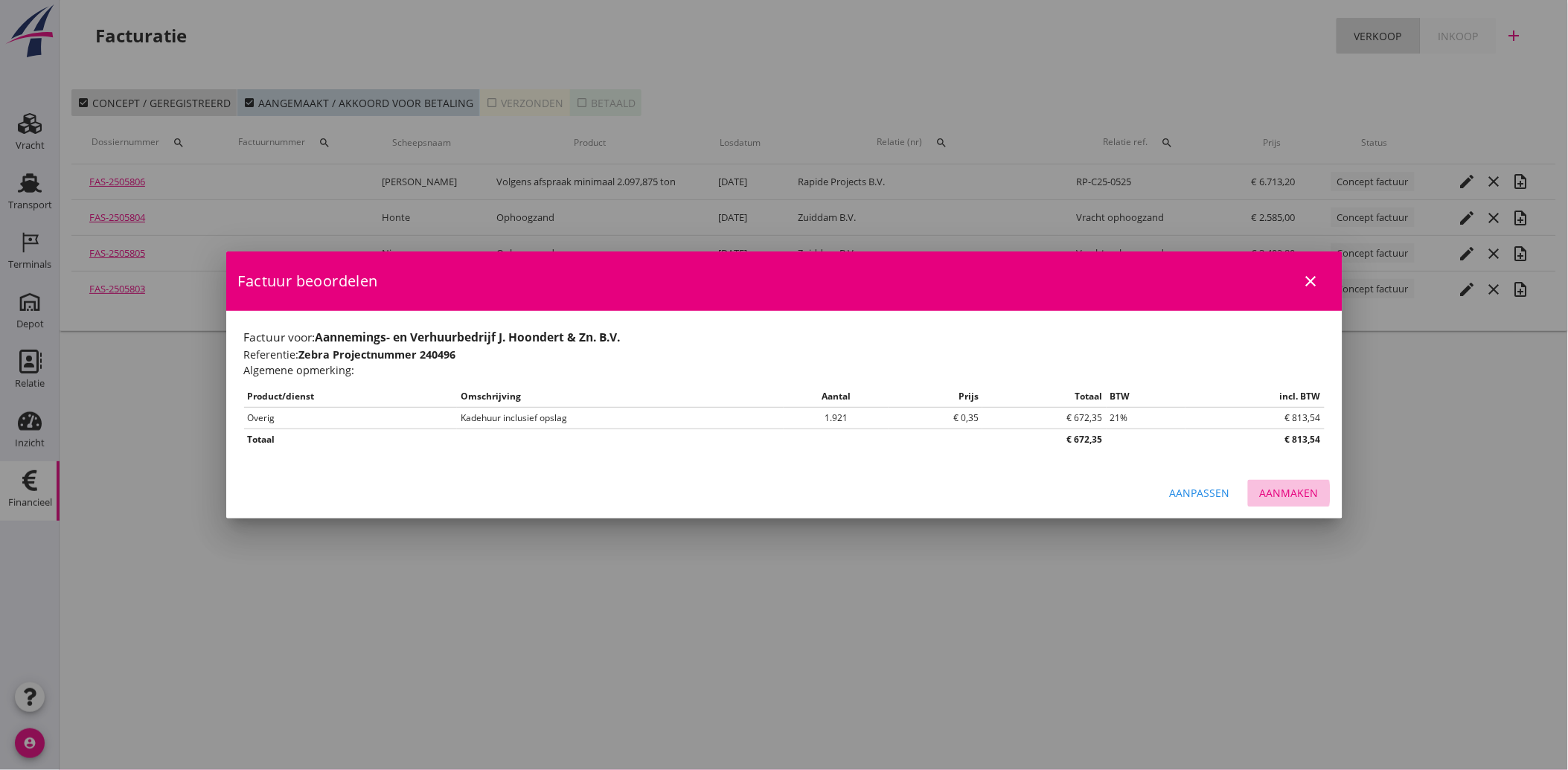
click at [1286, 496] on div "Aanmaken" at bounding box center [1289, 493] width 59 height 16
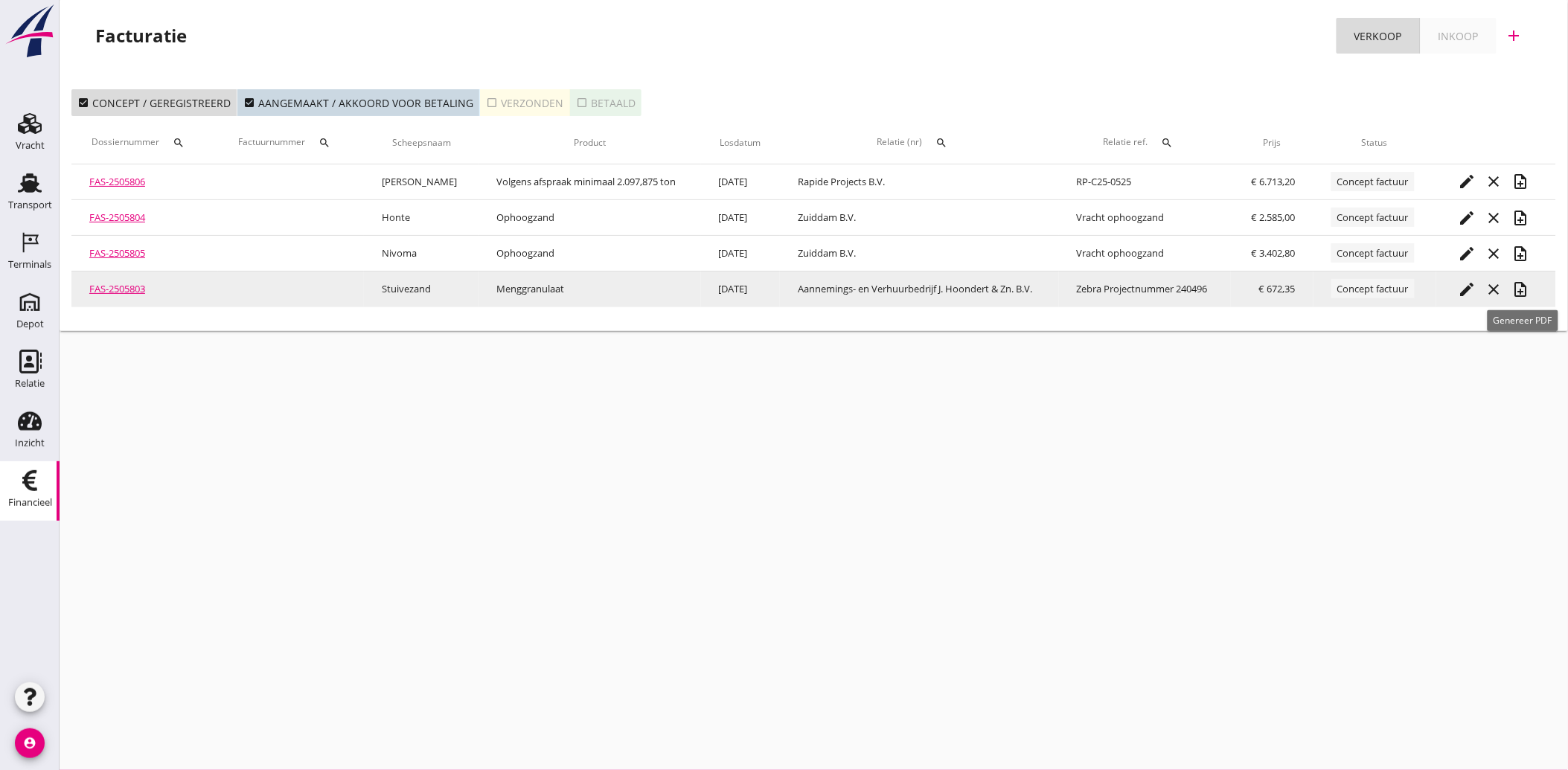
click at [1527, 291] on icon "note_add" at bounding box center [1522, 289] width 18 height 18
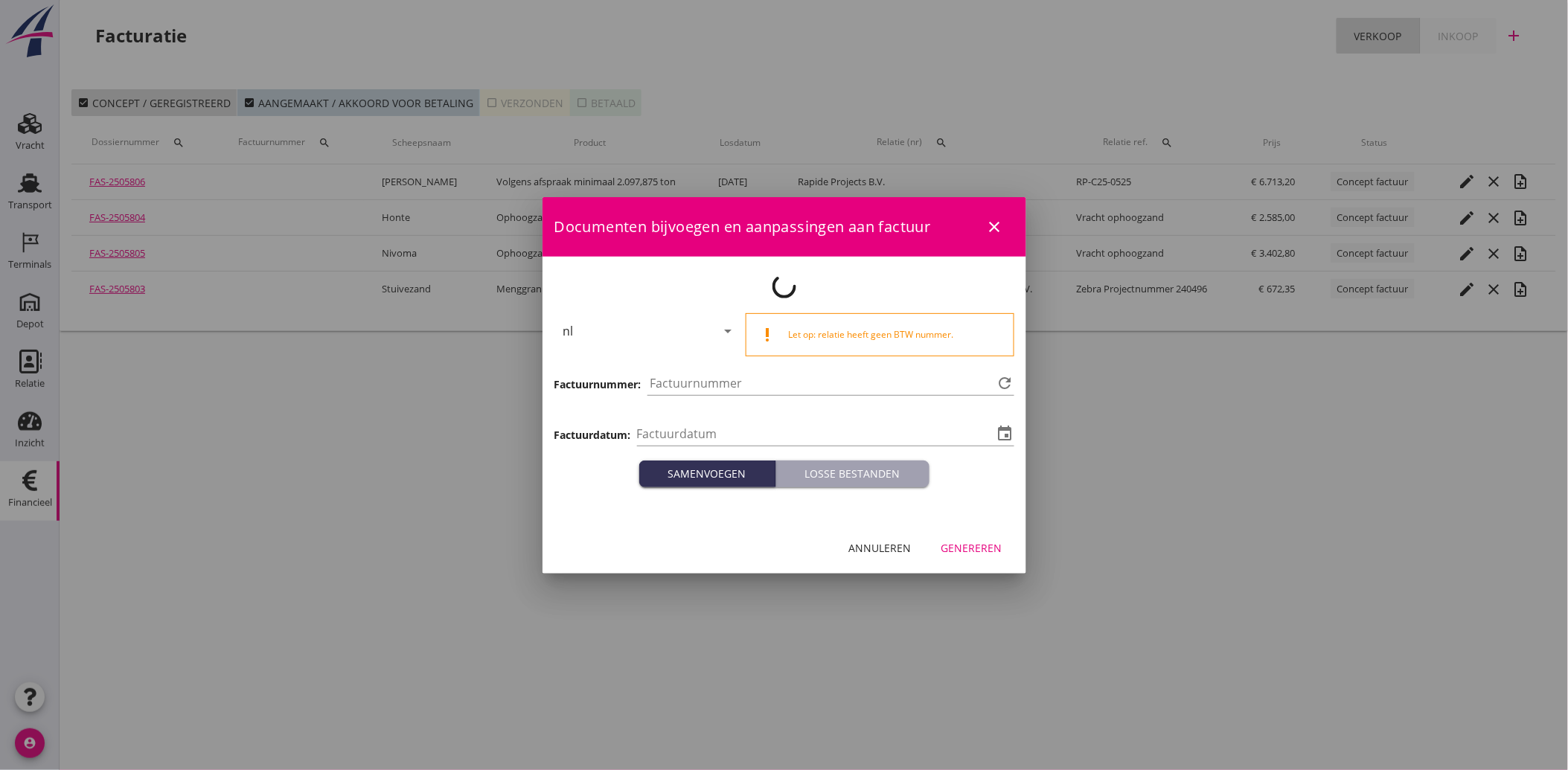
type input "[DATE]"
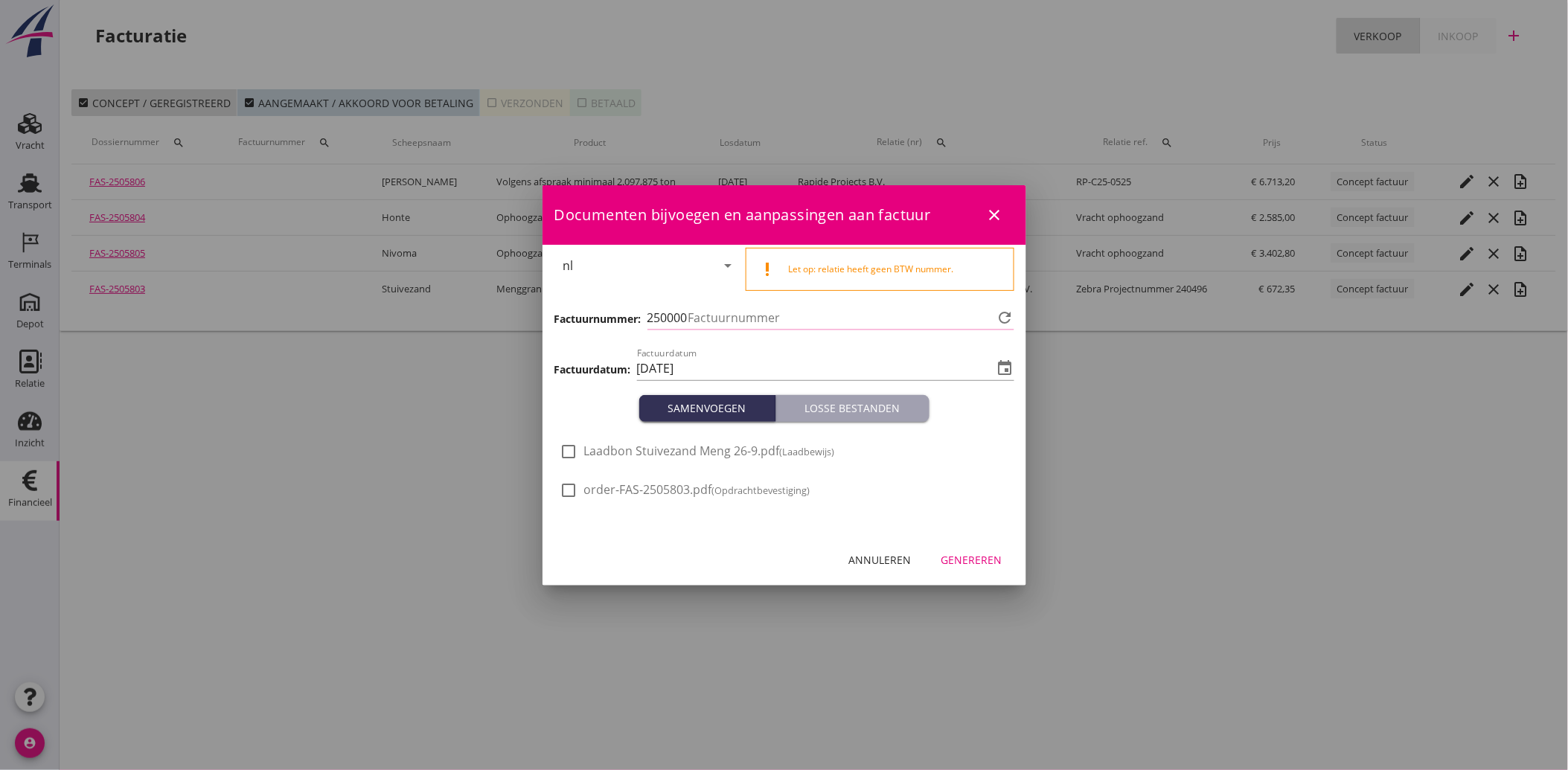
type input "4060"
click at [624, 461] on div "check_box_outline_blank Laadbon Stuivezand Meng 26-9.pdf (Laadbewijs)" at bounding box center [697, 461] width 274 height 36
drag, startPoint x: 636, startPoint y: 441, endPoint x: 636, endPoint y: 455, distance: 14.0
click at [636, 444] on div "check_box_outline_blank Laadbon Stuivezand Meng 26-9.pdf (Laadbewijs)" at bounding box center [784, 459] width 448 height 39
click at [636, 454] on span "Laadbon Stuivezand Meng 26-9.pdf ([GEOGRAPHIC_DATA])" at bounding box center [709, 451] width 250 height 16
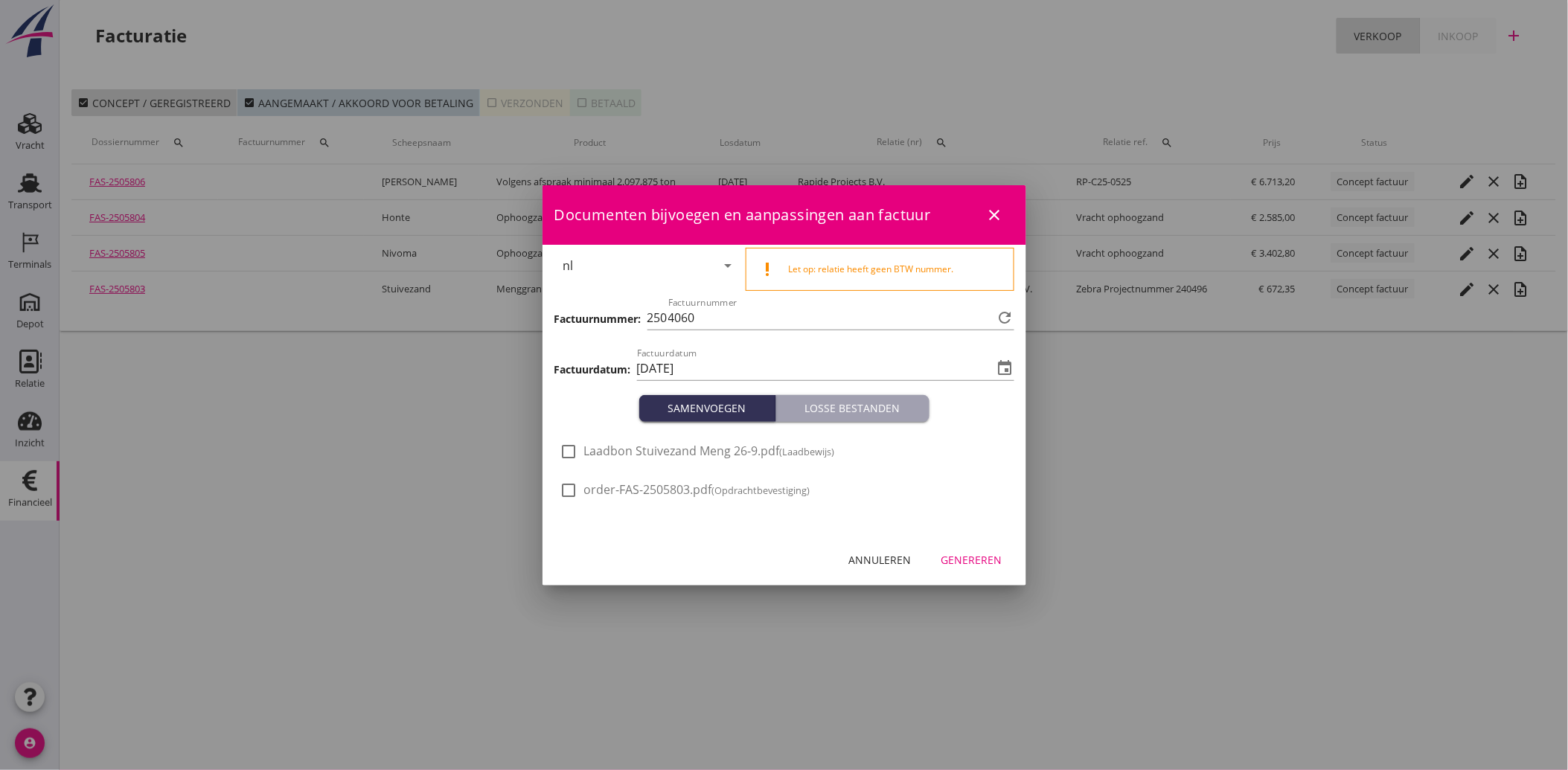
checkbox input "true"
click at [977, 567] on div "Genereren" at bounding box center [972, 560] width 61 height 16
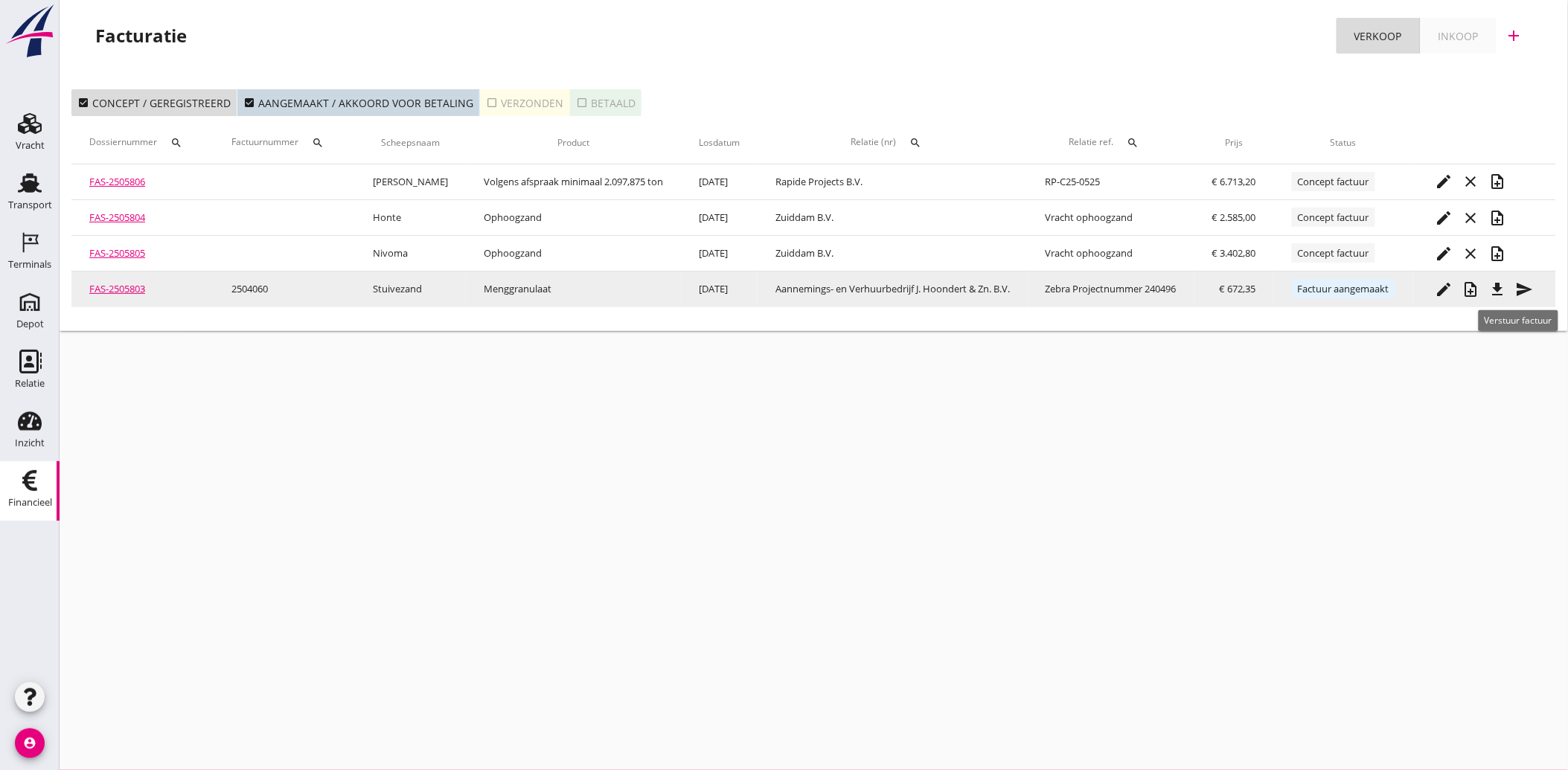
click at [1525, 281] on icon "send" at bounding box center [1525, 289] width 18 height 18
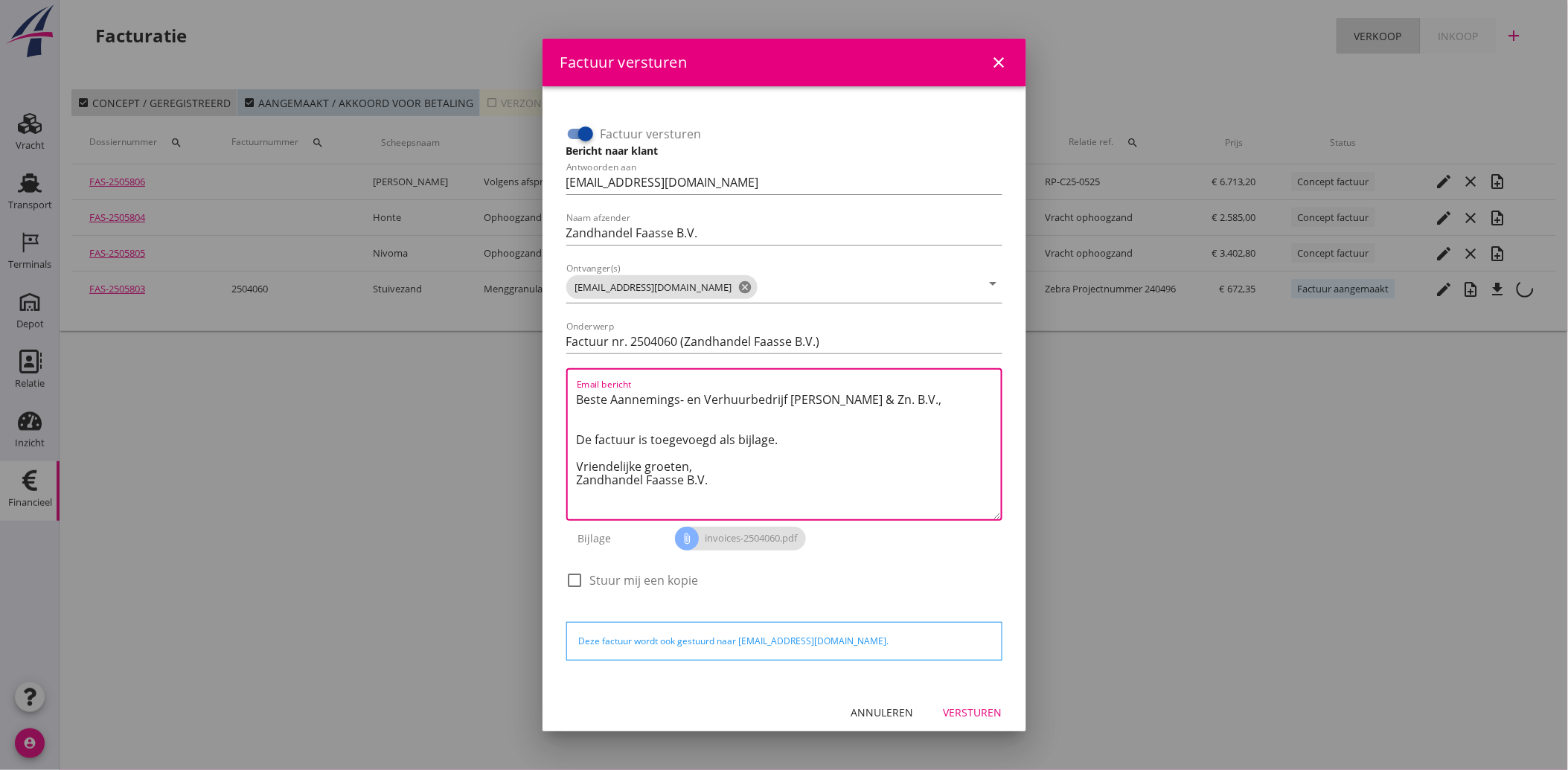
drag, startPoint x: 718, startPoint y: 481, endPoint x: 555, endPoint y: 382, distance: 190.7
click at [555, 382] on div "Factuur versturen Bericht naar klant Antwoorden aan [EMAIL_ADDRESS][DOMAIN_NAME…" at bounding box center [784, 386] width 460 height 577
paste textarea "Geachte heer/mevrouw, Hierbij zenden wij u onze factuur i.v.m. de door ons aan …"
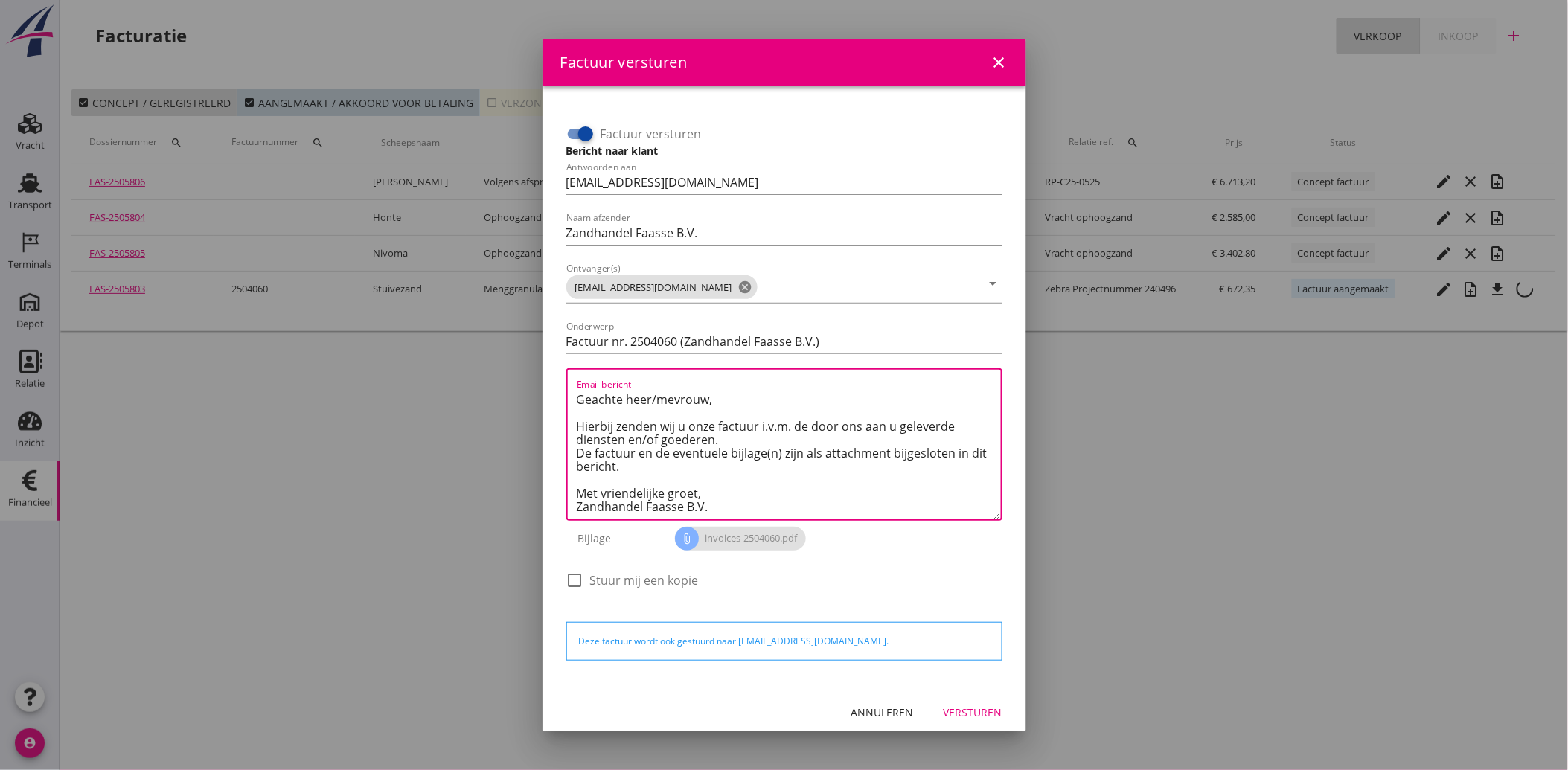
type textarea "Geachte heer/mevrouw, Hierbij zenden wij u onze factuur i.v.m. de door ons aan …"
click at [961, 716] on div "Versturen" at bounding box center [973, 712] width 59 height 16
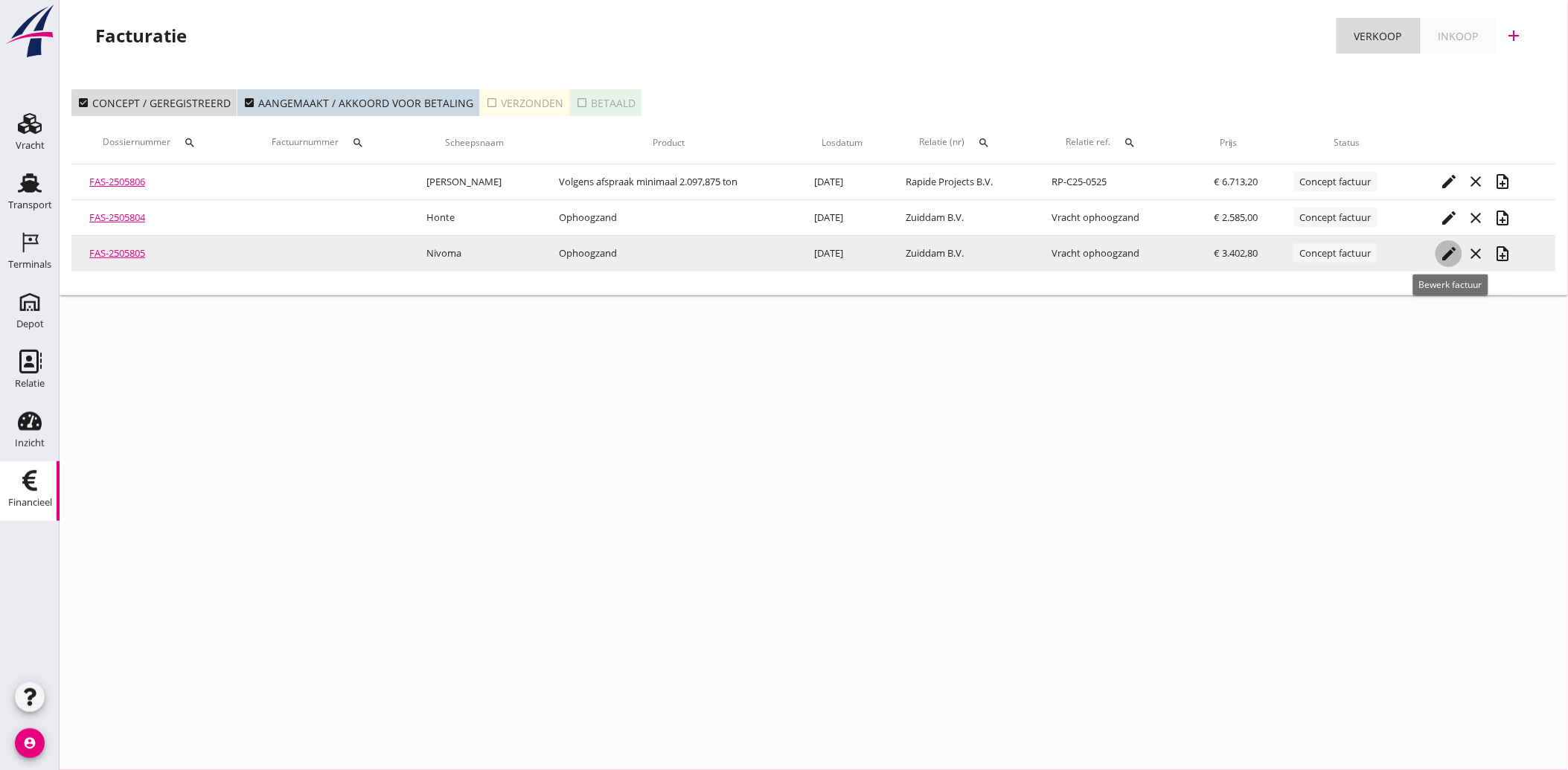
click at [1448, 250] on icon "edit" at bounding box center [1449, 253] width 18 height 18
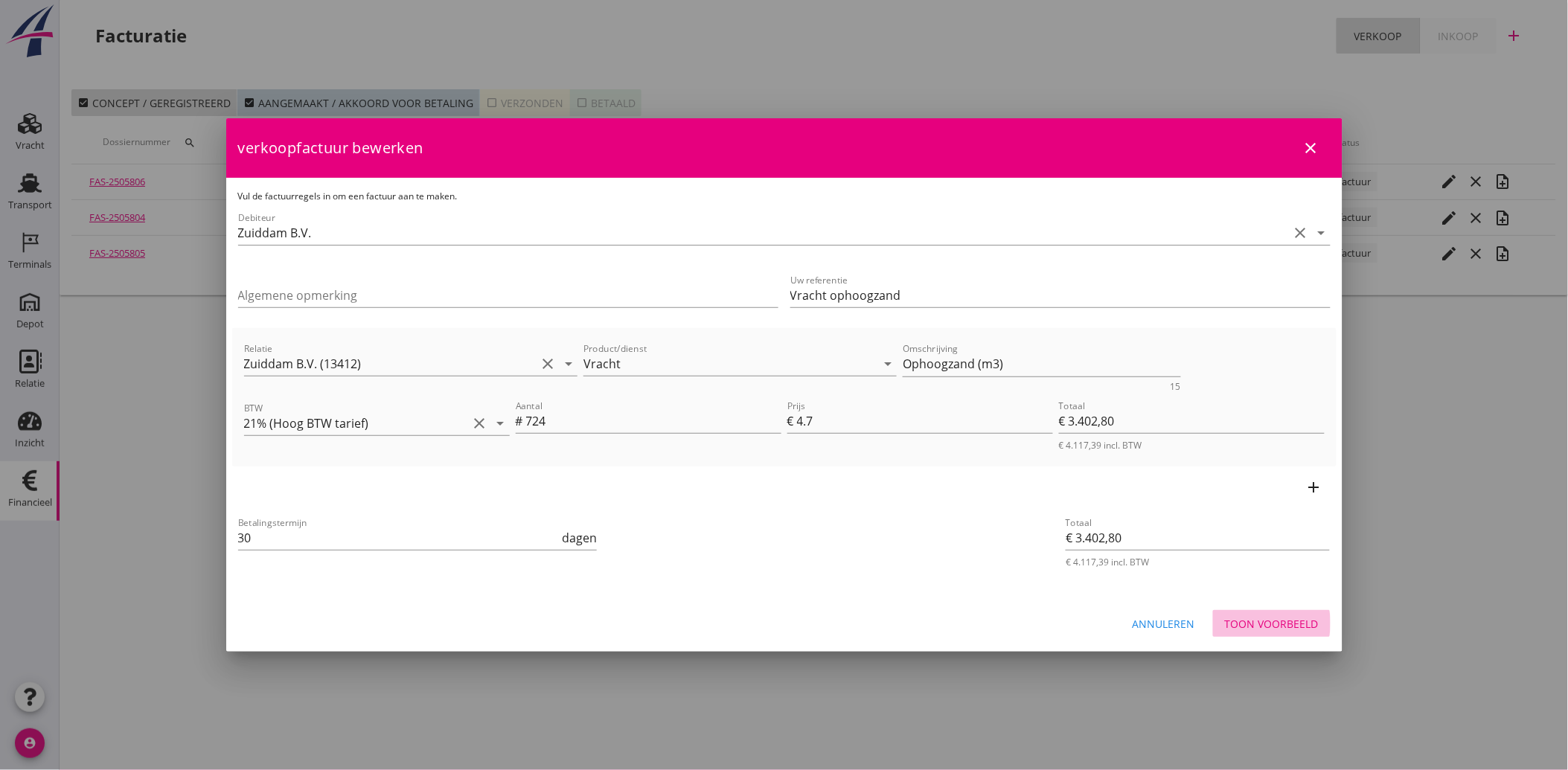
click at [1283, 622] on div "Toon voorbeeld" at bounding box center [1271, 623] width 93 height 16
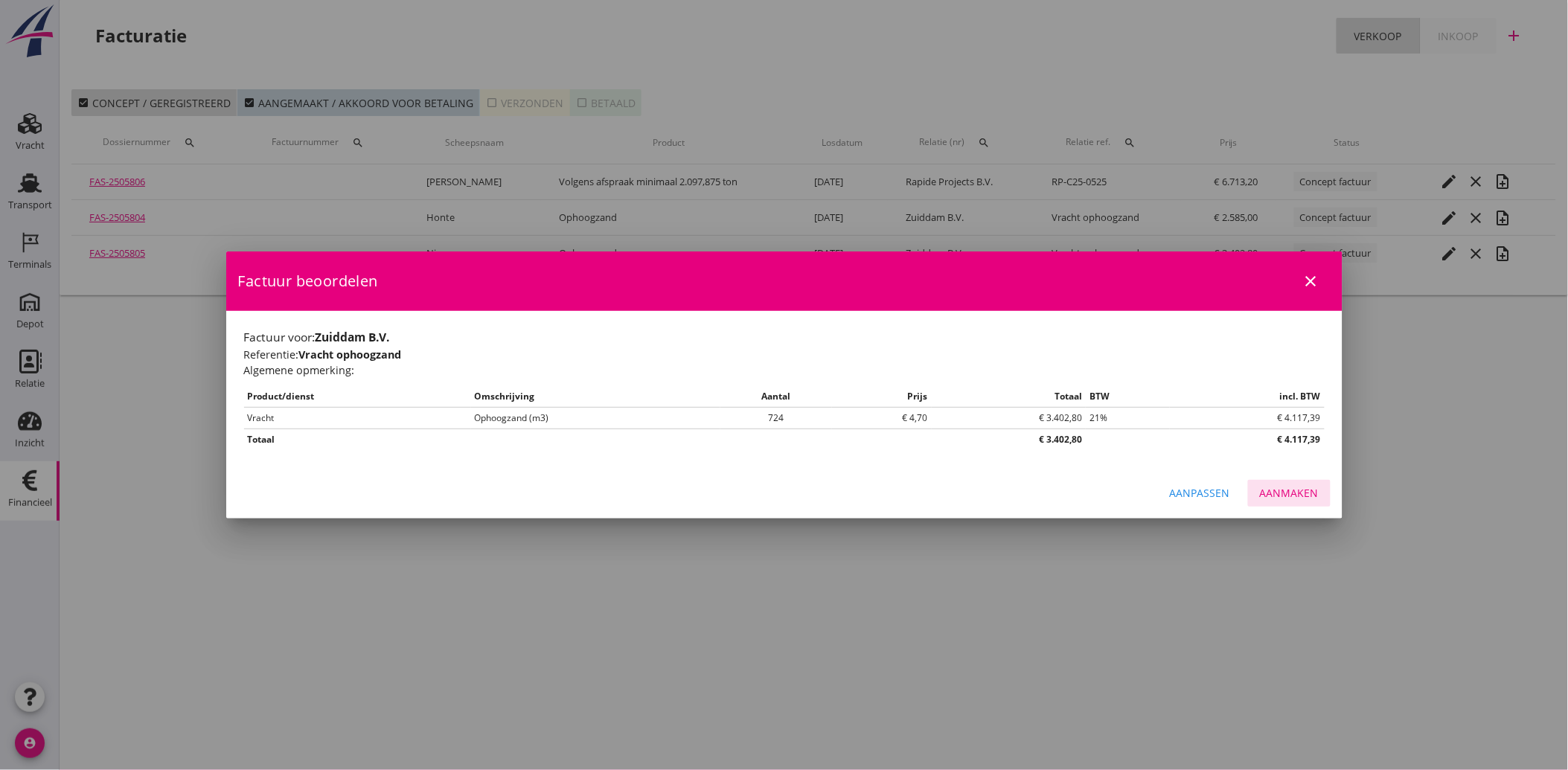
click at [1294, 497] on div "Aanmaken" at bounding box center [1289, 493] width 59 height 16
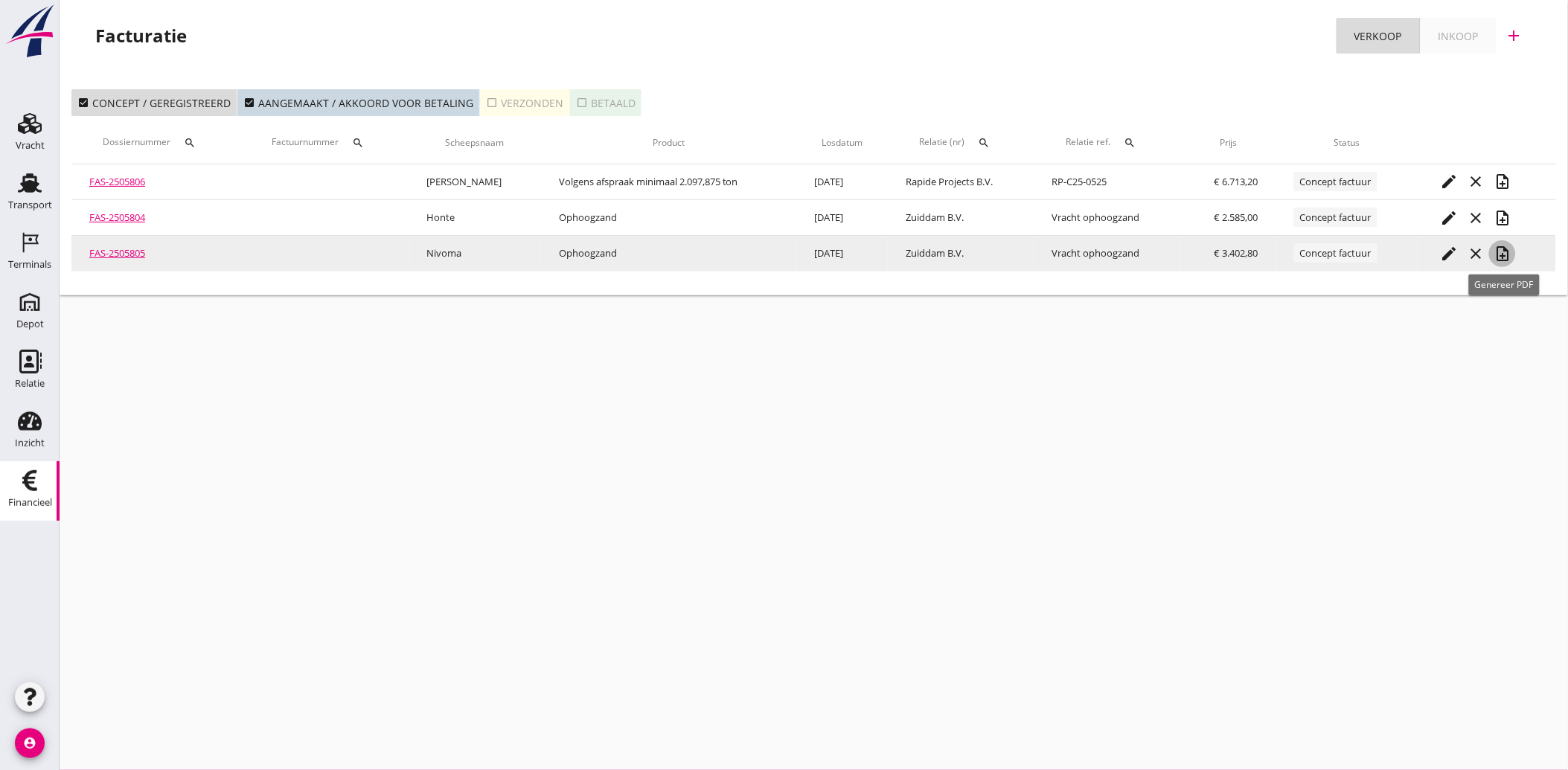
click at [1502, 253] on icon "note_add" at bounding box center [1503, 253] width 18 height 18
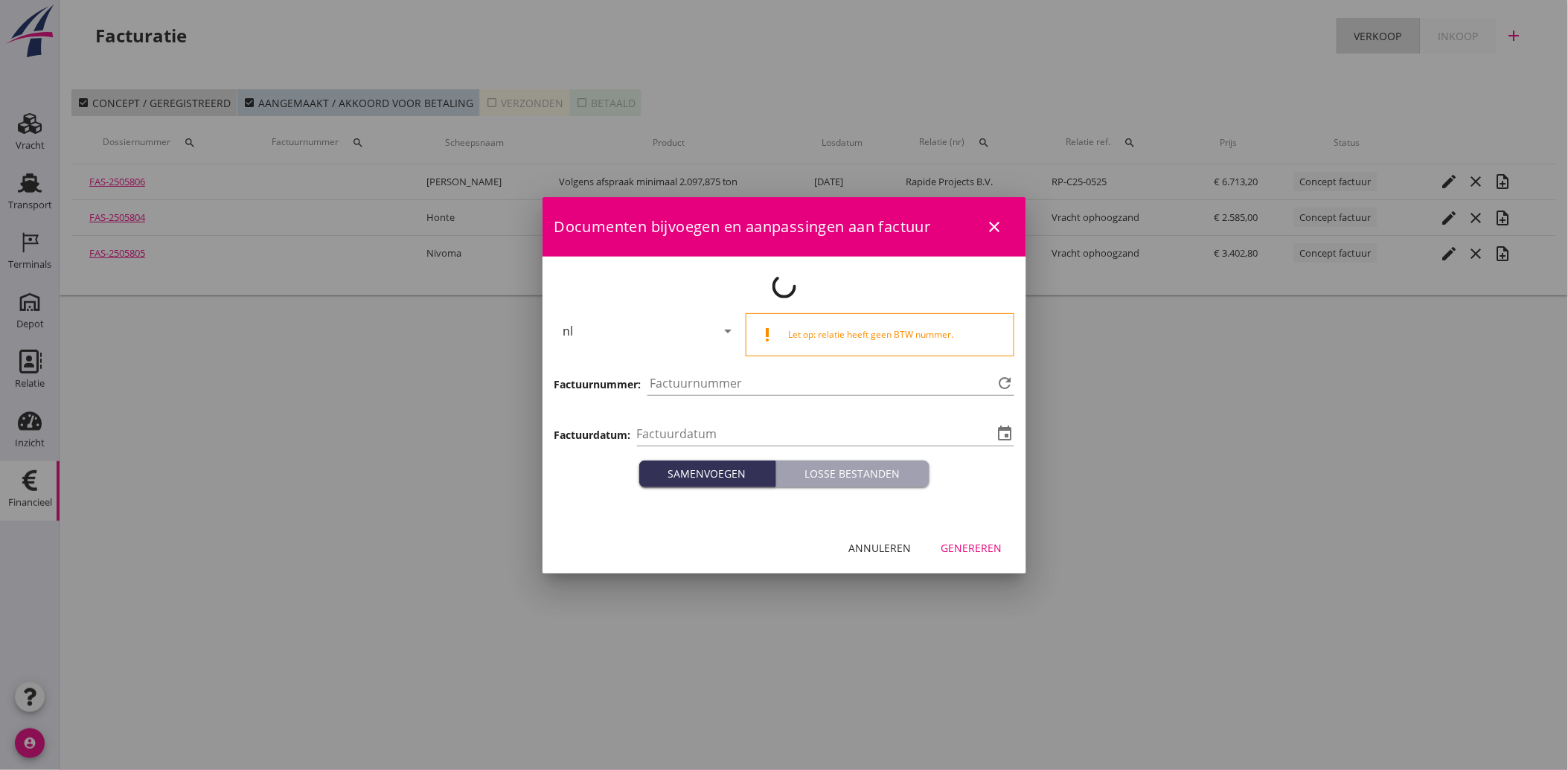
type input "[DATE]"
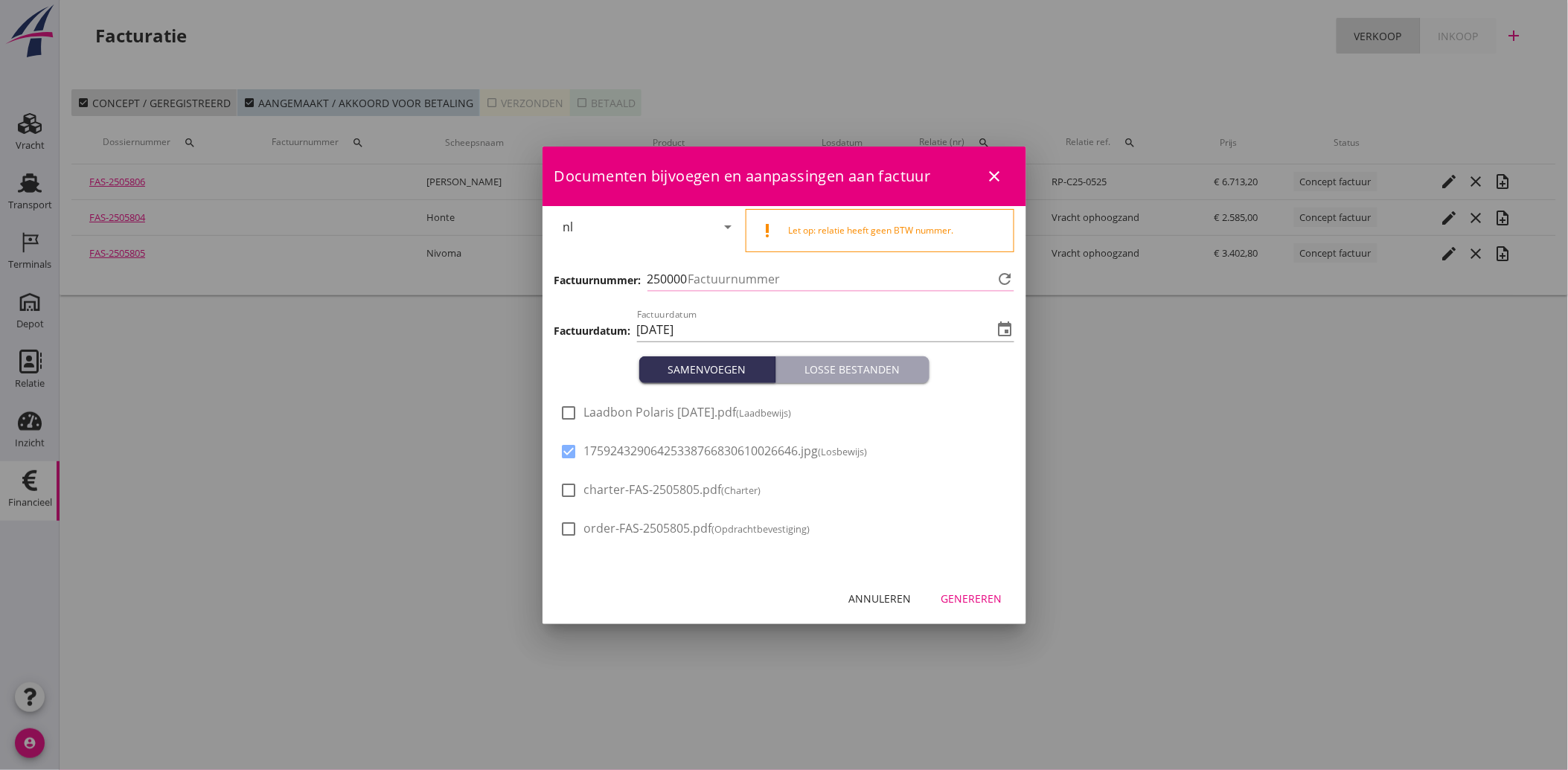
type input "4061"
click at [969, 596] on div "Genereren" at bounding box center [972, 598] width 61 height 16
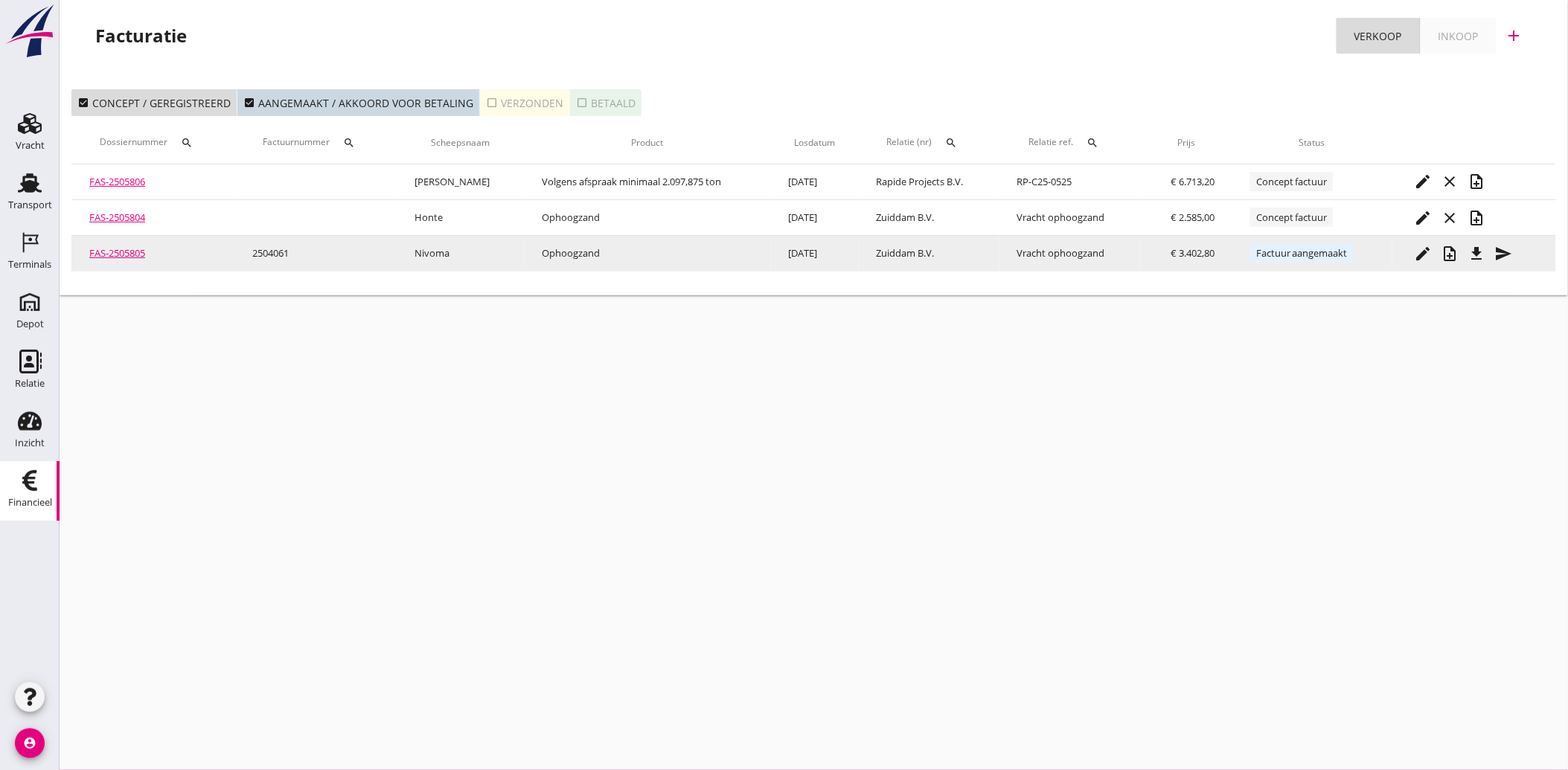
click at [1482, 256] on icon "file_download" at bounding box center [1478, 253] width 18 height 18
click at [1515, 250] on div "send" at bounding box center [1504, 253] width 27 height 18
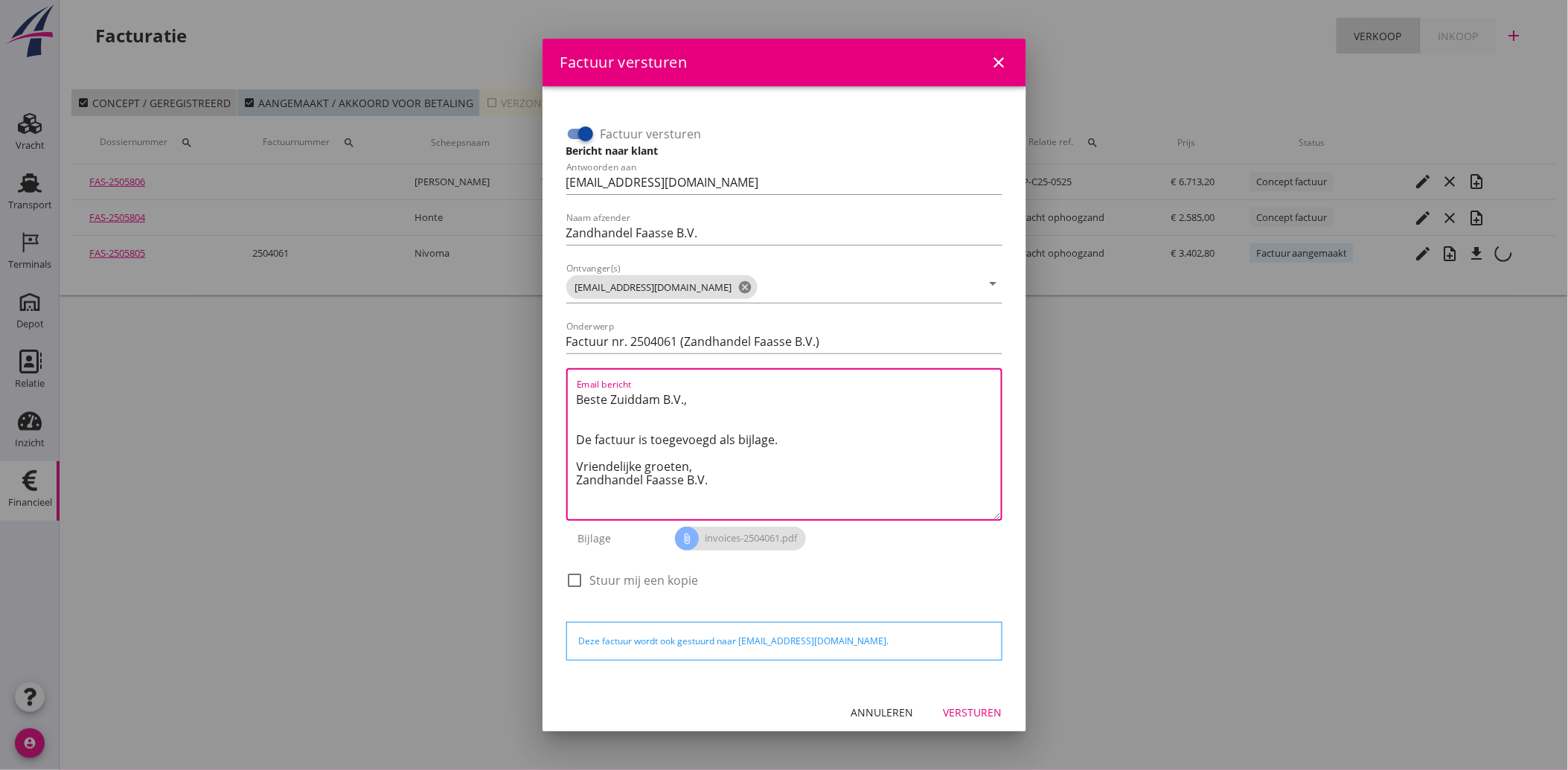
drag, startPoint x: 730, startPoint y: 490, endPoint x: 550, endPoint y: 374, distance: 214.1
click at [550, 374] on div "Factuur versturen Bericht naar klant Antwoorden aan [EMAIL_ADDRESS][DOMAIN_NAME…" at bounding box center [784, 386] width 484 height 601
paste textarea "Geachte heer/mevrouw, Hierbij zenden wij u onze factuur i.v.m. de door ons aan …"
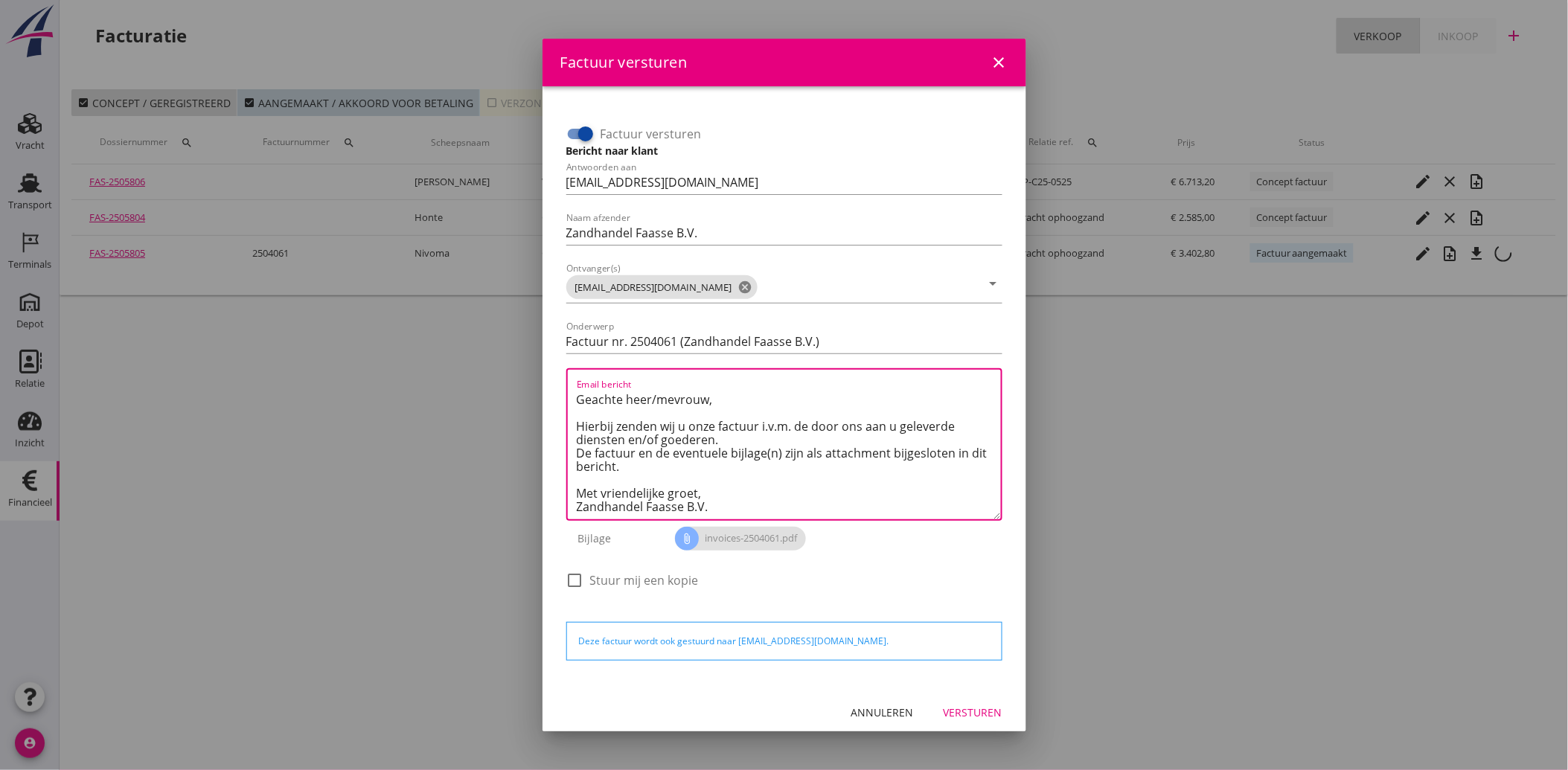
type textarea "Geachte heer/mevrouw, Hierbij zenden wij u onze factuur i.v.m. de door ons aan …"
click at [978, 715] on div "Versturen" at bounding box center [973, 712] width 59 height 16
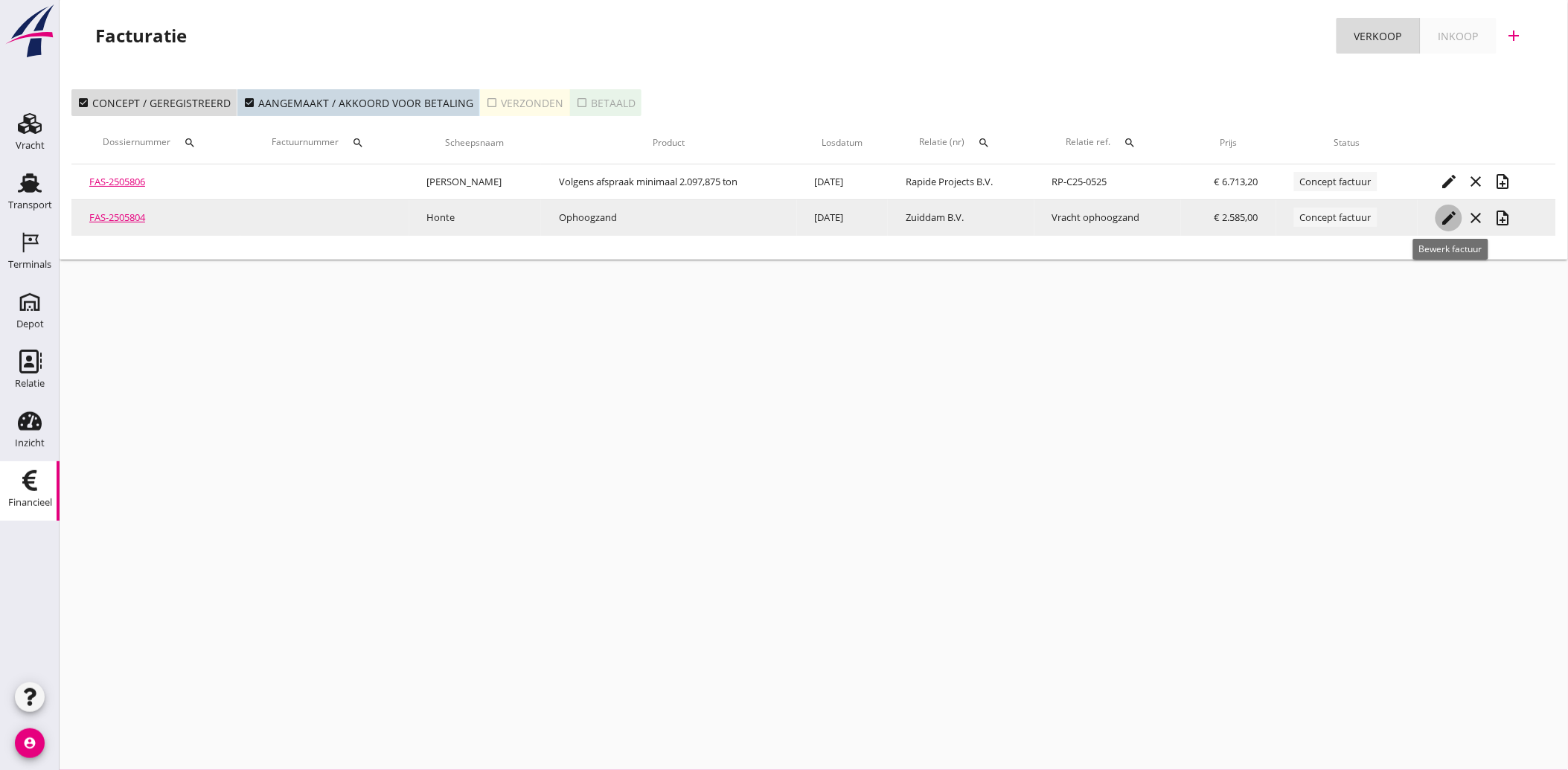
click at [1457, 217] on icon "edit" at bounding box center [1449, 218] width 18 height 18
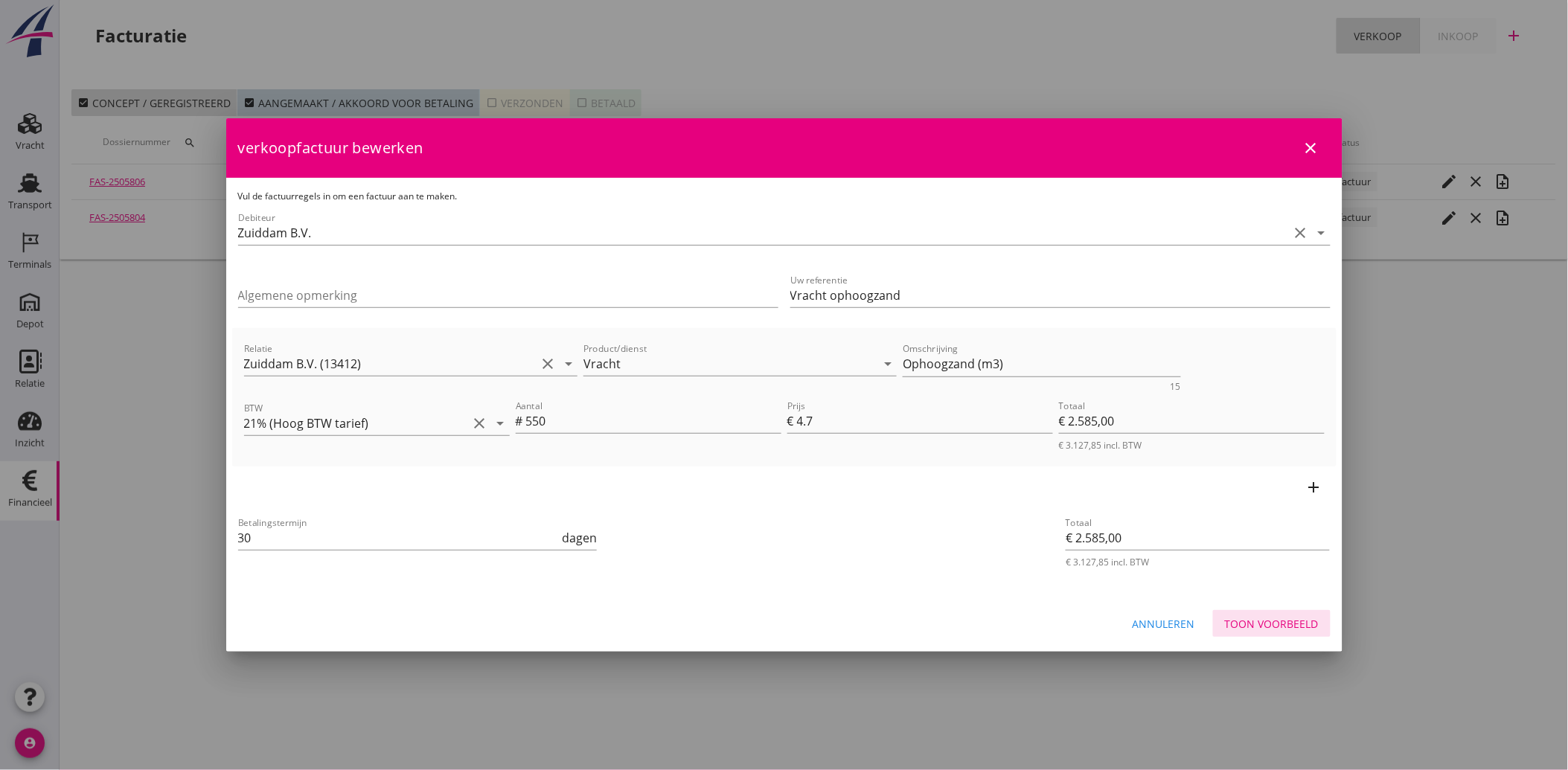
click at [1262, 623] on div "Toon voorbeeld" at bounding box center [1271, 623] width 93 height 16
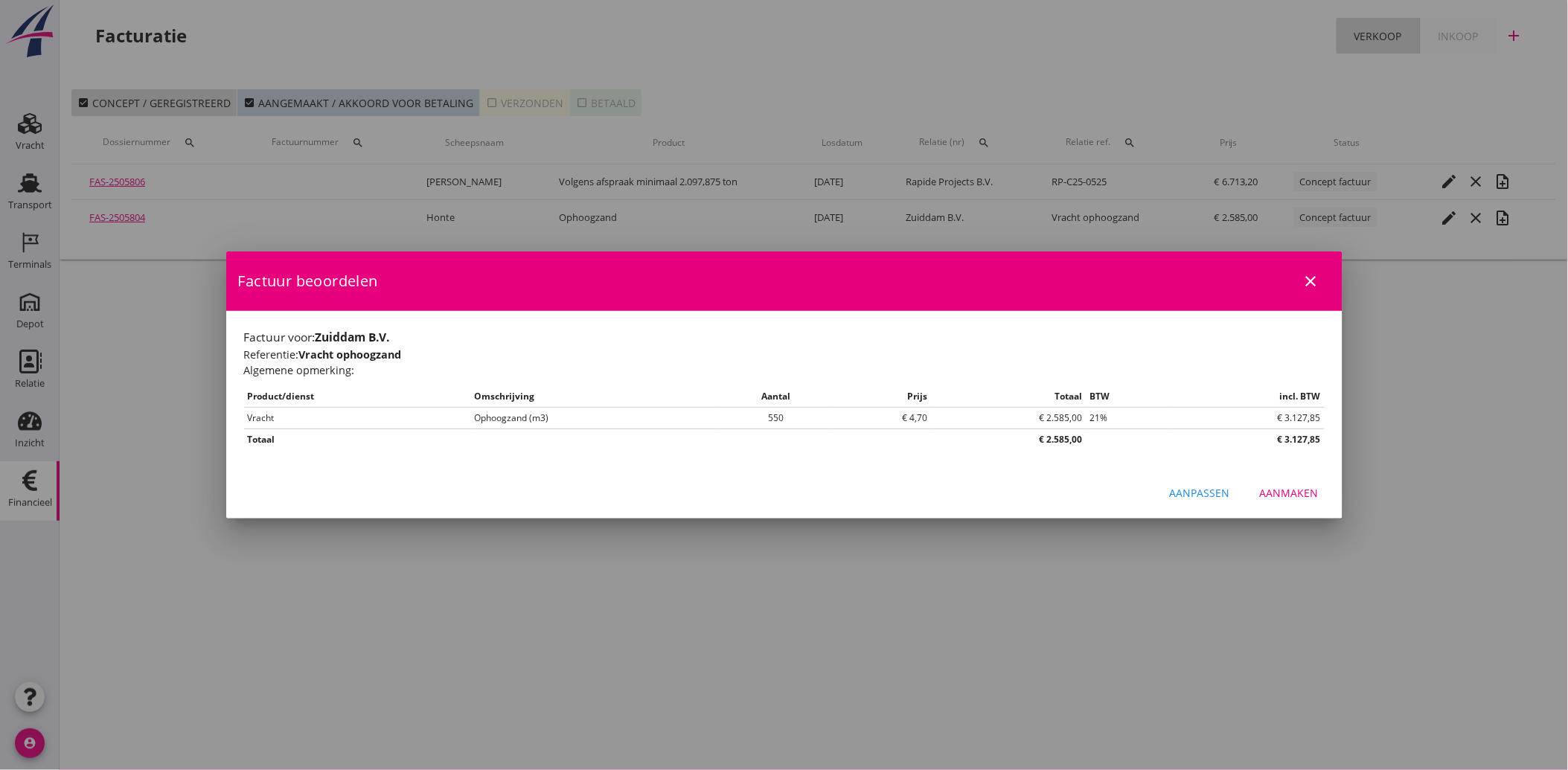
click at [1279, 485] on div "Aanmaken" at bounding box center [1289, 493] width 59 height 16
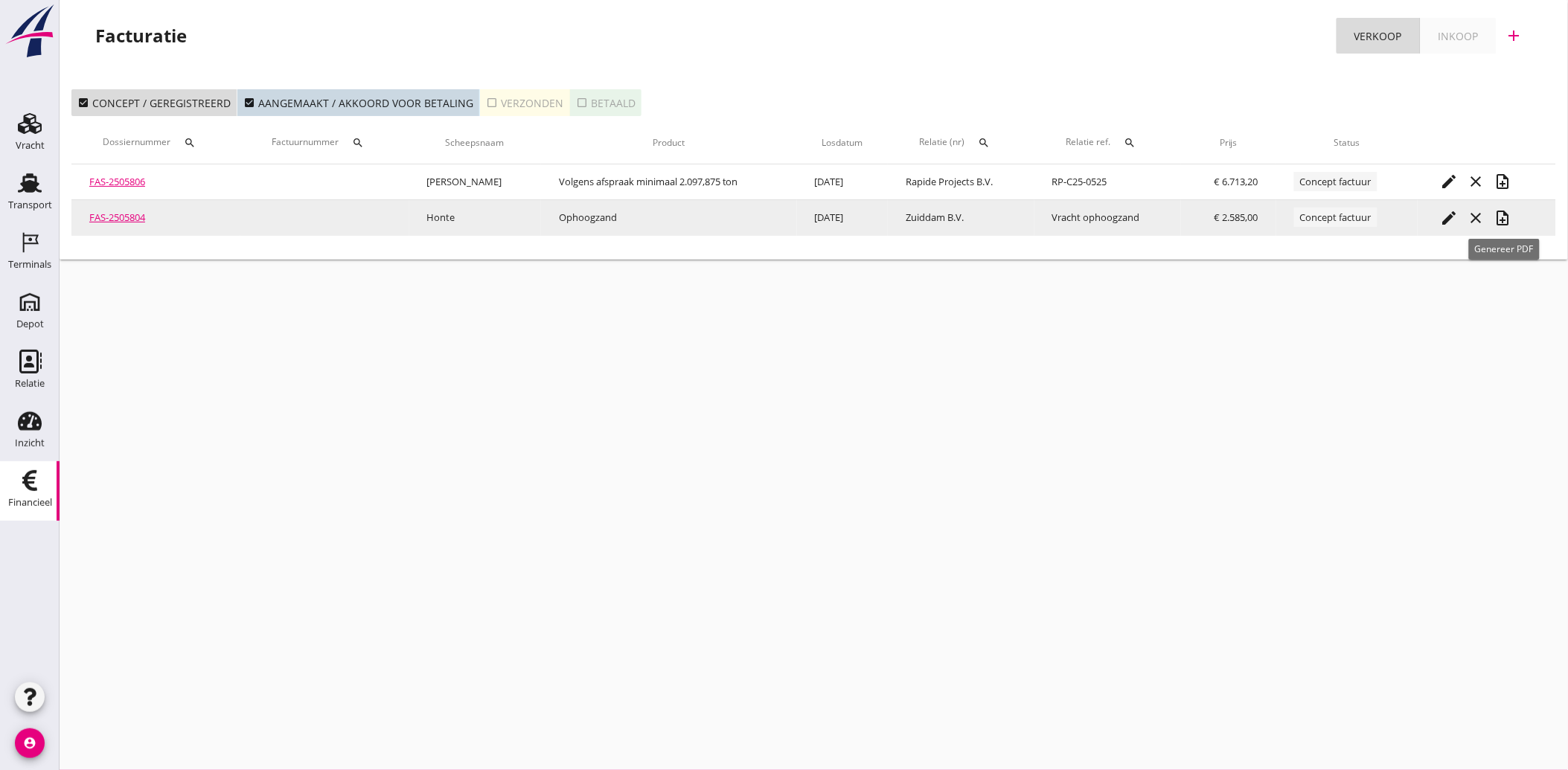
click at [1501, 219] on icon "note_add" at bounding box center [1503, 218] width 18 height 18
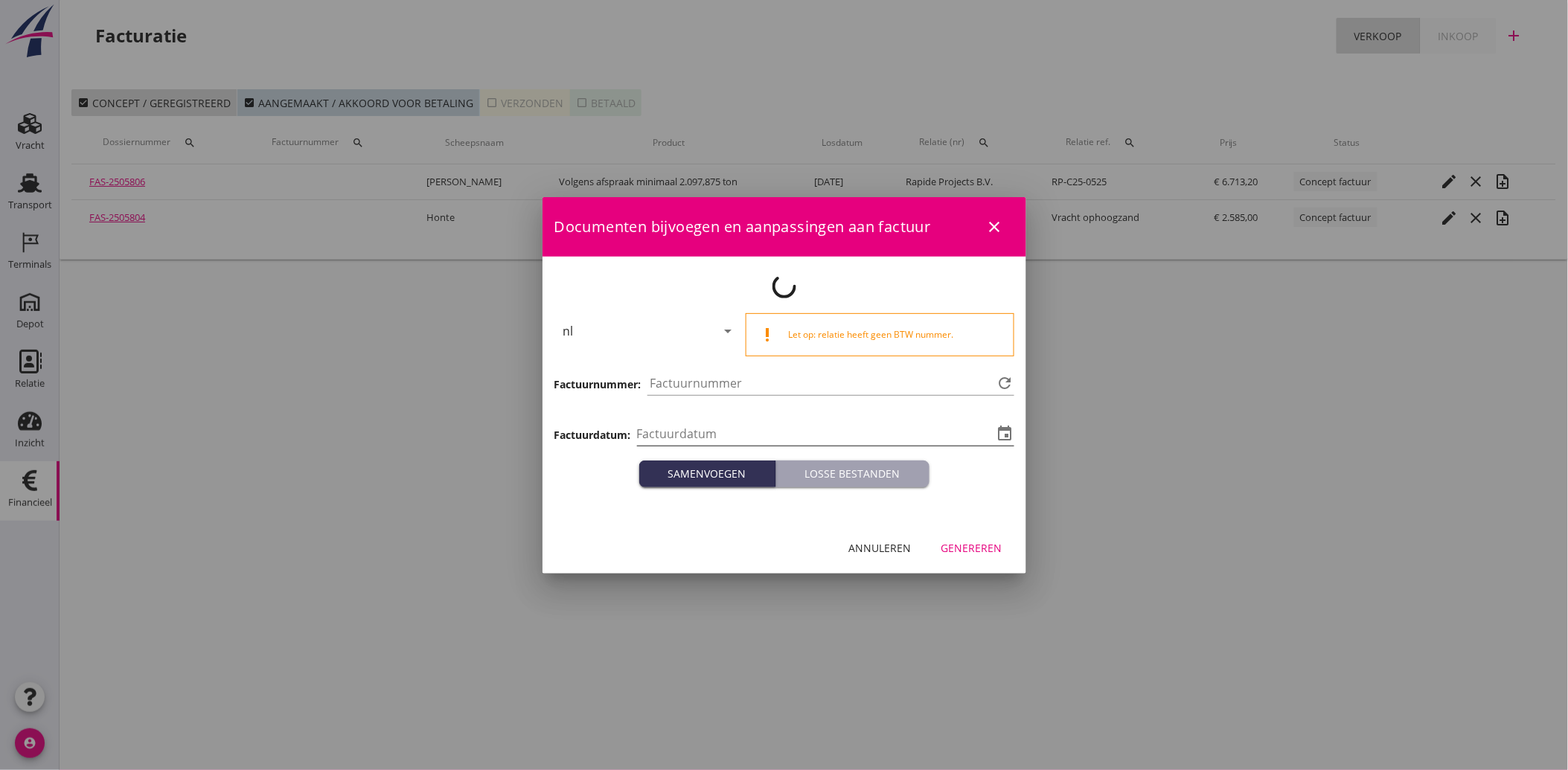
type input "[DATE]"
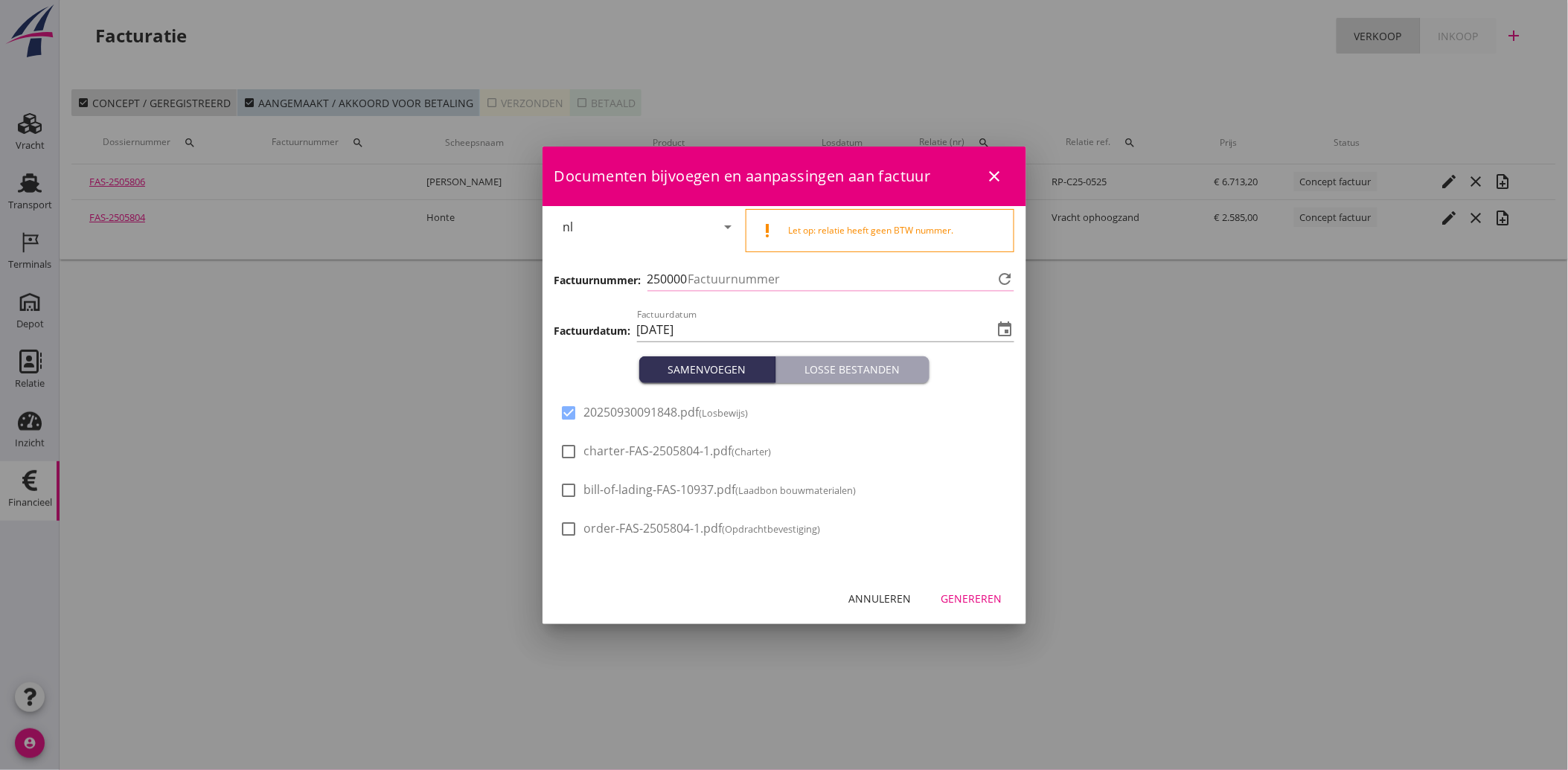
type input "4062"
click at [959, 588] on button "Genereren" at bounding box center [971, 599] width 84 height 27
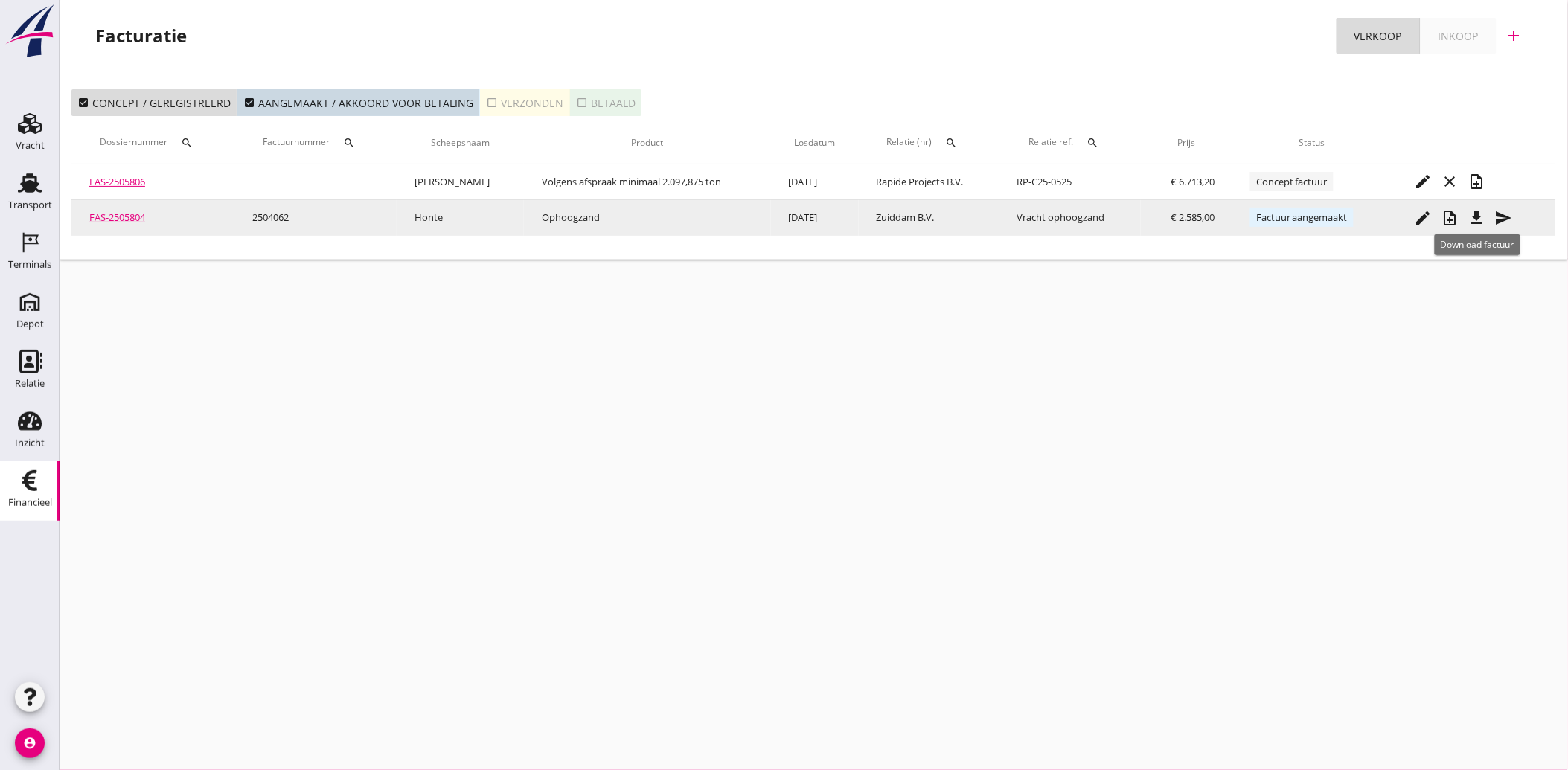
click at [1475, 215] on icon "file_download" at bounding box center [1478, 218] width 18 height 18
click at [1504, 216] on icon "send" at bounding box center [1504, 218] width 18 height 18
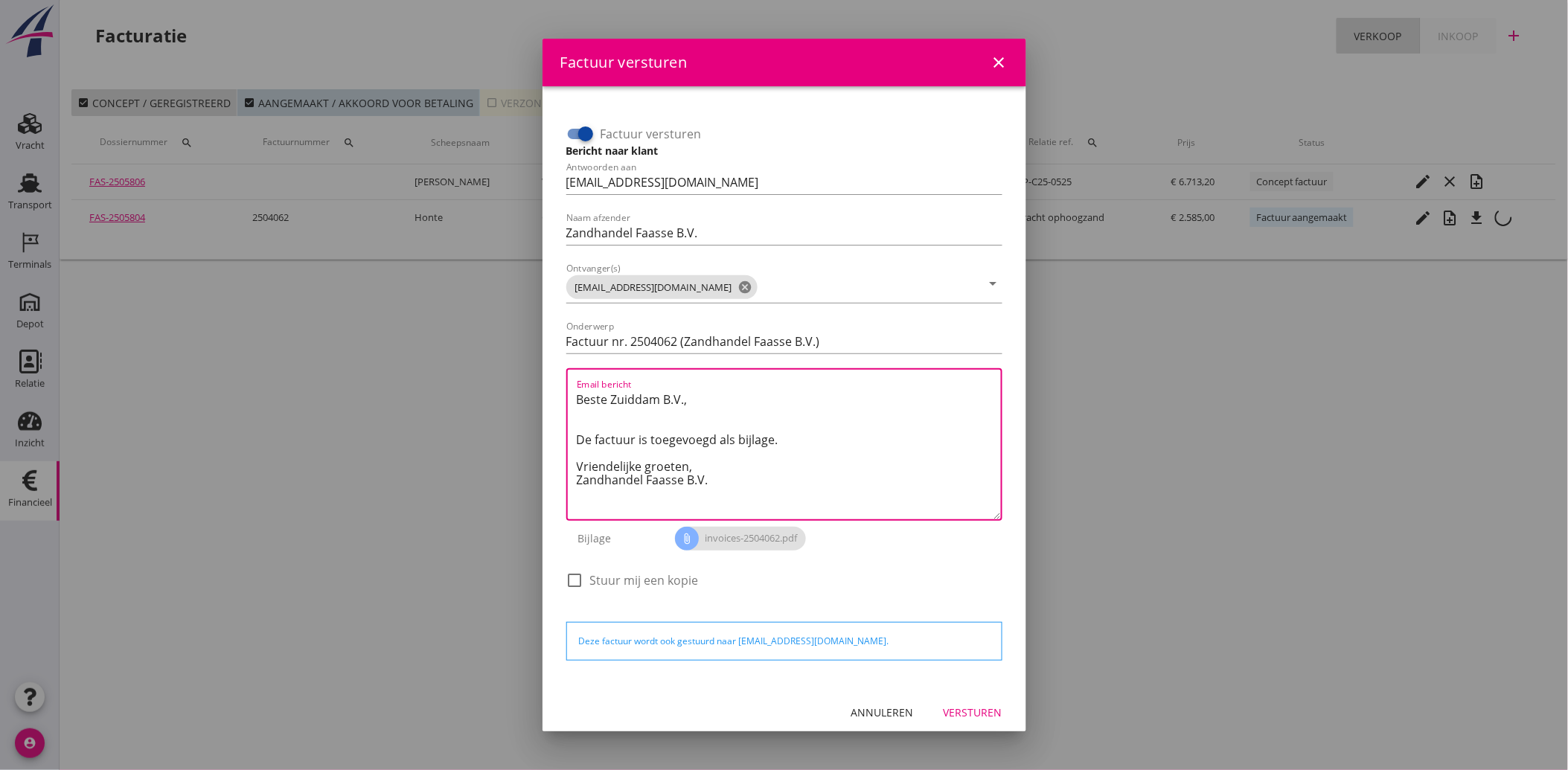
drag, startPoint x: 719, startPoint y: 478, endPoint x: 556, endPoint y: 362, distance: 200.1
click at [556, 362] on div "Factuur versturen Bericht naar klant Antwoorden aan [EMAIL_ADDRESS][DOMAIN_NAME…" at bounding box center [784, 386] width 460 height 577
paste textarea "Geachte heer/mevrouw, Hierbij zenden wij u onze factuur i.v.m. de door ons aan …"
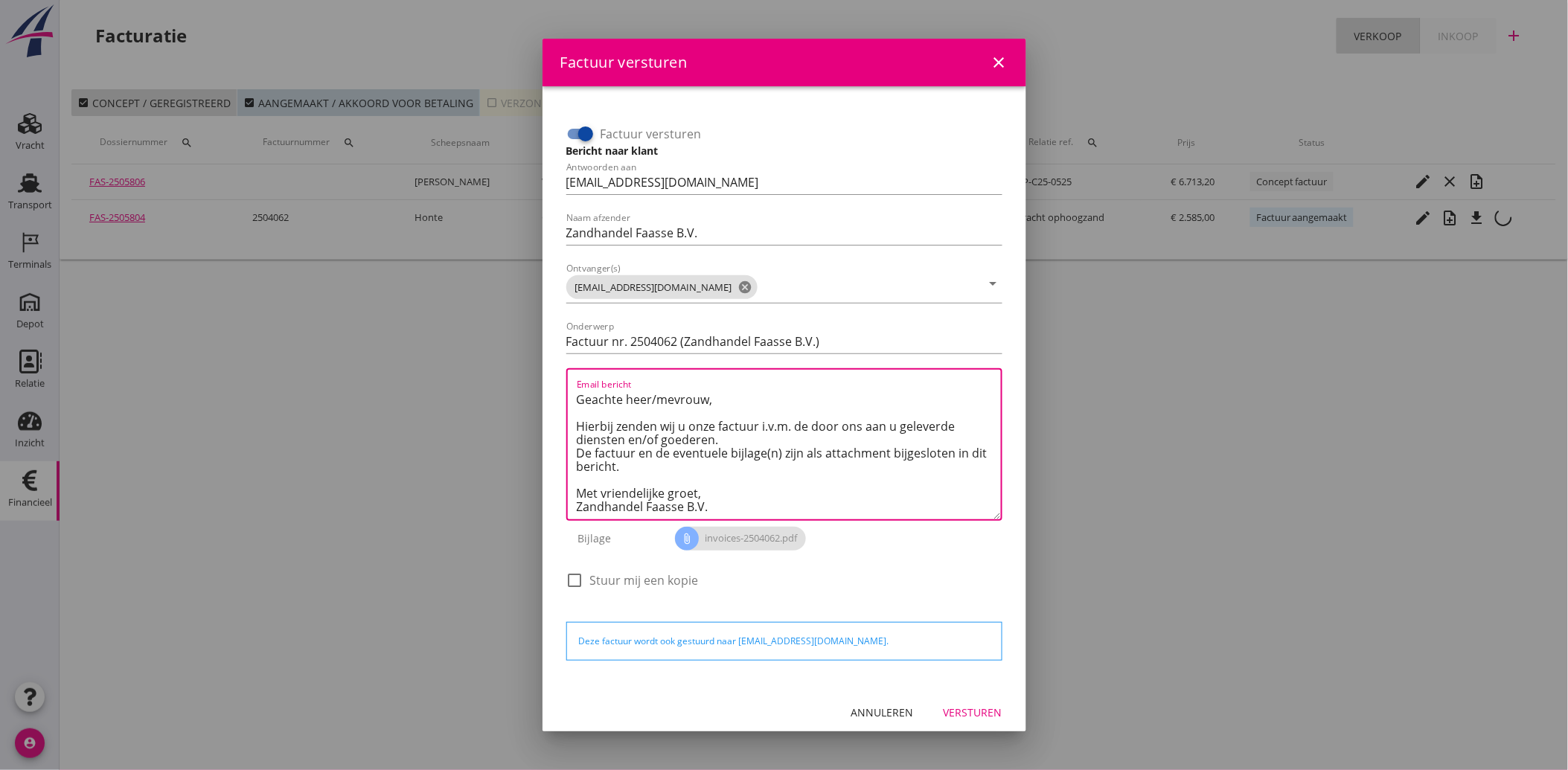
type textarea "Geachte heer/mevrouw, Hierbij zenden wij u onze factuur i.v.m. de door ons aan …"
drag, startPoint x: 969, startPoint y: 709, endPoint x: 957, endPoint y: 693, distance: 20.0
click at [966, 709] on div "Versturen" at bounding box center [973, 712] width 59 height 16
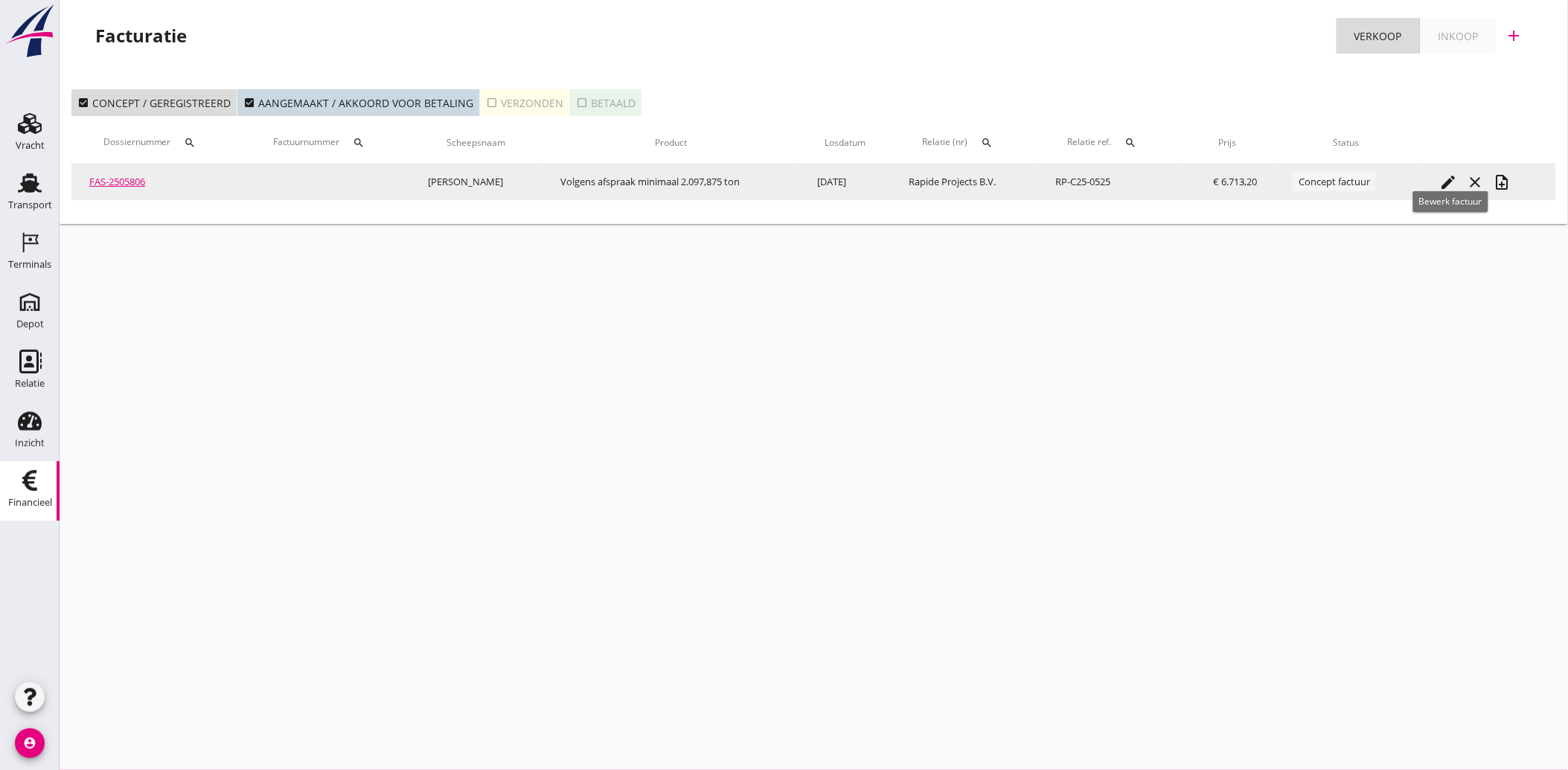
click at [1449, 173] on icon "edit" at bounding box center [1449, 182] width 18 height 18
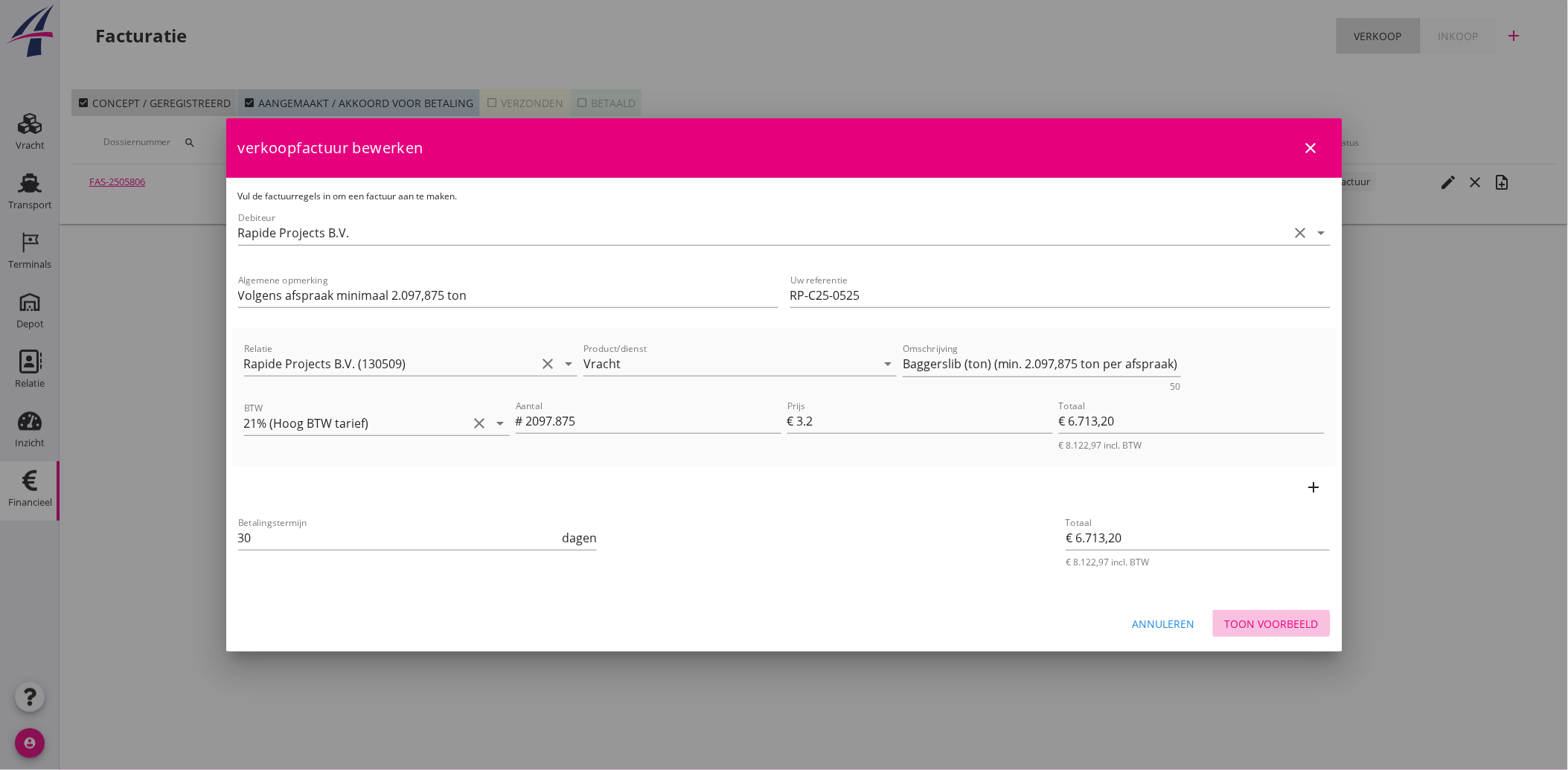
click at [1278, 626] on div "Toon voorbeeld" at bounding box center [1271, 623] width 93 height 16
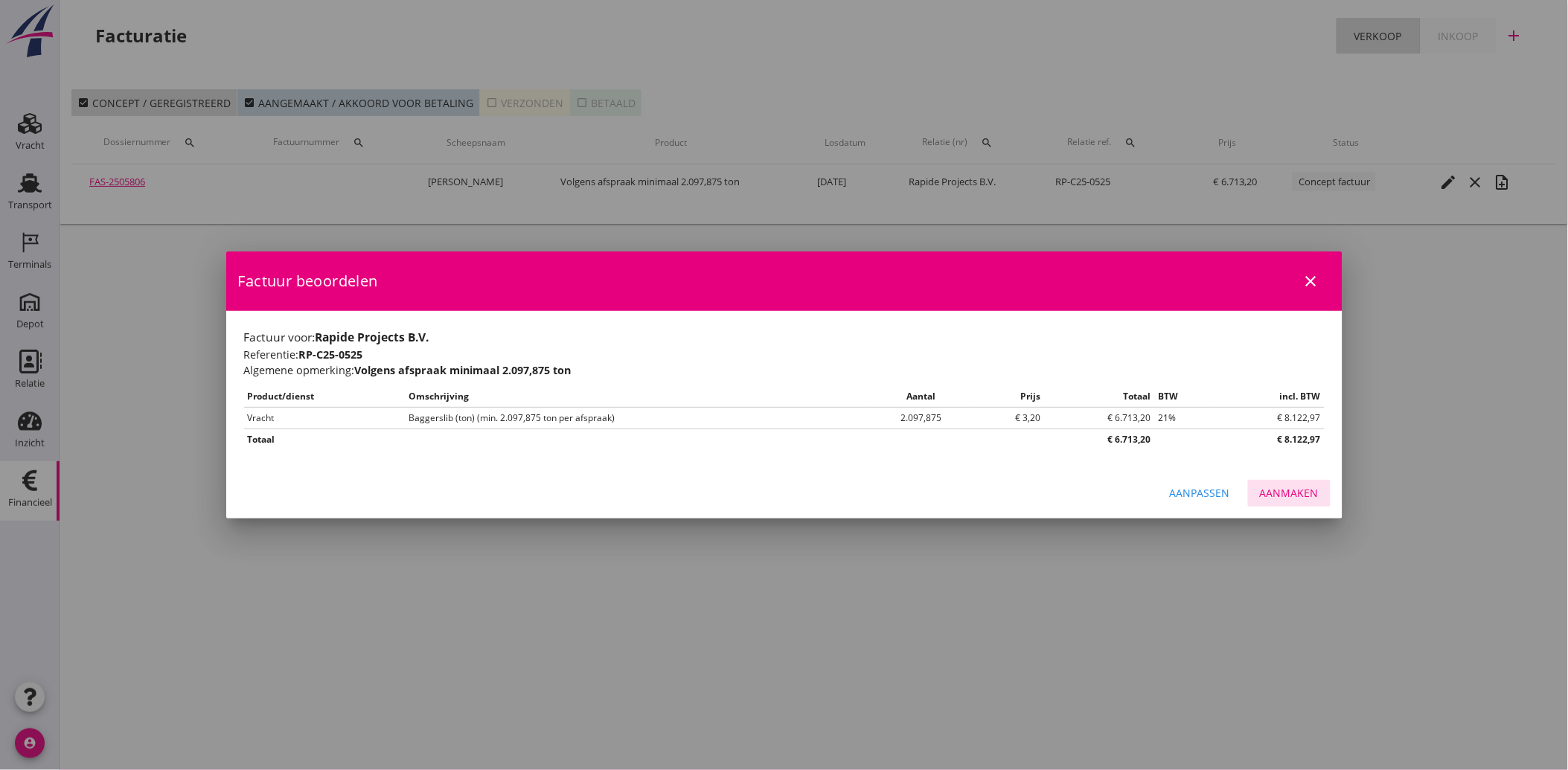
click at [1303, 488] on div "Aanmaken" at bounding box center [1289, 493] width 59 height 16
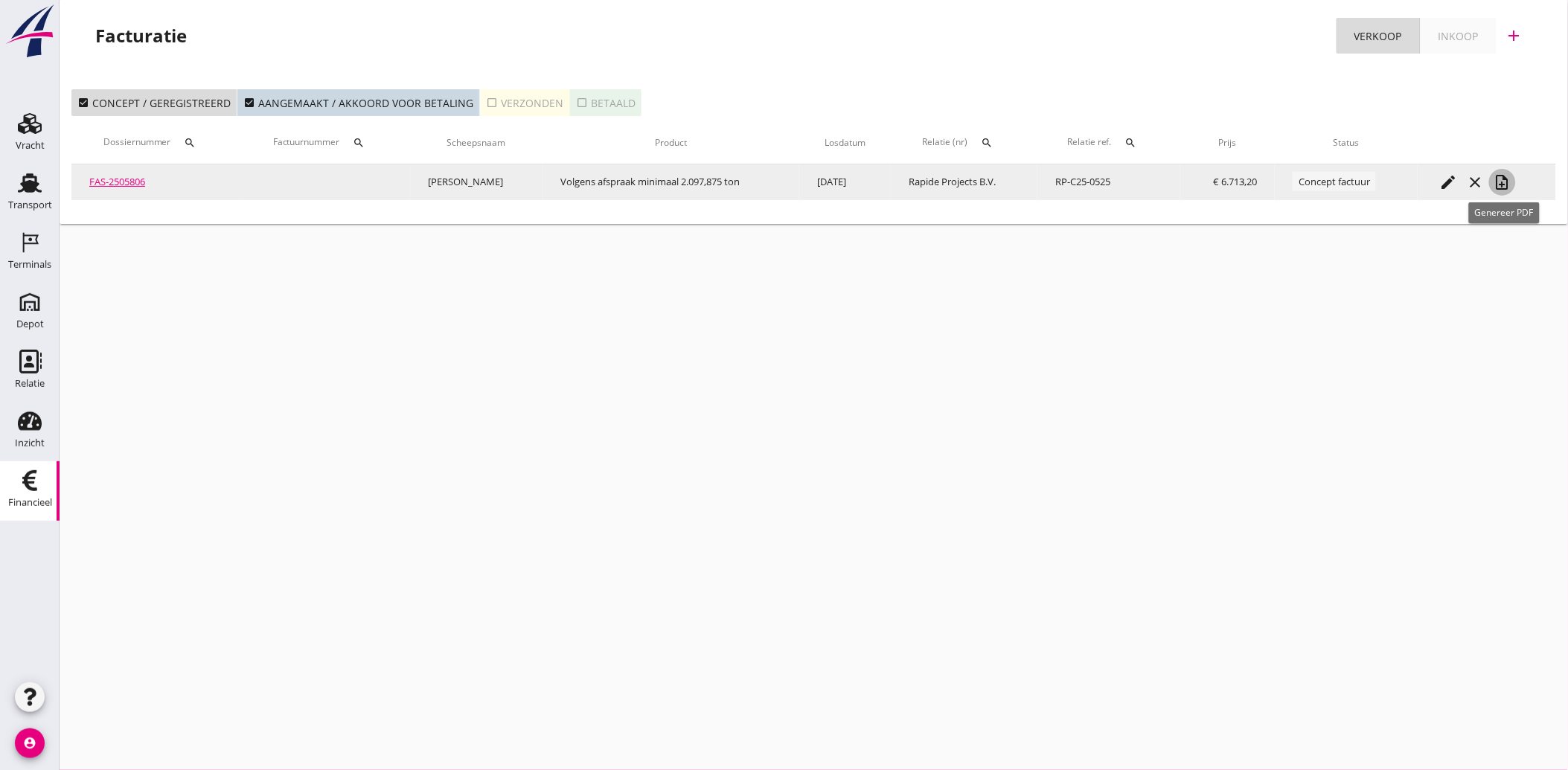
click at [1502, 181] on icon "note_add" at bounding box center [1503, 182] width 18 height 18
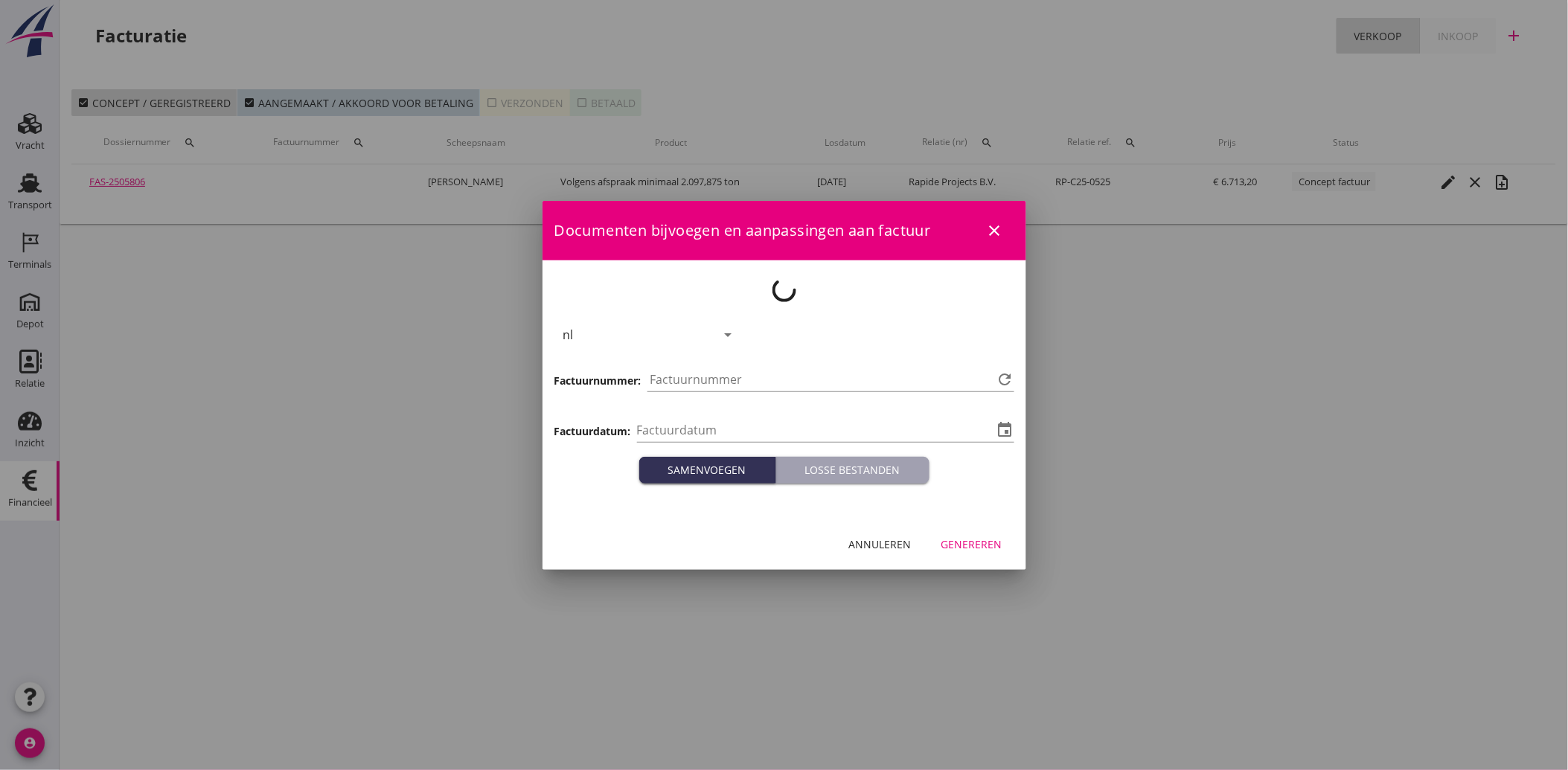
type input "[DATE]"
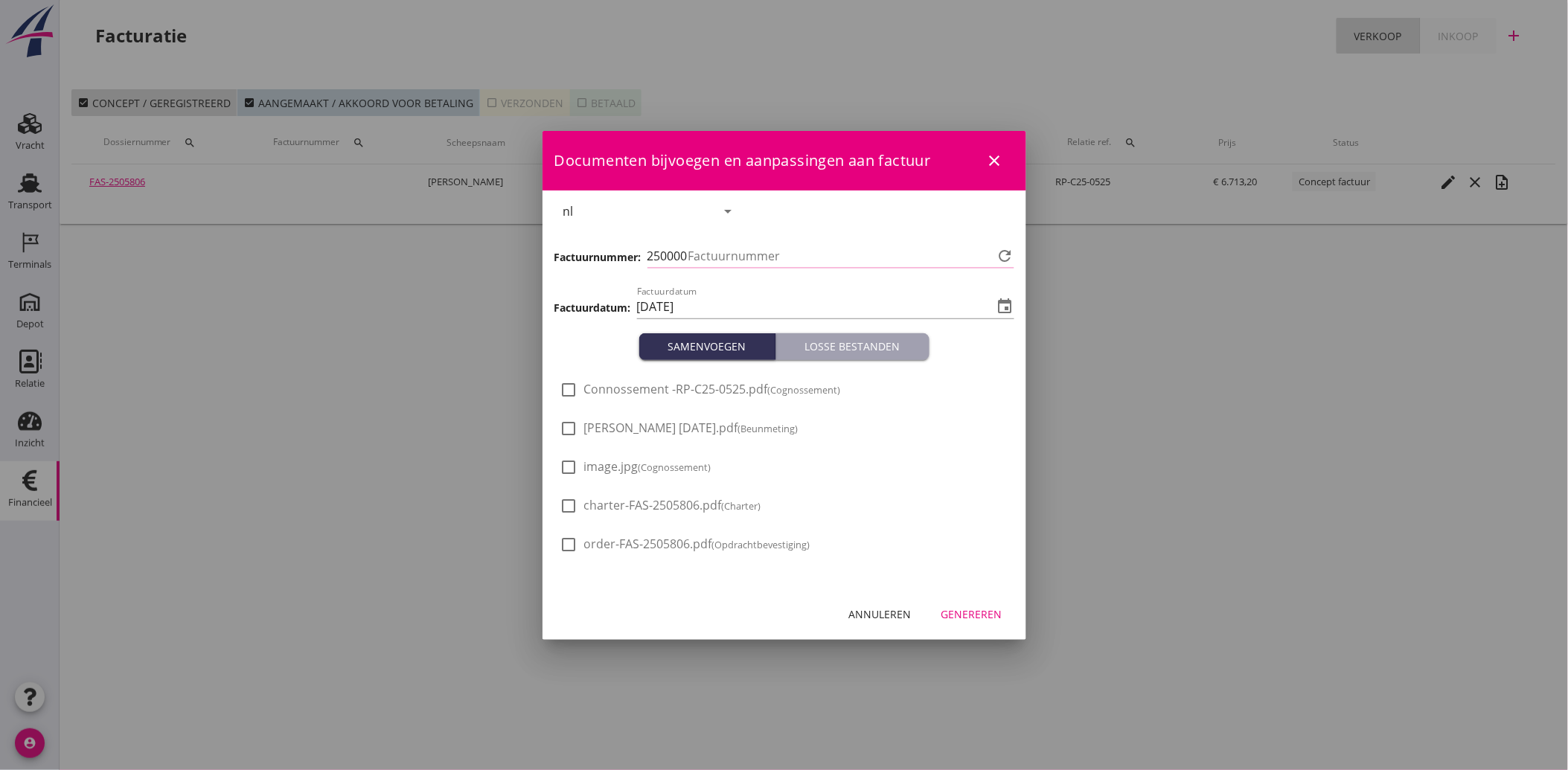
type input "4063"
click at [611, 427] on span "[PERSON_NAME] [DATE].pdf (Beunmeting)" at bounding box center [691, 428] width 215 height 16
checkbox input "true"
drag, startPoint x: 604, startPoint y: 455, endPoint x: 605, endPoint y: 469, distance: 14.0
click at [604, 457] on div "check_box_outline_blank Connossement -RP-C25-0525.pdf (Cognossement) check_box …" at bounding box center [784, 475] width 448 height 194
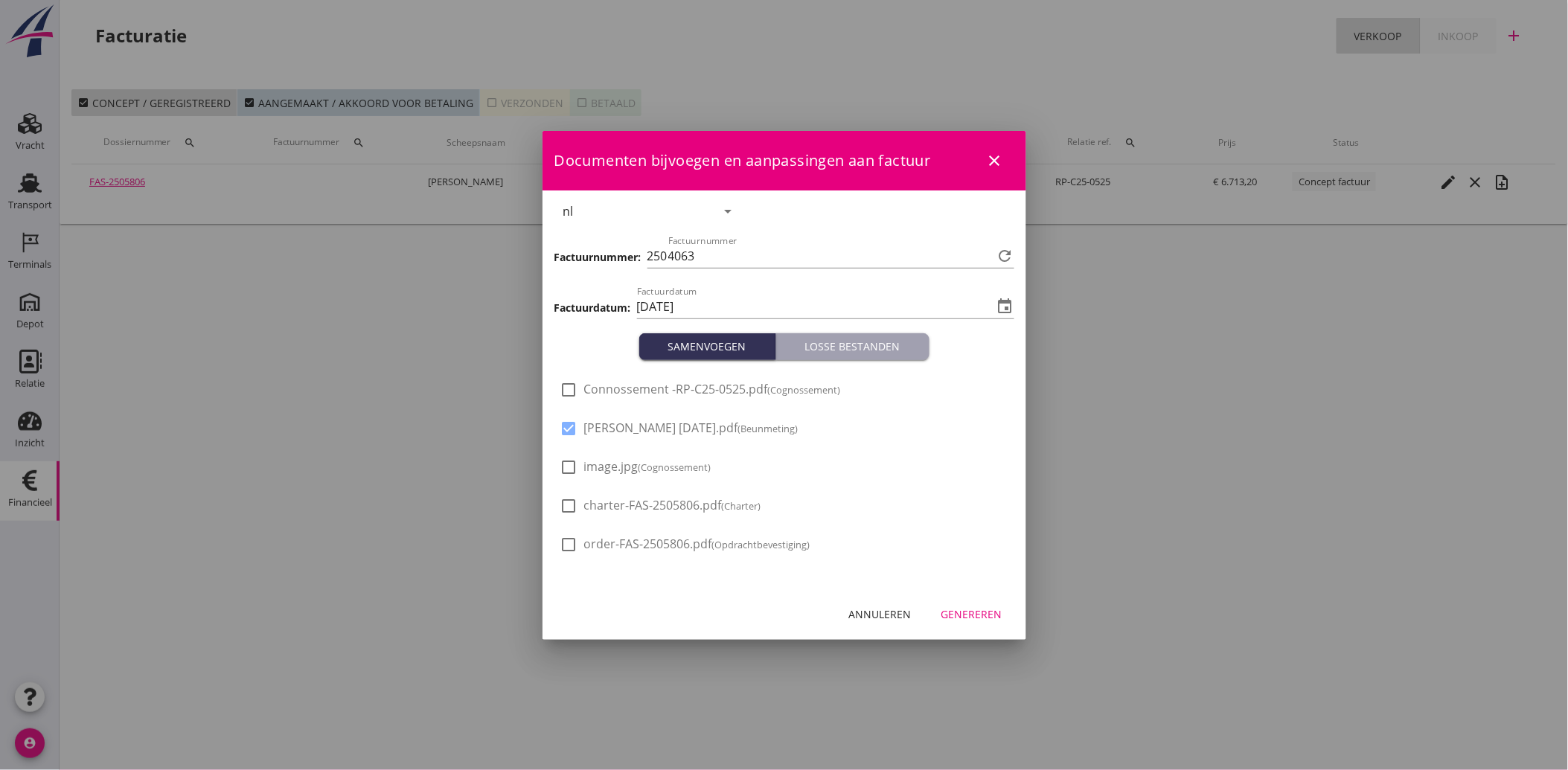
click at [612, 472] on span "image.jpg (Cognossement)" at bounding box center [648, 466] width 127 height 16
checkbox input "true"
click at [954, 621] on div "Genereren" at bounding box center [972, 614] width 61 height 16
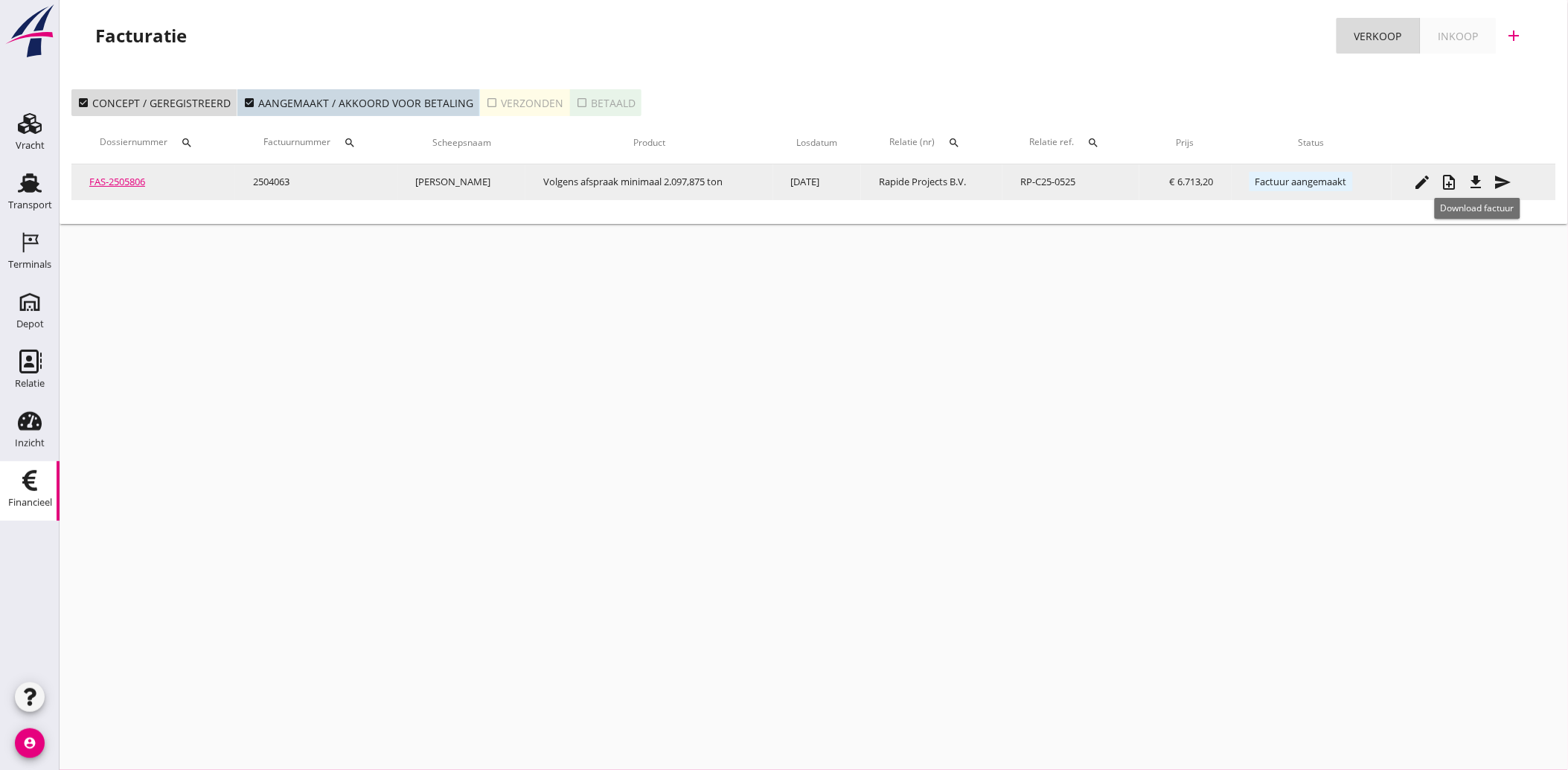
click at [1475, 179] on icon "file_download" at bounding box center [1477, 182] width 18 height 18
click at [1504, 180] on icon "send" at bounding box center [1504, 182] width 18 height 18
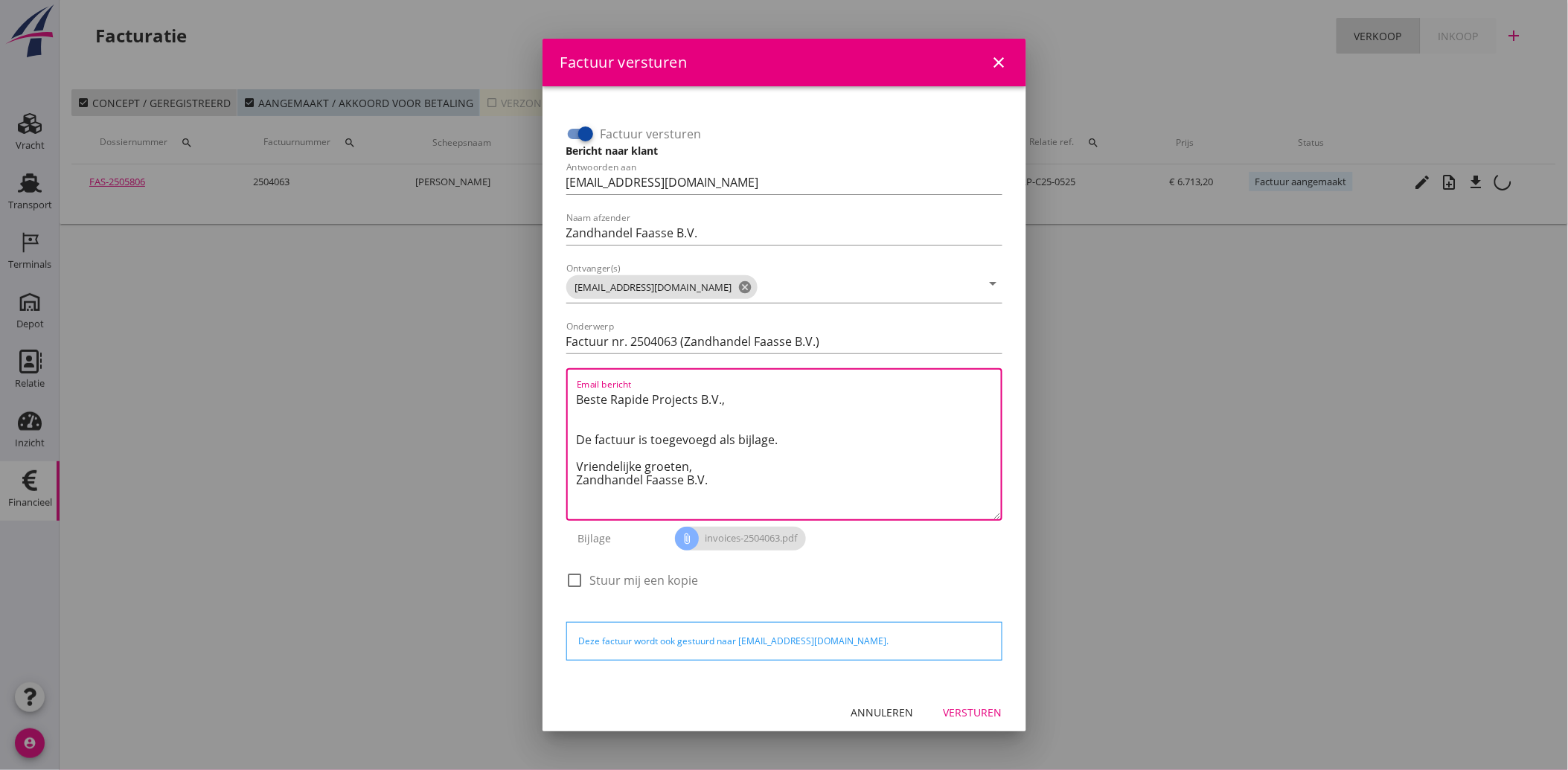
drag, startPoint x: 729, startPoint y: 481, endPoint x: 555, endPoint y: 371, distance: 205.9
click at [555, 371] on div "Factuur versturen Bericht naar klant Antwoorden aan [EMAIL_ADDRESS][DOMAIN_NAME…" at bounding box center [784, 386] width 460 height 577
paste textarea "Geachte heer/mevrouw, Hierbij zenden wij u onze factuur i.v.m. de door ons aan …"
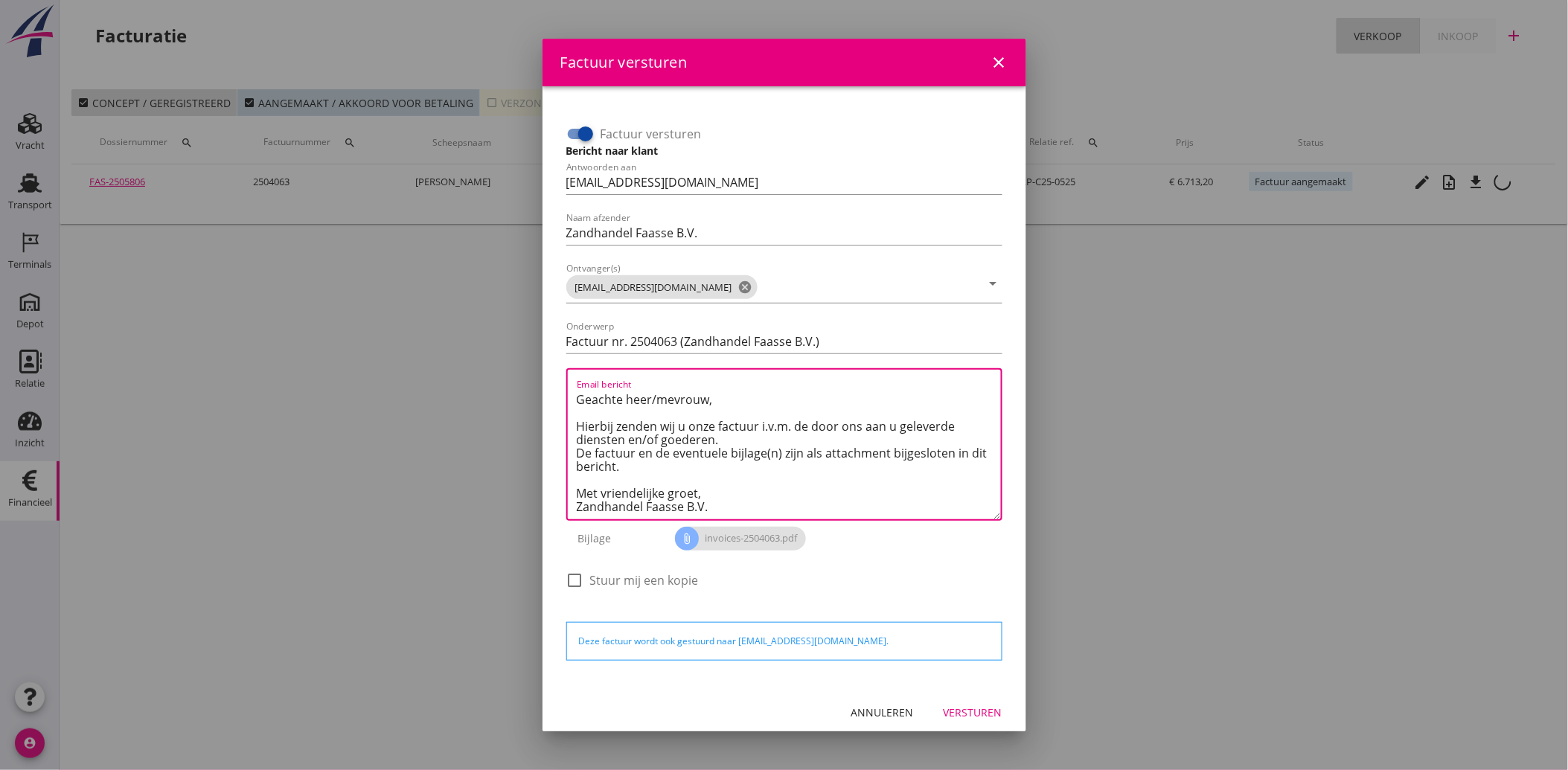
type textarea "Geachte heer/mevrouw, Hierbij zenden wij u onze factuur i.v.m. de door ons aan …"
click at [948, 715] on div "Versturen" at bounding box center [973, 712] width 59 height 16
